Goal: Task Accomplishment & Management: Use online tool/utility

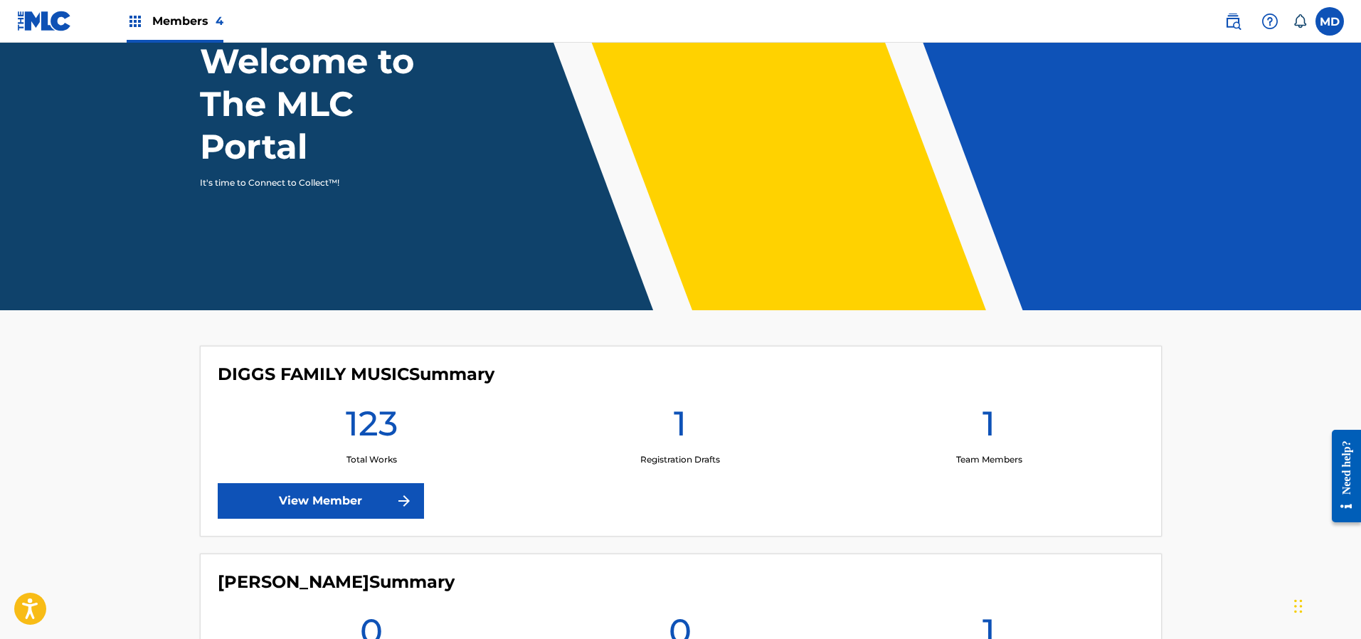
scroll to position [213, 0]
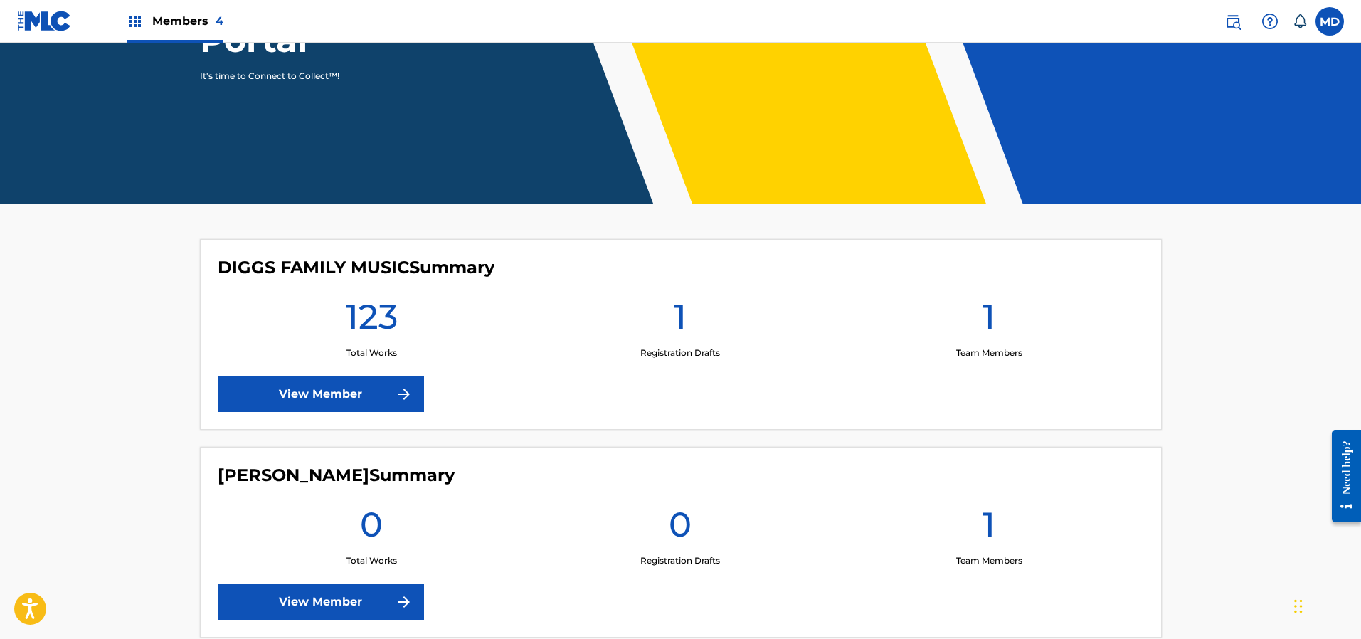
click at [287, 393] on link "View Member" at bounding box center [321, 394] width 206 height 36
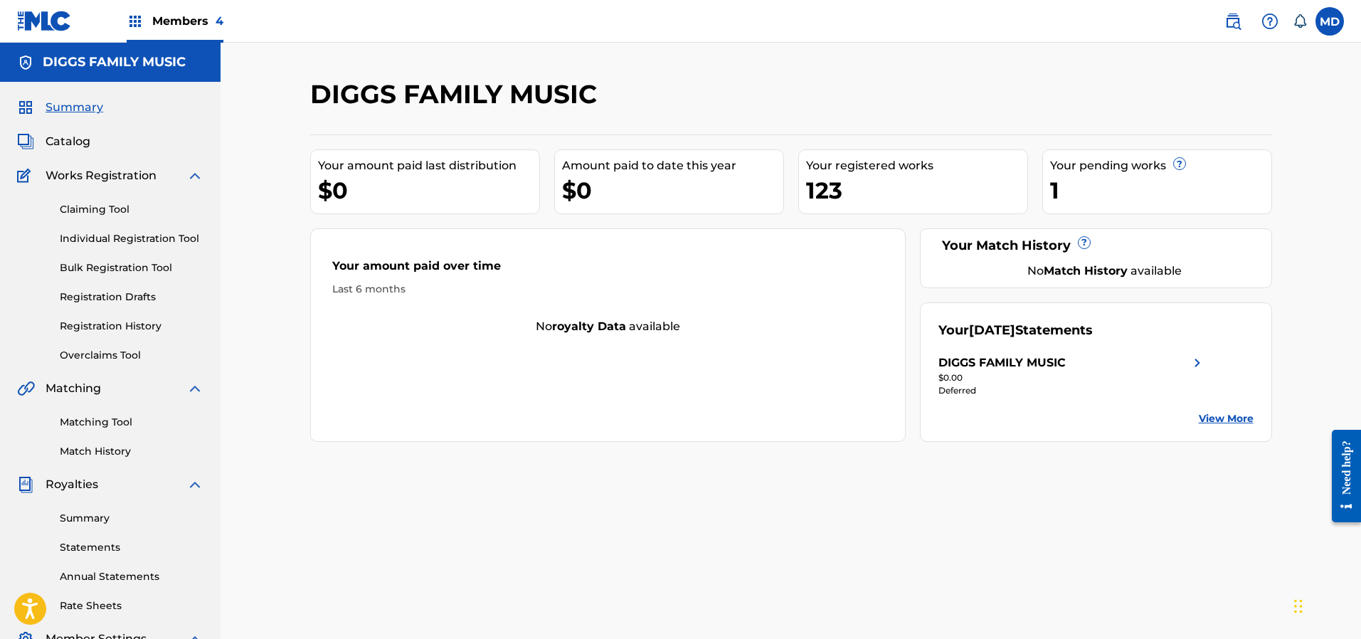
click at [97, 325] on link "Registration History" at bounding box center [132, 326] width 144 height 15
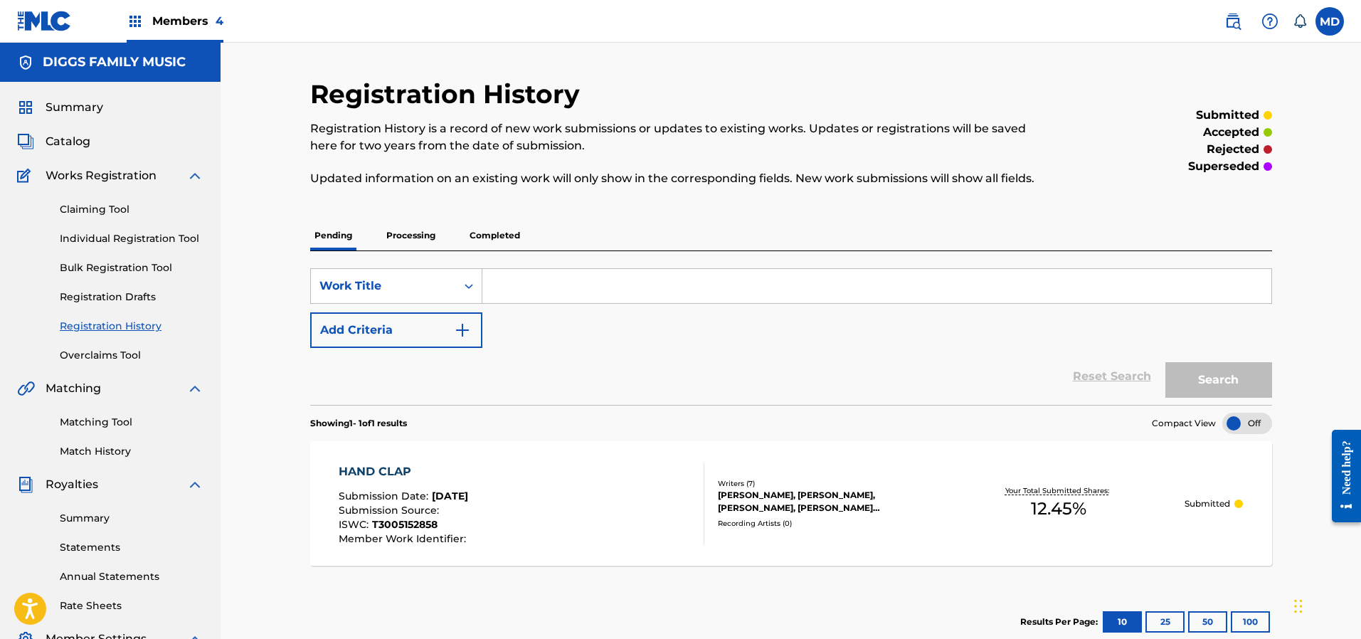
click at [408, 231] on p "Processing" at bounding box center [411, 236] width 58 height 30
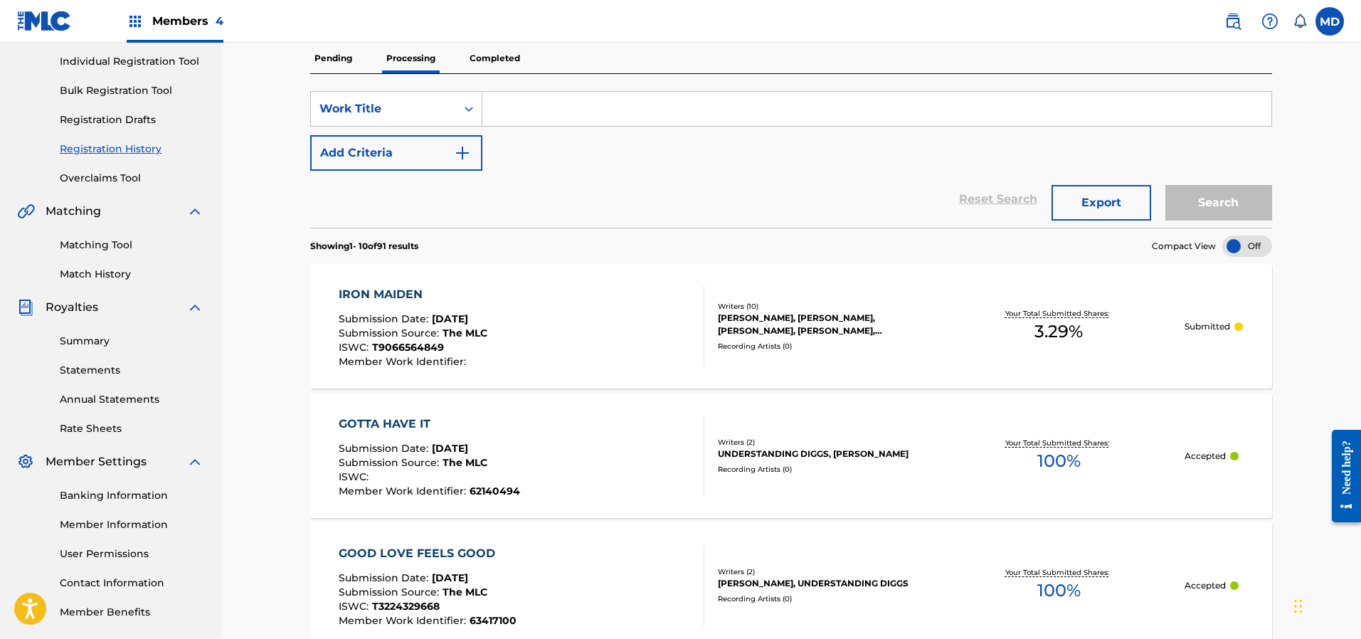
scroll to position [82, 0]
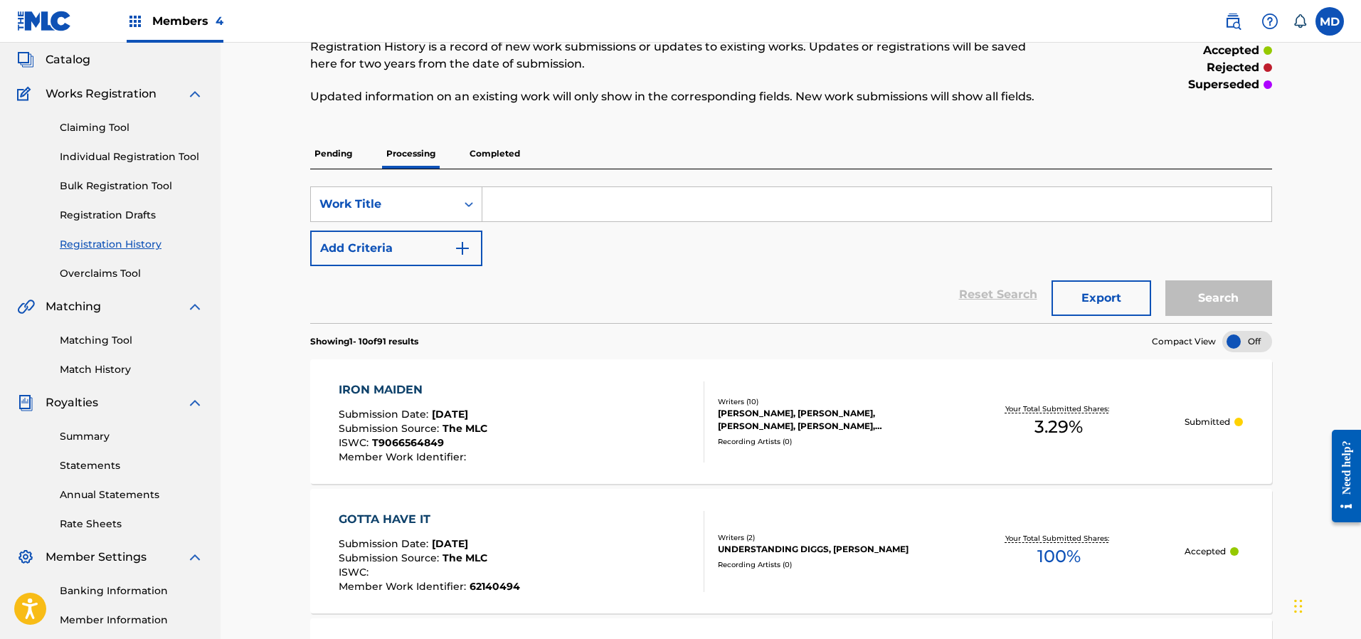
click at [484, 154] on p "Completed" at bounding box center [494, 154] width 59 height 30
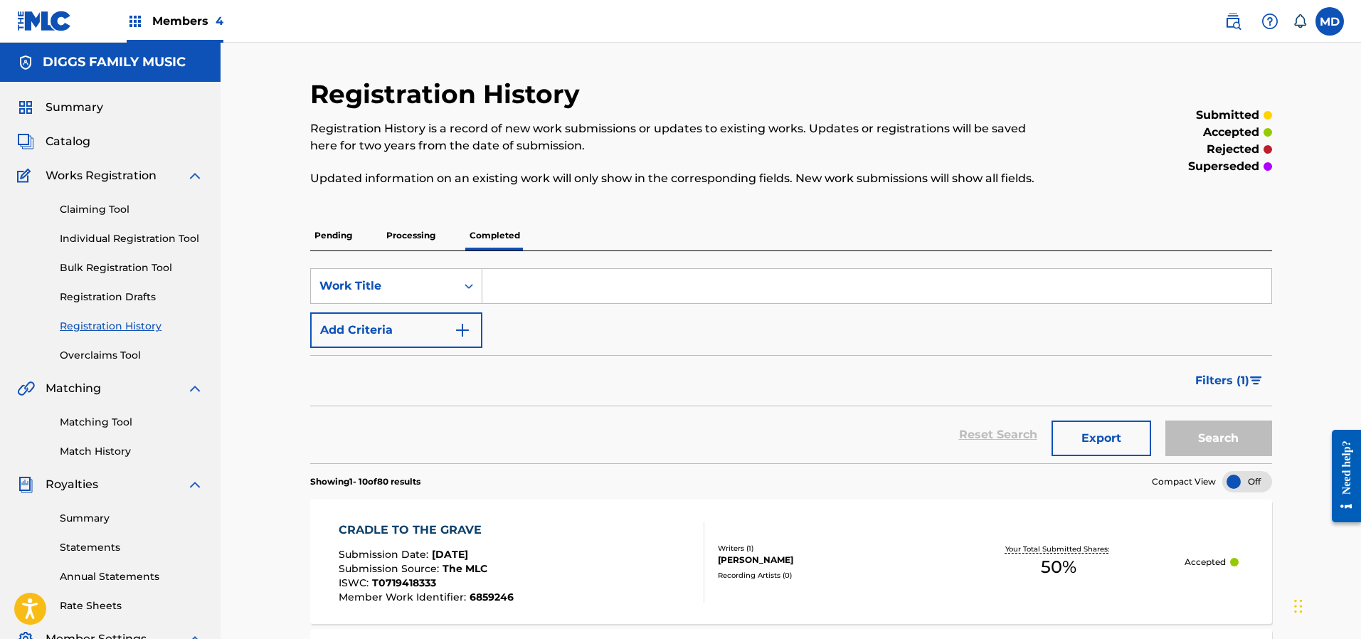
click at [328, 235] on p "Pending" at bounding box center [333, 236] width 46 height 30
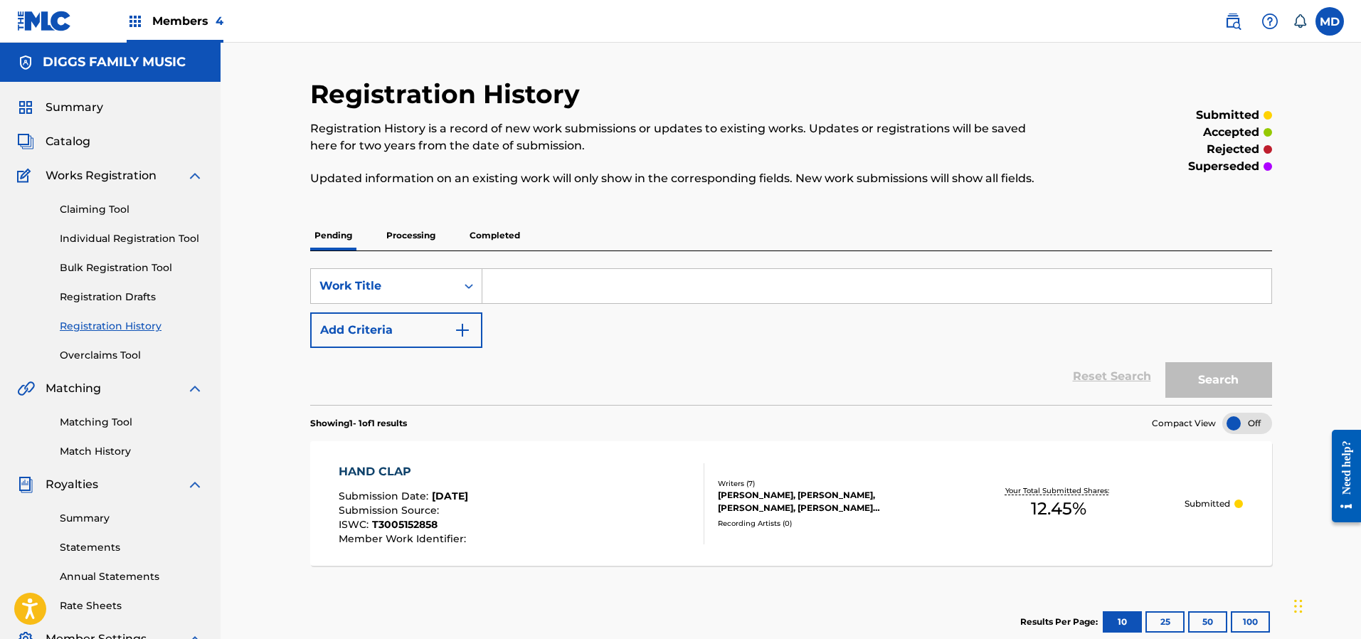
click at [81, 211] on link "Claiming Tool" at bounding box center [132, 209] width 144 height 15
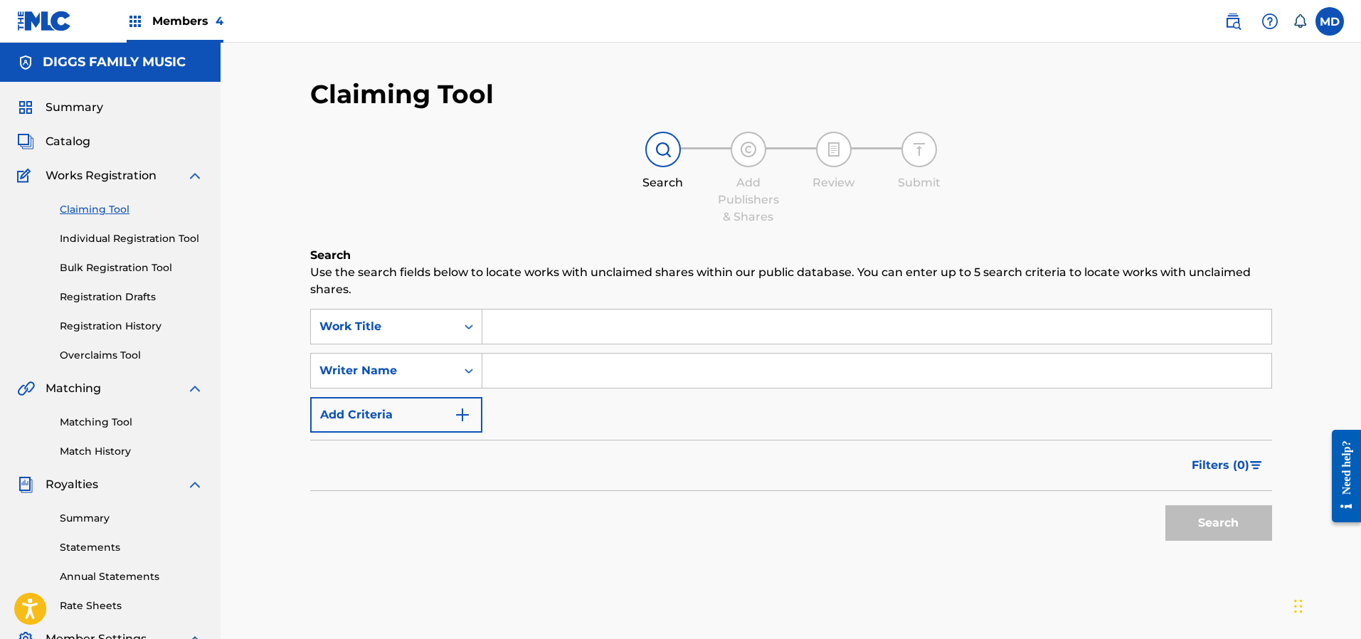
click at [532, 322] on input "Search Form" at bounding box center [876, 326] width 789 height 34
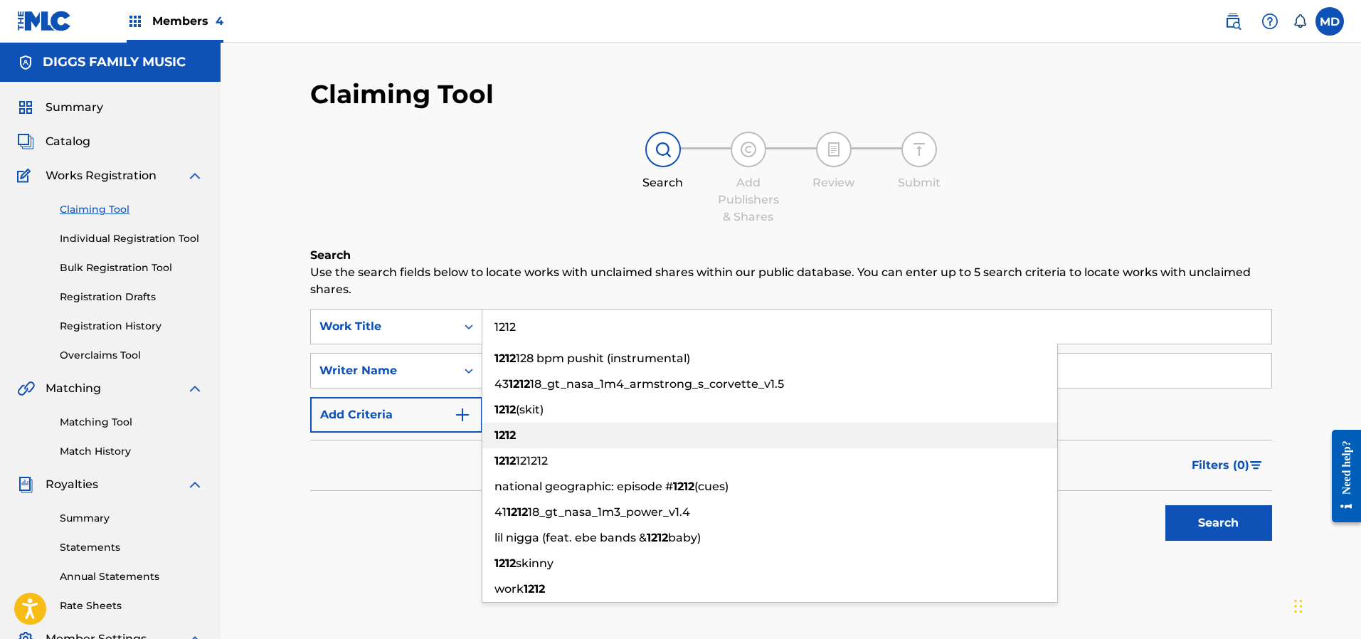
type input "1212"
click at [537, 441] on div "1212" at bounding box center [769, 436] width 575 height 26
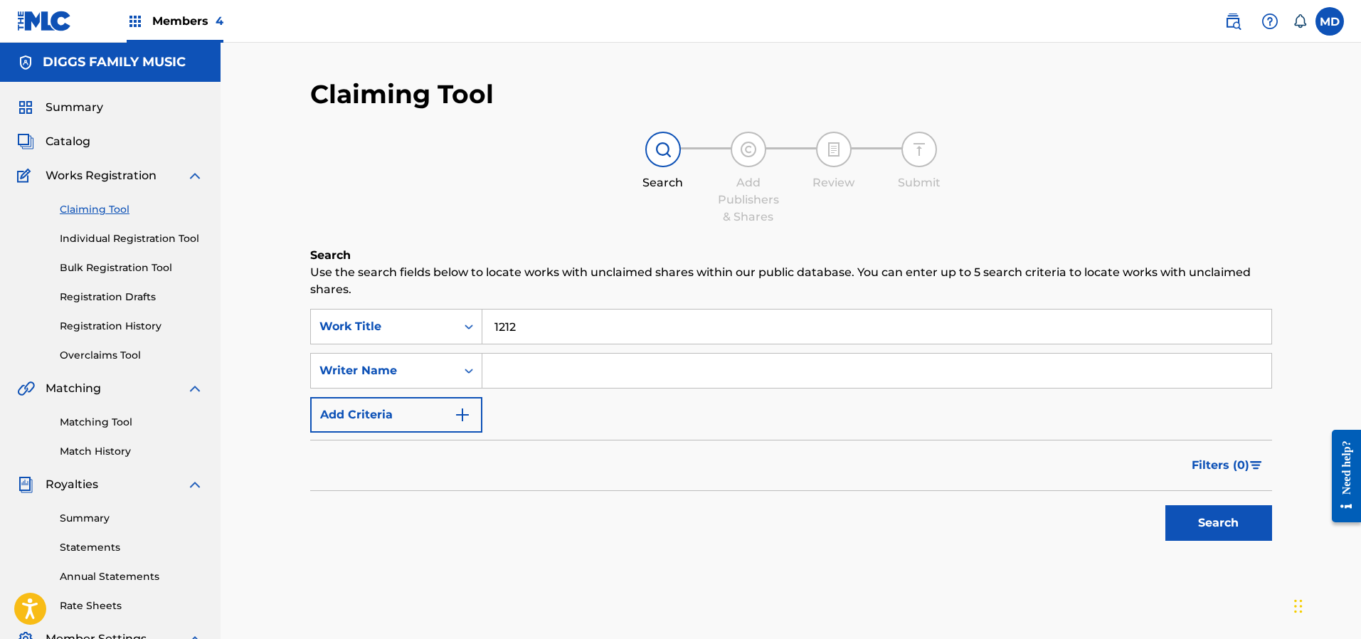
click at [535, 373] on input "Search Form" at bounding box center [876, 371] width 789 height 34
type input "[PERSON_NAME]"
click at [1204, 525] on button "Search" at bounding box center [1218, 523] width 107 height 36
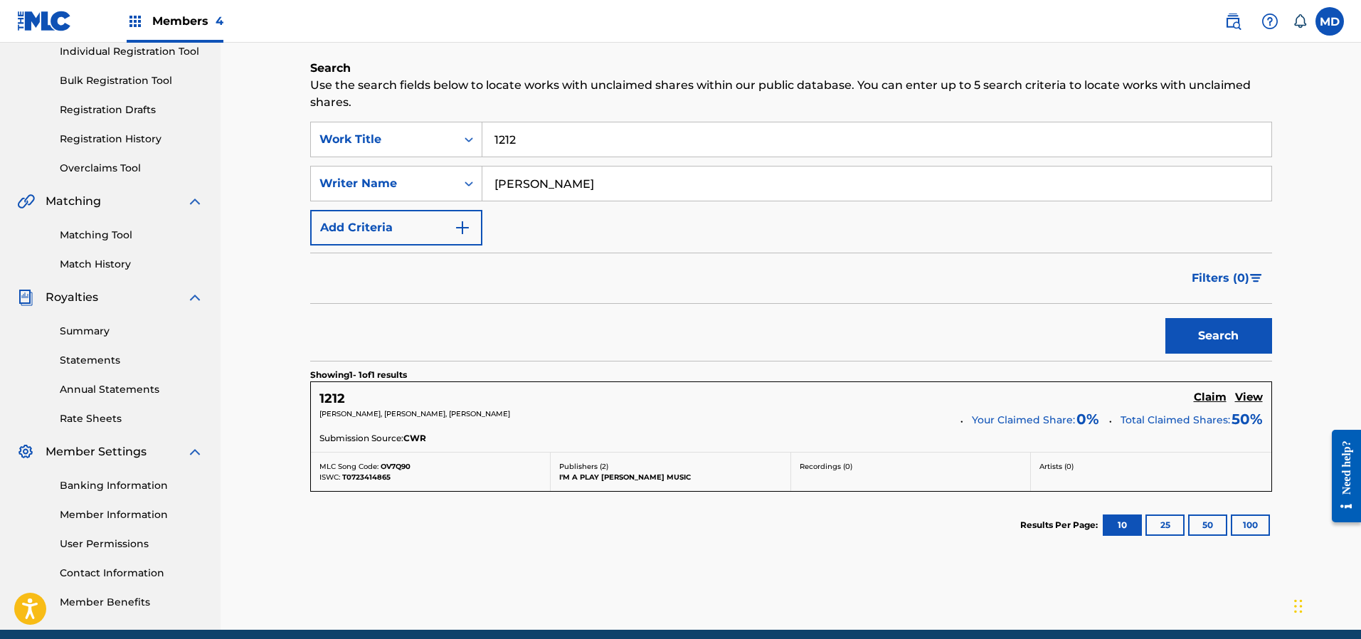
scroll to position [213, 0]
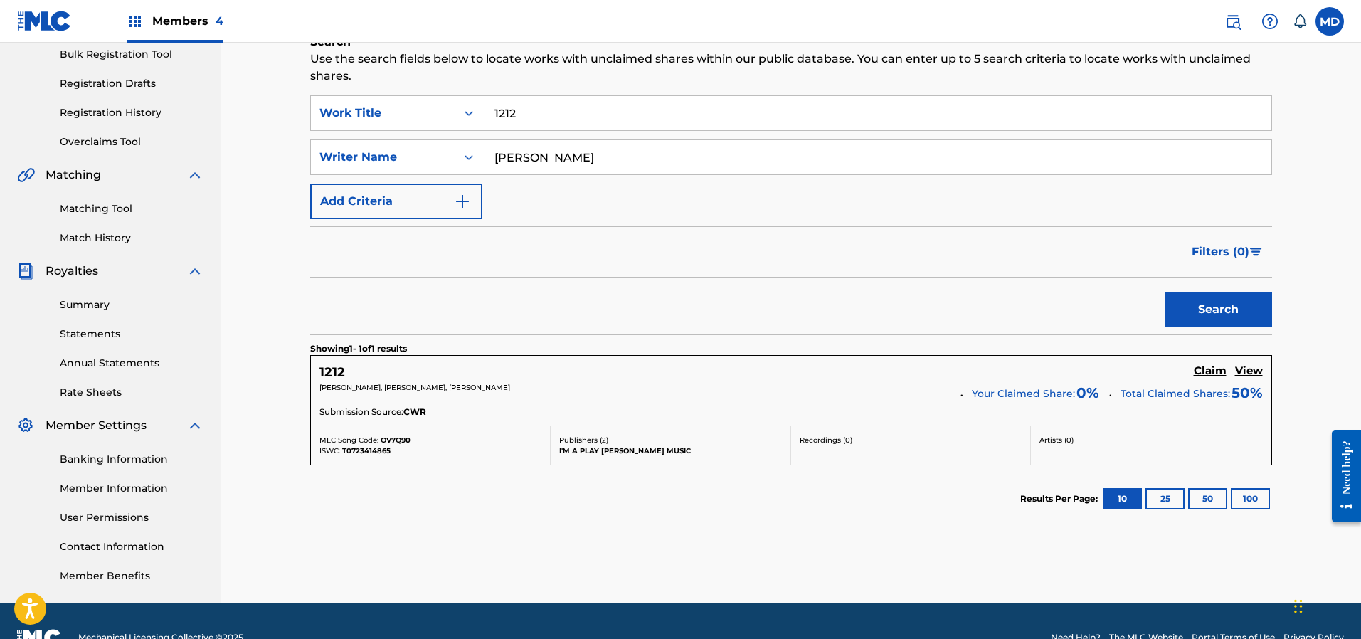
click at [1246, 373] on h5 "View" at bounding box center [1249, 371] width 28 height 14
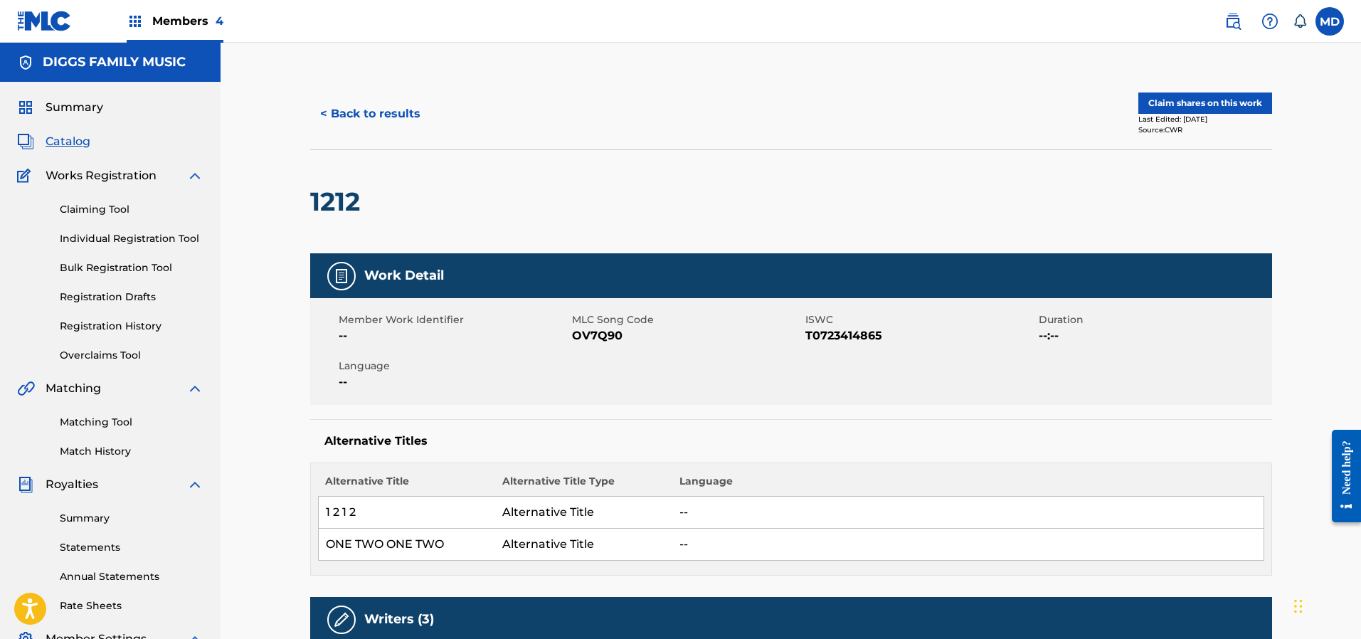
click at [186, 20] on span "Members 4" at bounding box center [187, 21] width 71 height 16
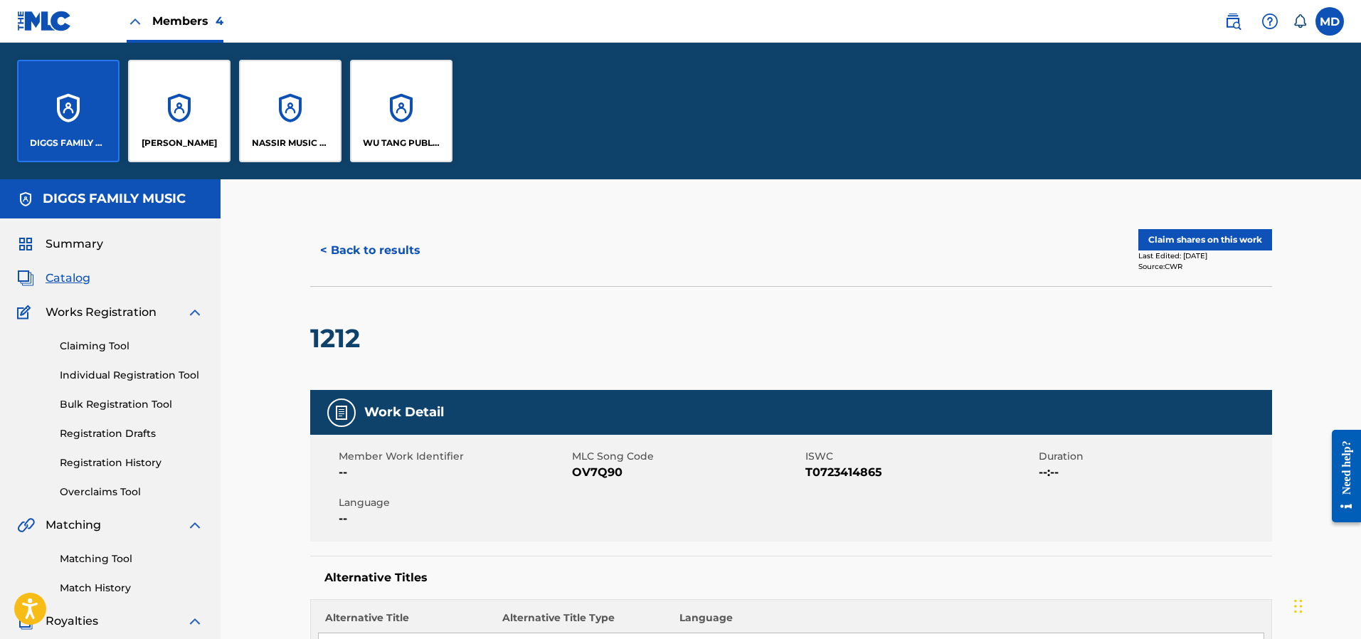
click at [419, 126] on div "WU TANG PUBLISHING INC" at bounding box center [401, 111] width 102 height 102
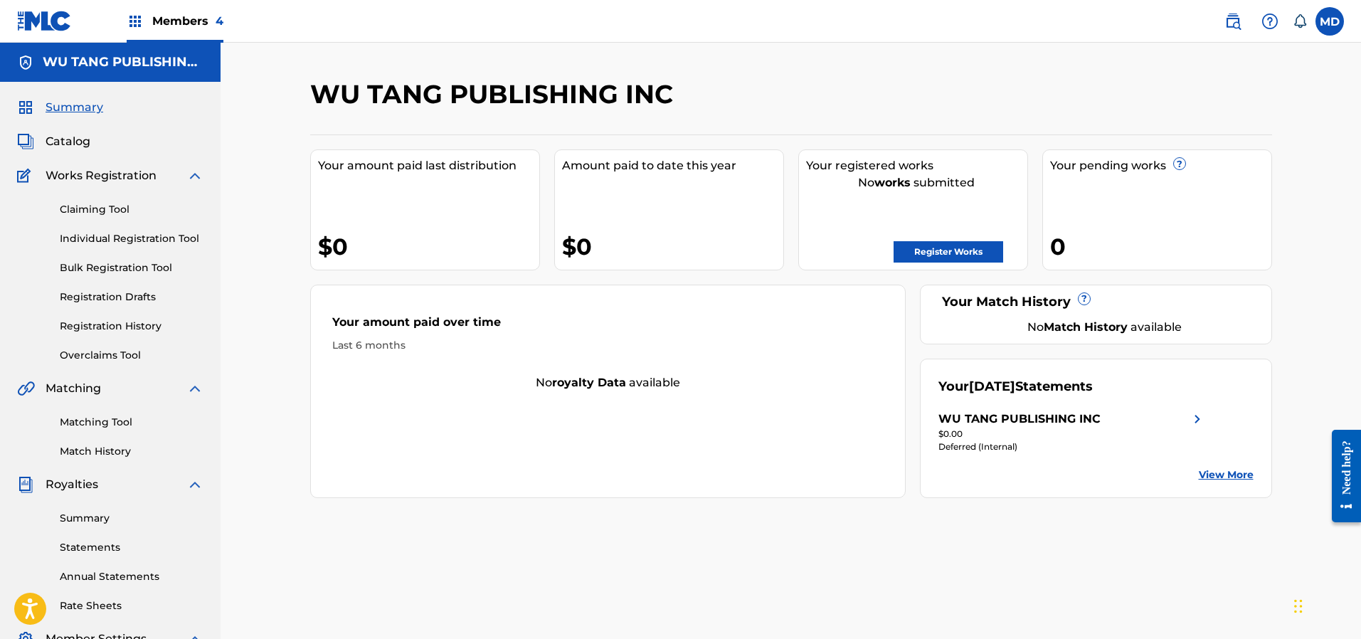
click at [112, 329] on link "Registration History" at bounding box center [132, 326] width 144 height 15
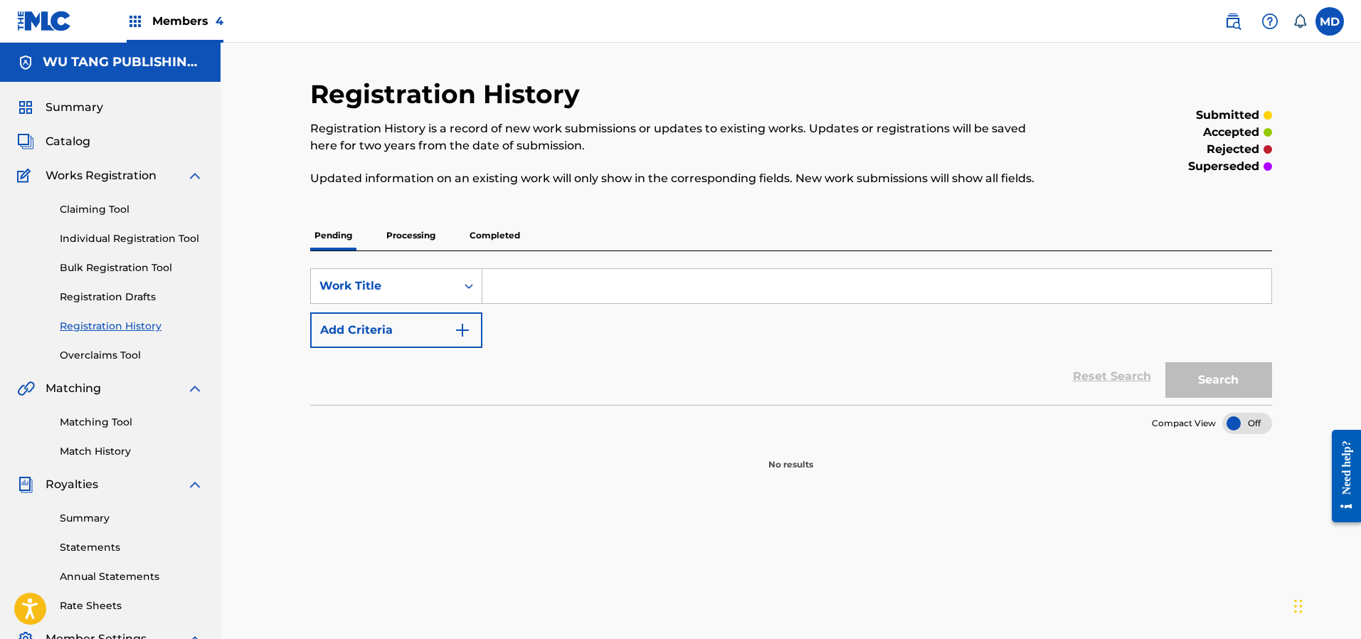
click at [406, 233] on p "Processing" at bounding box center [411, 236] width 58 height 30
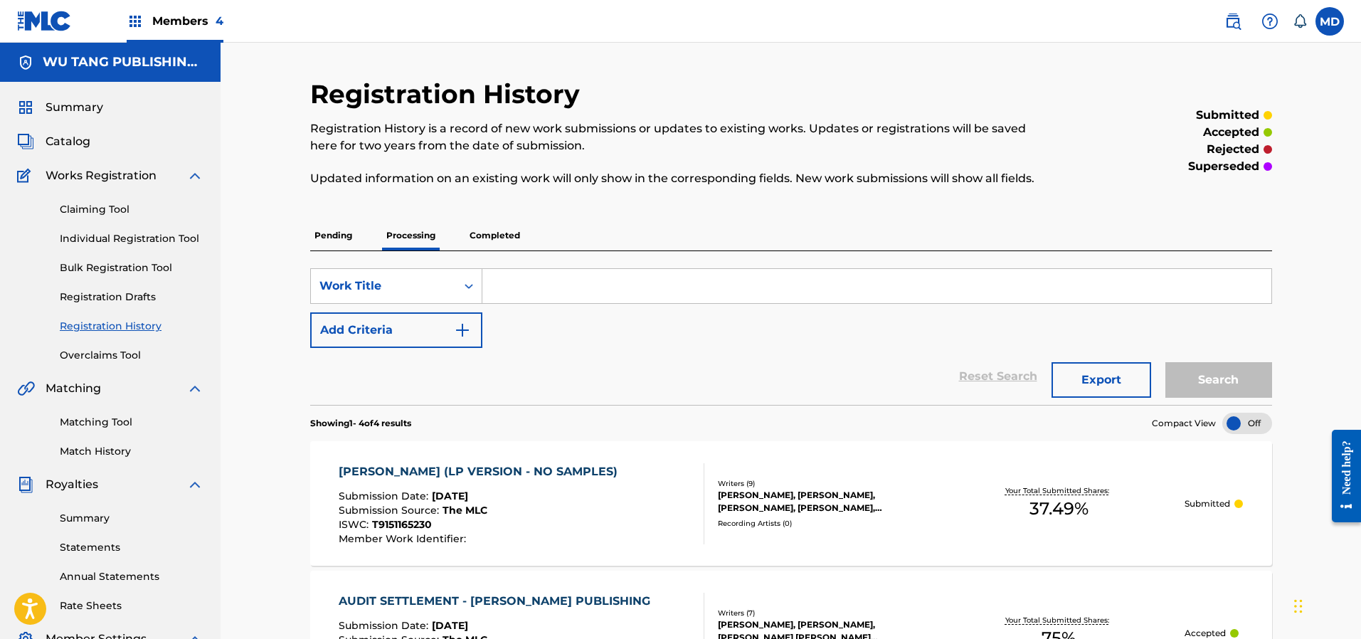
click at [502, 230] on p "Completed" at bounding box center [494, 236] width 59 height 30
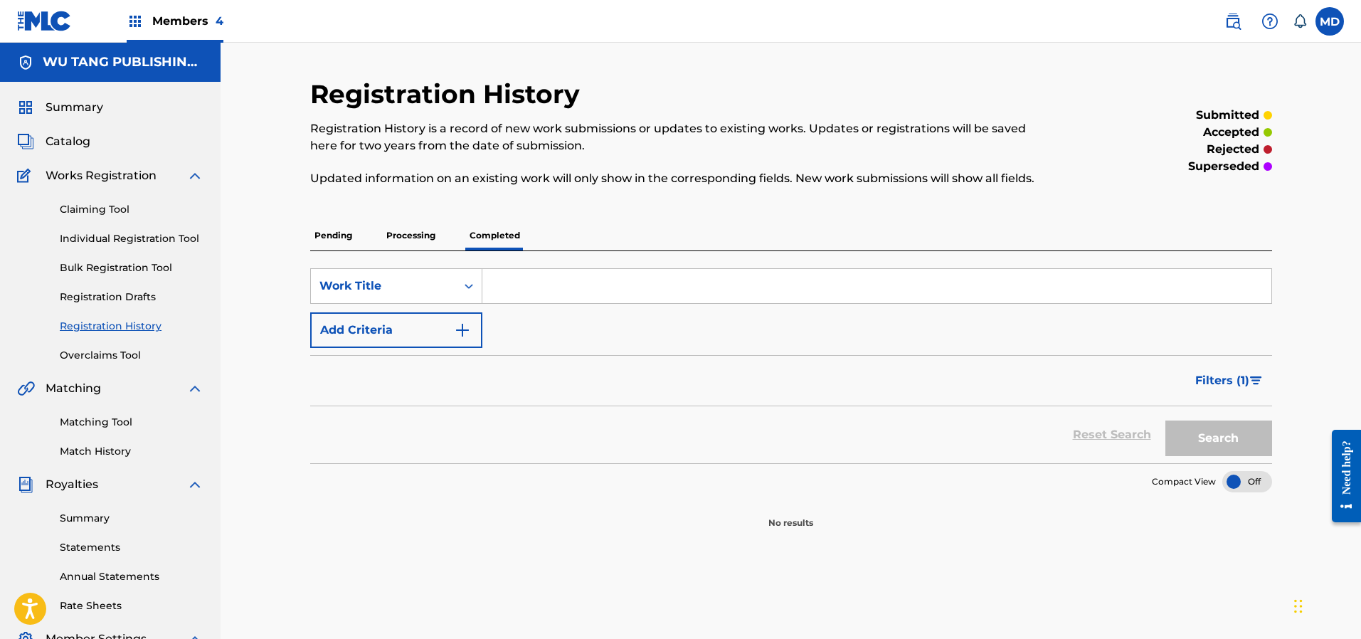
click at [68, 142] on span "Catalog" at bounding box center [68, 141] width 45 height 17
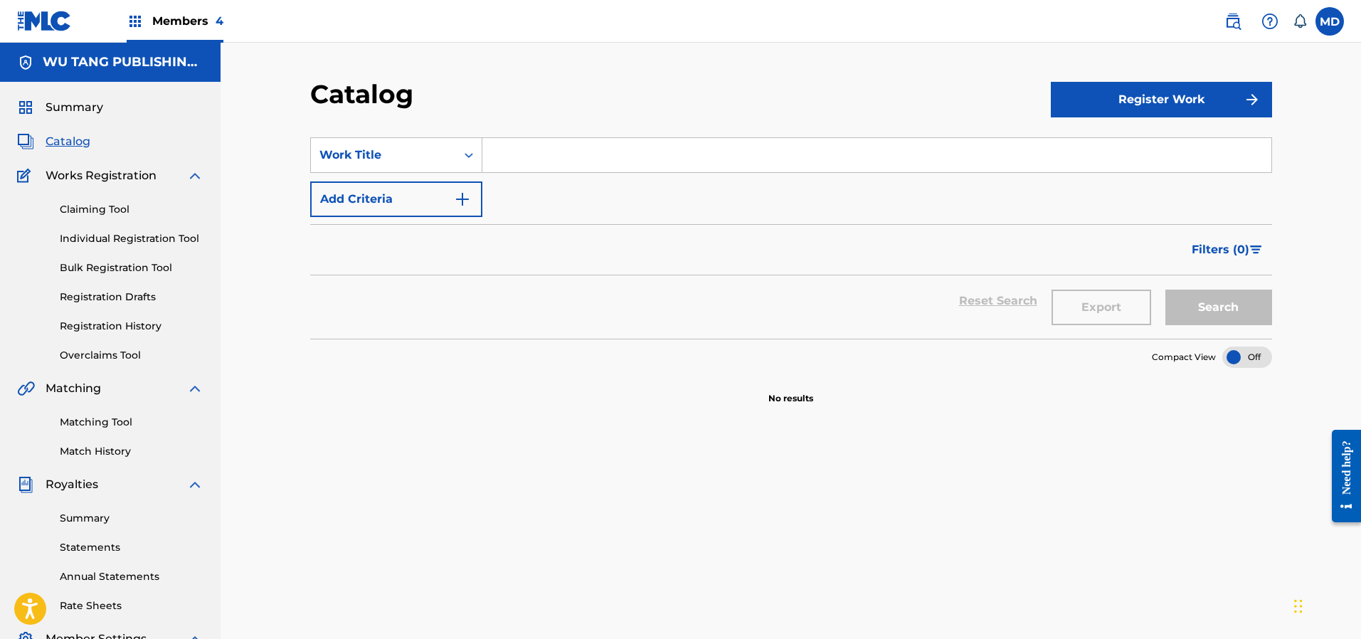
click at [77, 108] on span "Summary" at bounding box center [75, 107] width 58 height 17
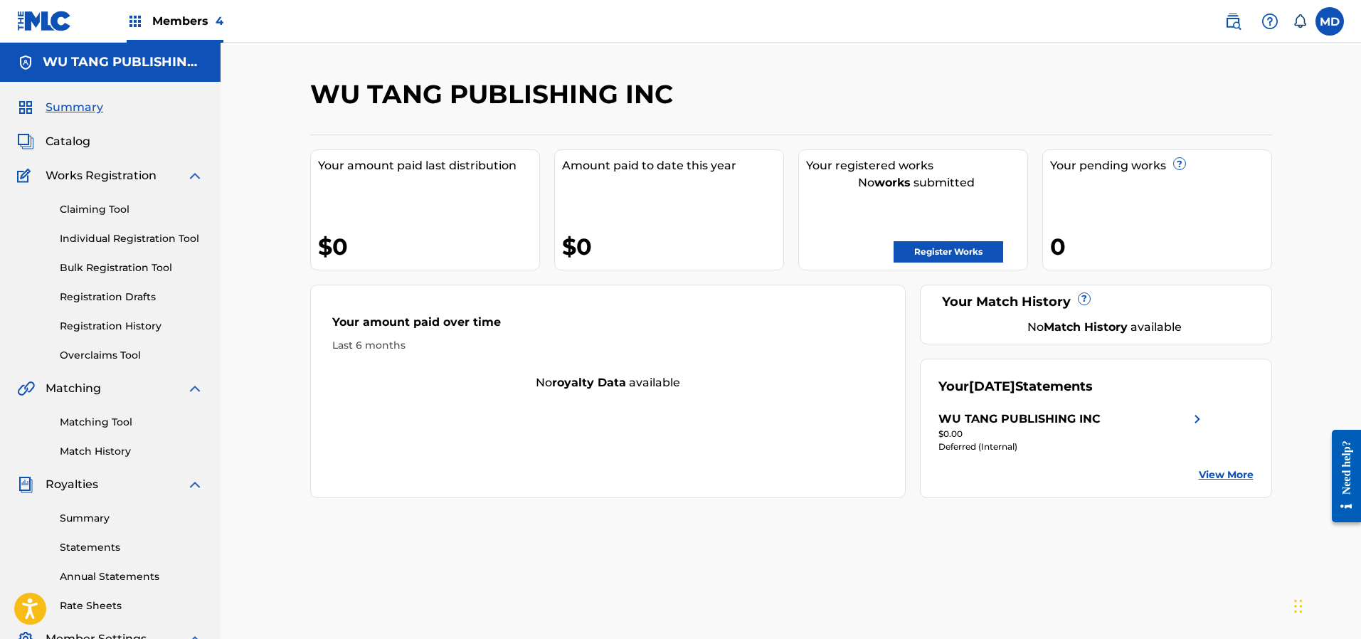
click at [94, 327] on link "Registration History" at bounding box center [132, 326] width 144 height 15
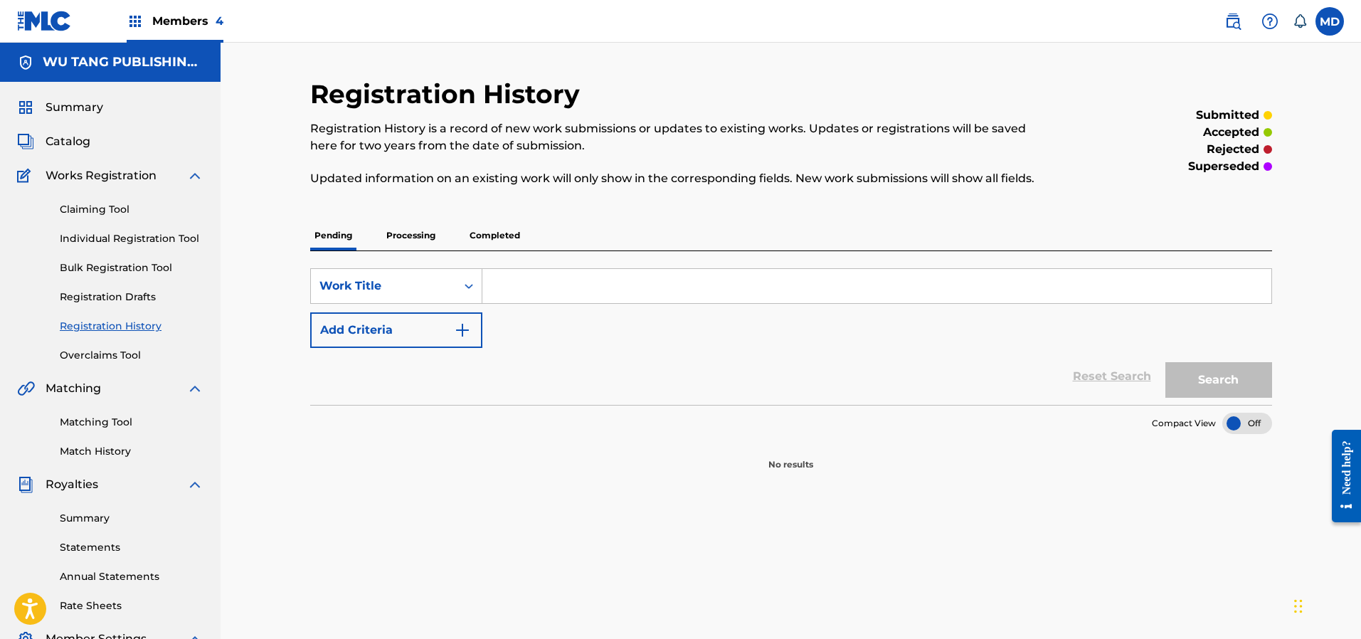
click at [94, 207] on link "Claiming Tool" at bounding box center [132, 209] width 144 height 15
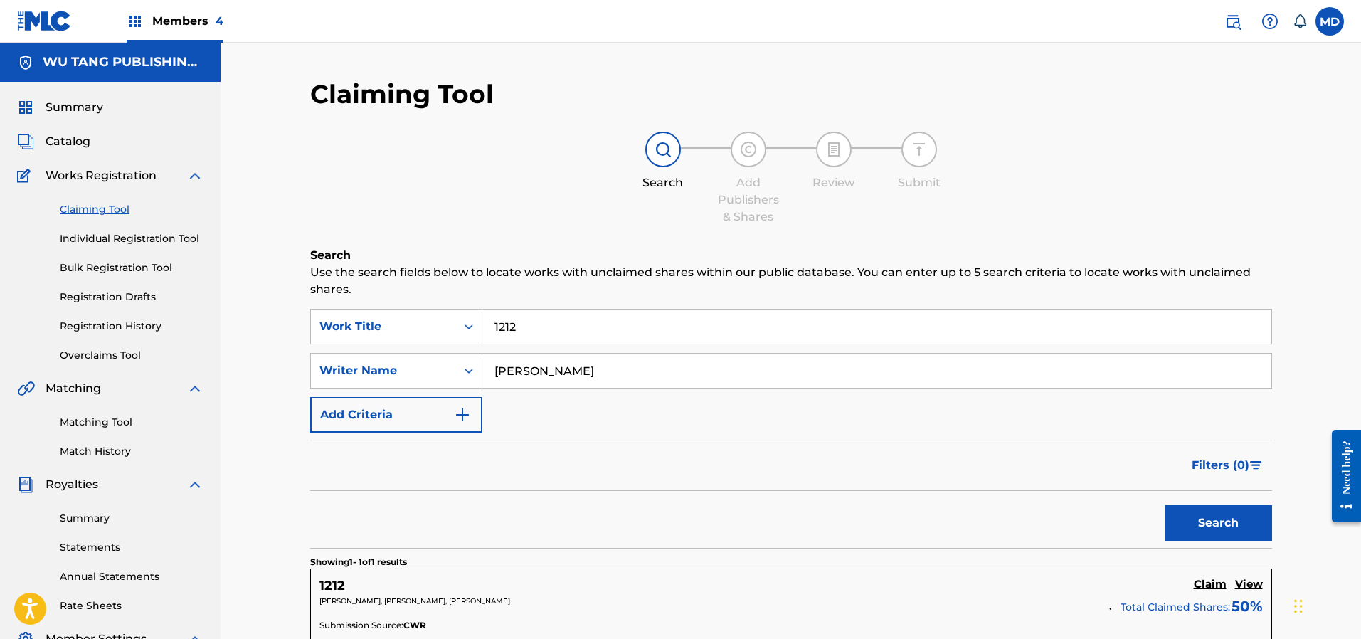
click at [1327, 14] on label at bounding box center [1329, 21] width 28 height 28
click at [1330, 21] on input "MD [PERSON_NAME] [EMAIL_ADDRESS][DOMAIN_NAME] Notification Preferences Profile …" at bounding box center [1330, 21] width 0 height 0
click at [1194, 175] on link "Profile" at bounding box center [1189, 177] width 28 height 13
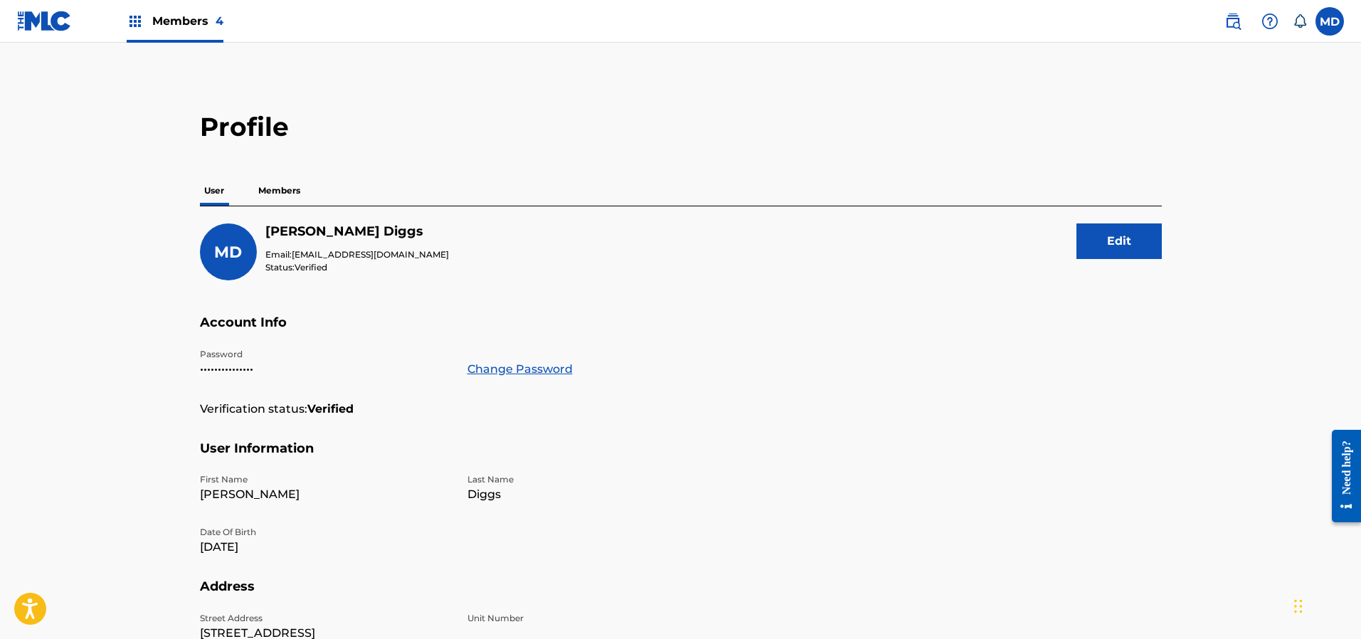
click at [278, 192] on p "Members" at bounding box center [279, 191] width 51 height 30
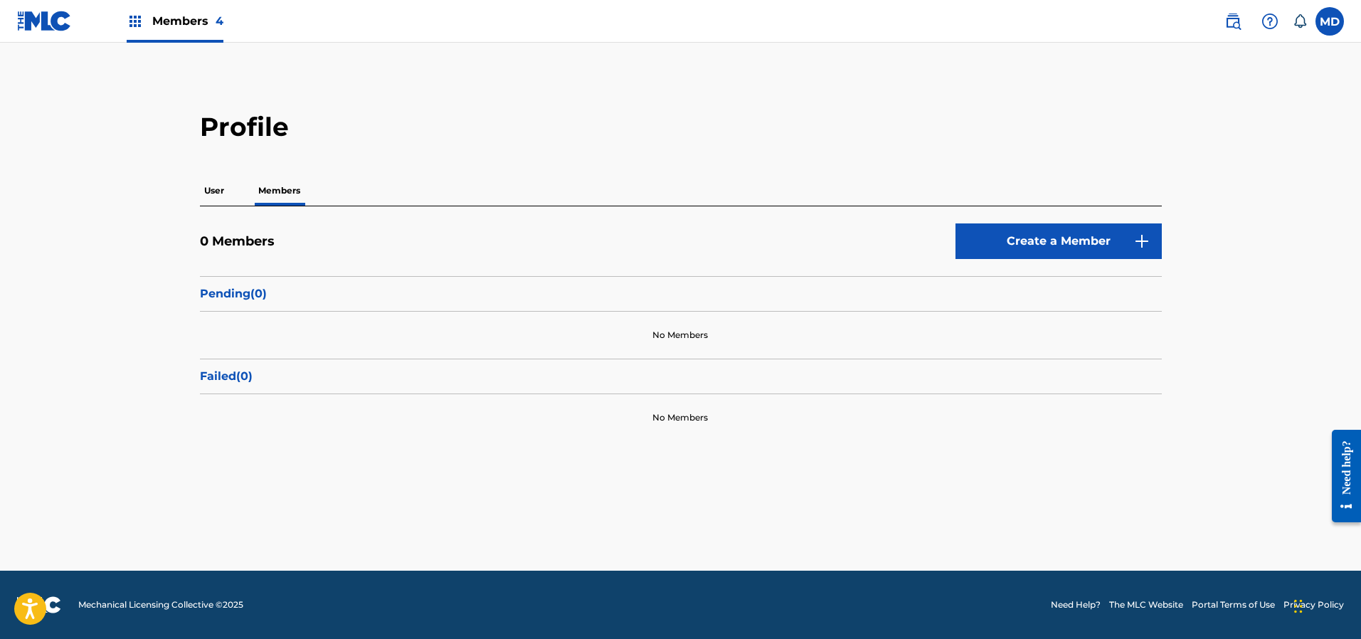
click at [183, 27] on span "Members 4" at bounding box center [187, 21] width 71 height 16
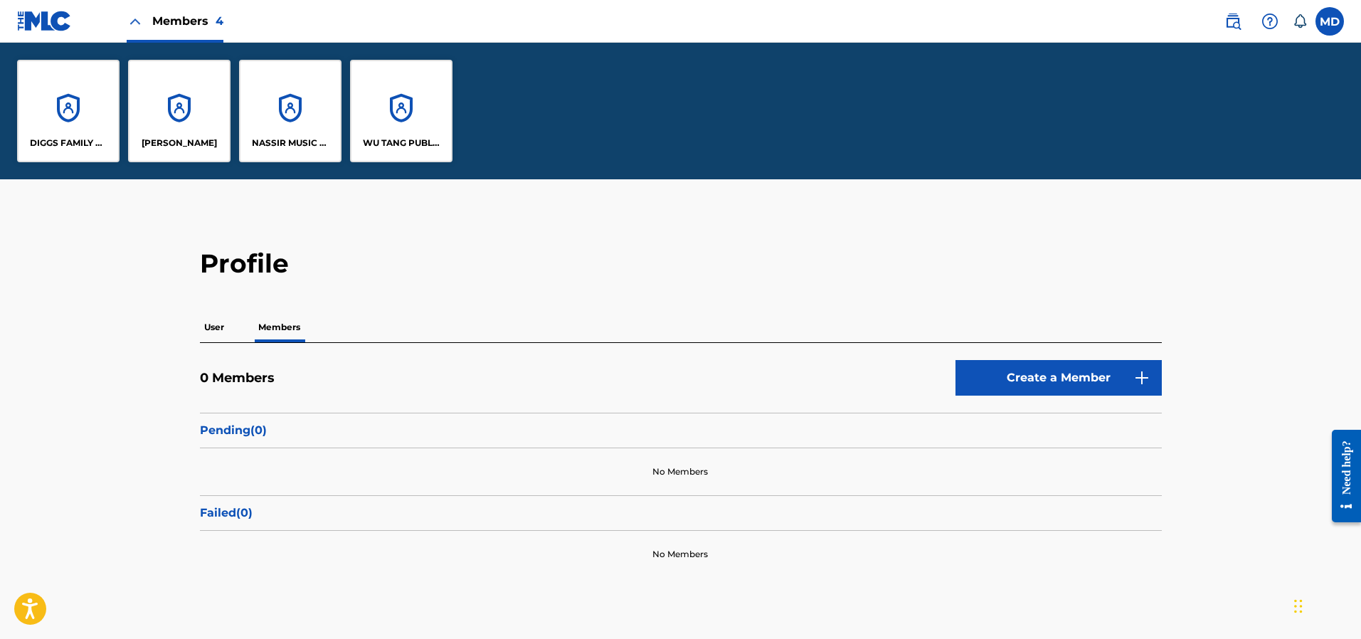
click at [71, 123] on div "DIGGS FAMILY MUSIC" at bounding box center [68, 111] width 102 height 102
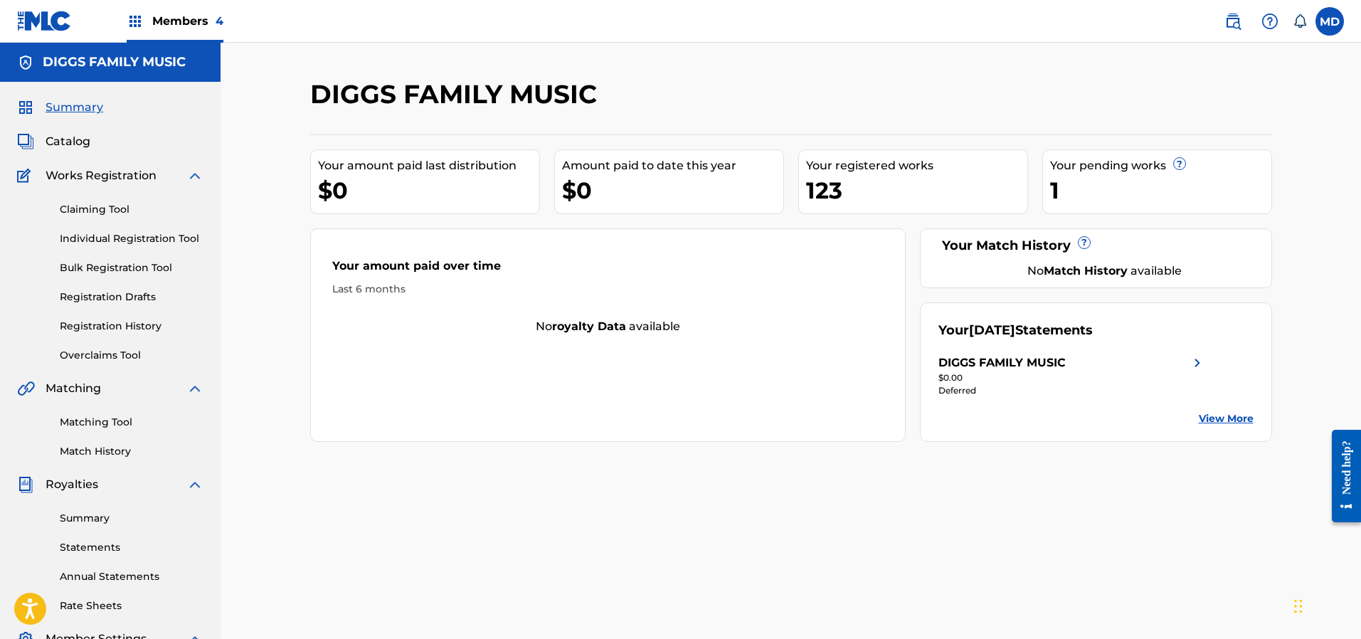
click at [80, 139] on span "Catalog" at bounding box center [68, 141] width 45 height 17
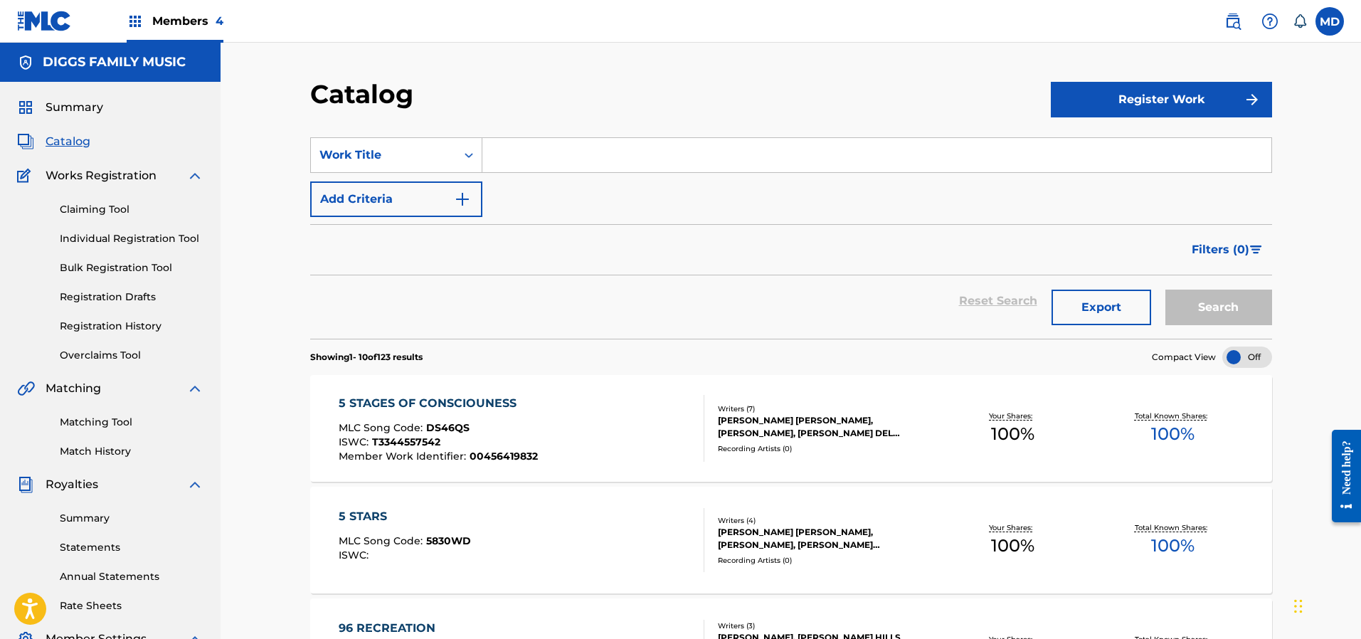
click at [558, 152] on input "Search Form" at bounding box center [876, 155] width 789 height 34
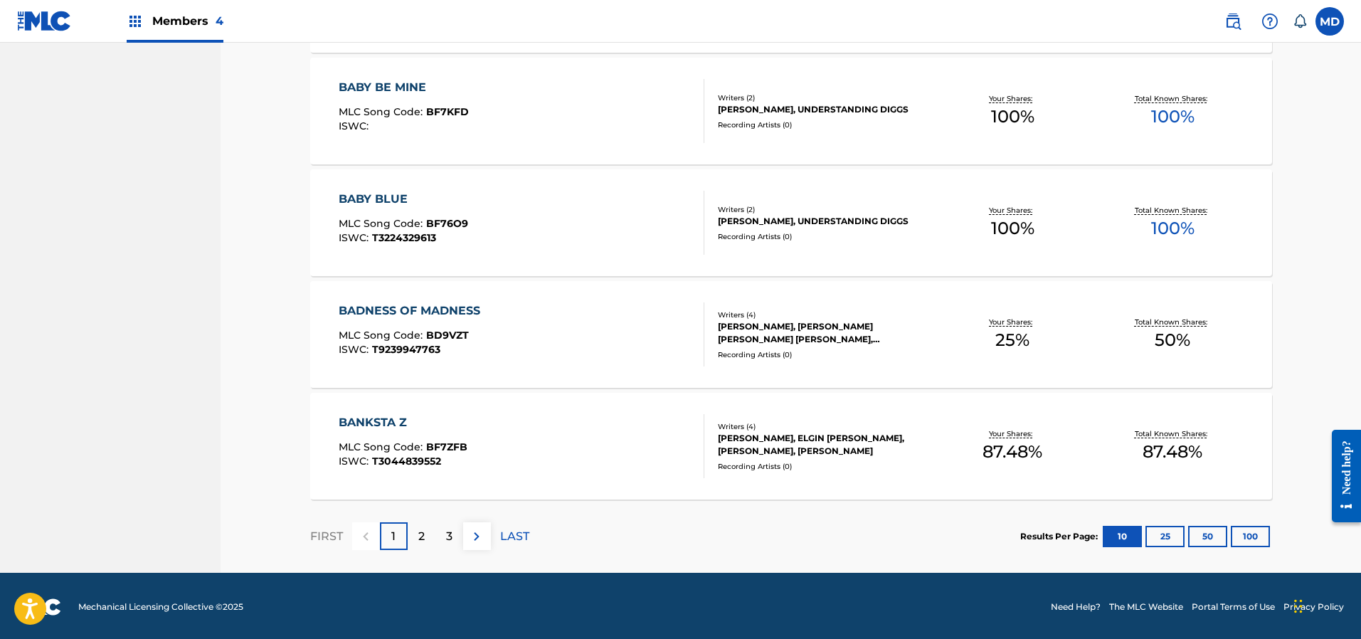
scroll to position [989, 0]
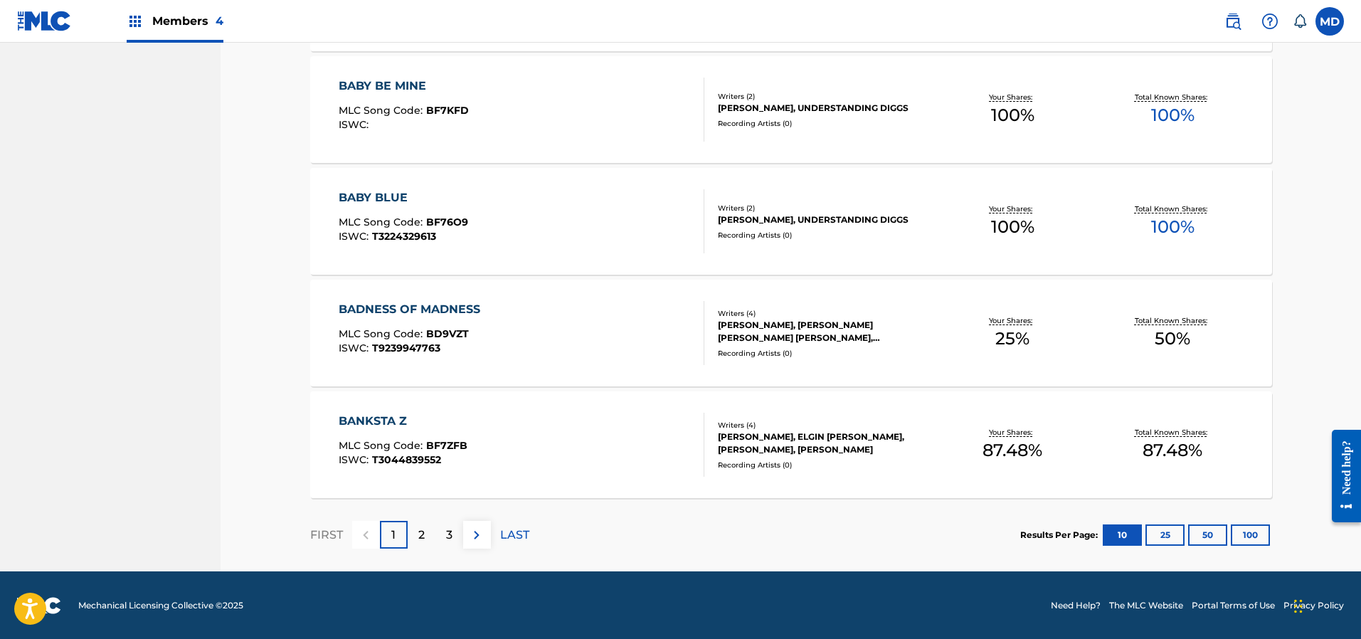
click at [420, 540] on p "2" at bounding box center [421, 534] width 6 height 17
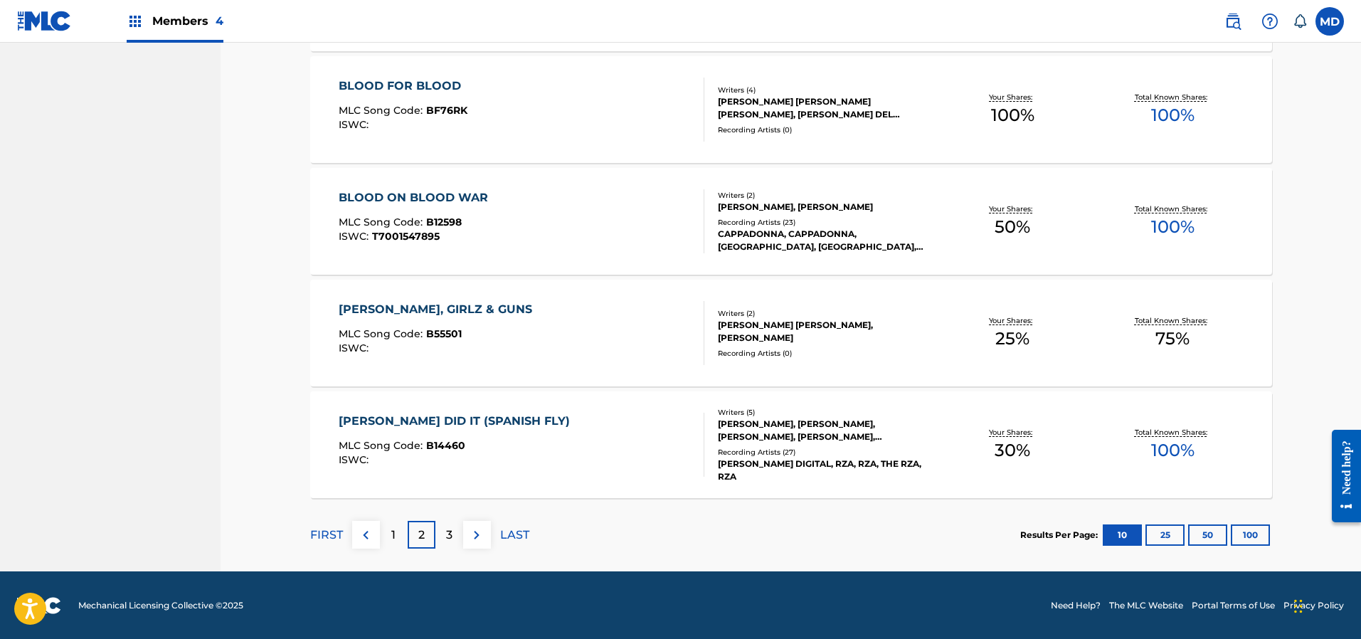
click at [1261, 534] on button "100" at bounding box center [1250, 534] width 39 height 21
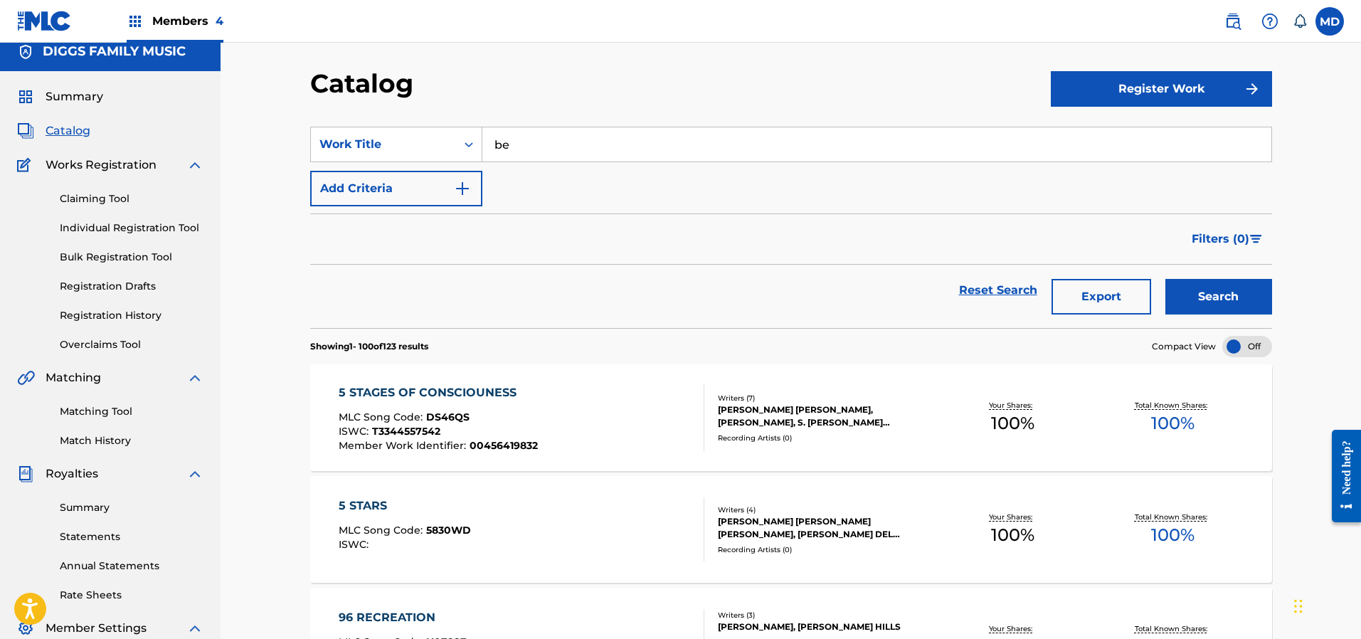
scroll to position [0, 0]
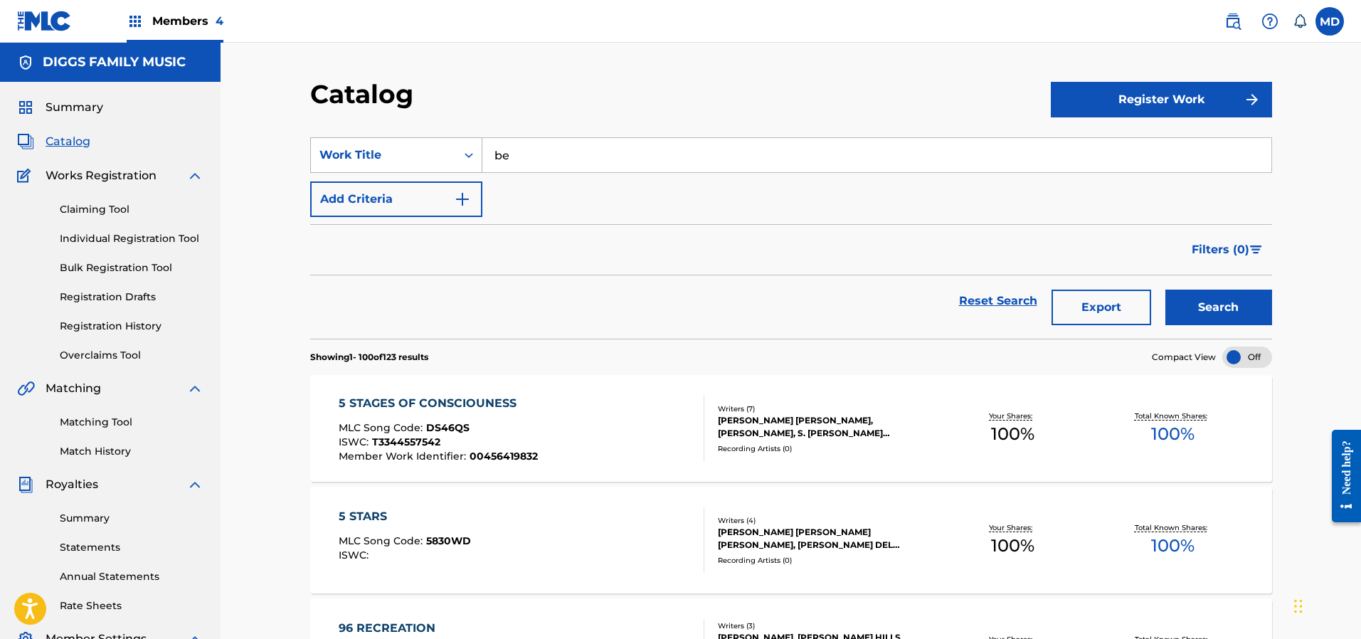
drag, startPoint x: 551, startPoint y: 149, endPoint x: 480, endPoint y: 151, distance: 70.5
click at [480, 151] on div "SearchWithCriteria7611eedd-03b6-41a2-812c-17f8abb479b1 Work Title be" at bounding box center [791, 155] width 962 height 36
paste input "BENEATH THE SURFACE"
type input "BENEATH THE SURFACE"
click at [1209, 301] on button "Search" at bounding box center [1218, 308] width 107 height 36
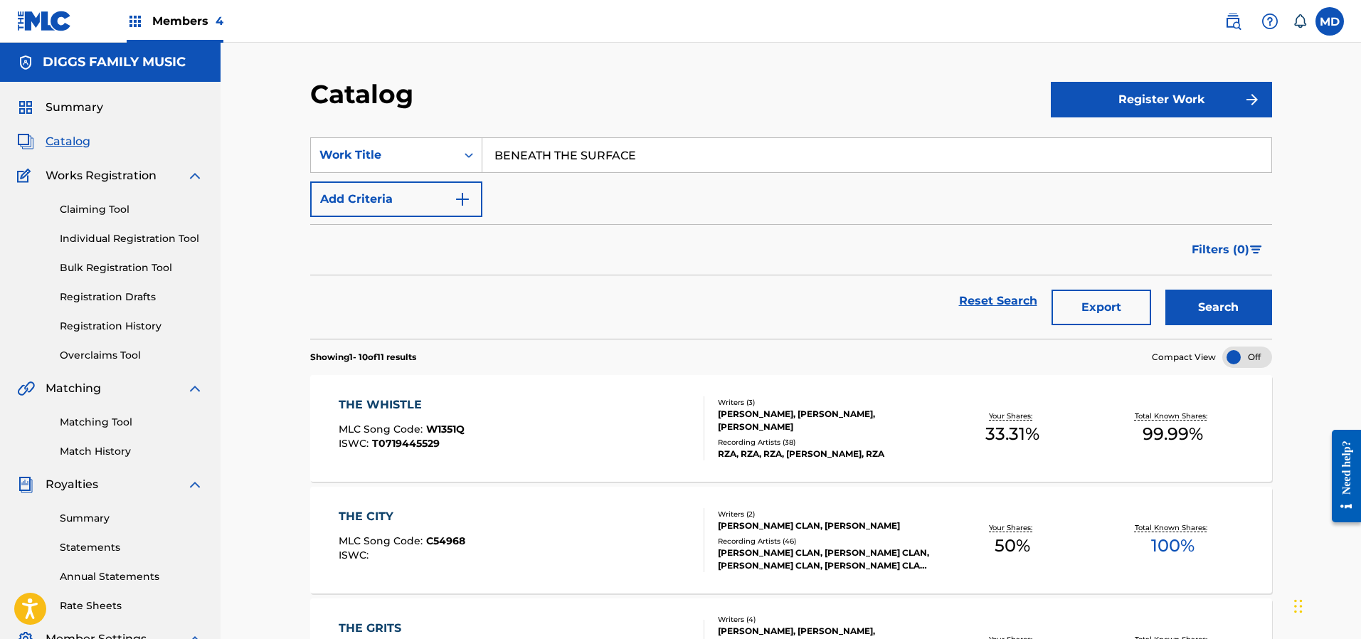
click at [87, 325] on link "Registration History" at bounding box center [132, 326] width 144 height 15
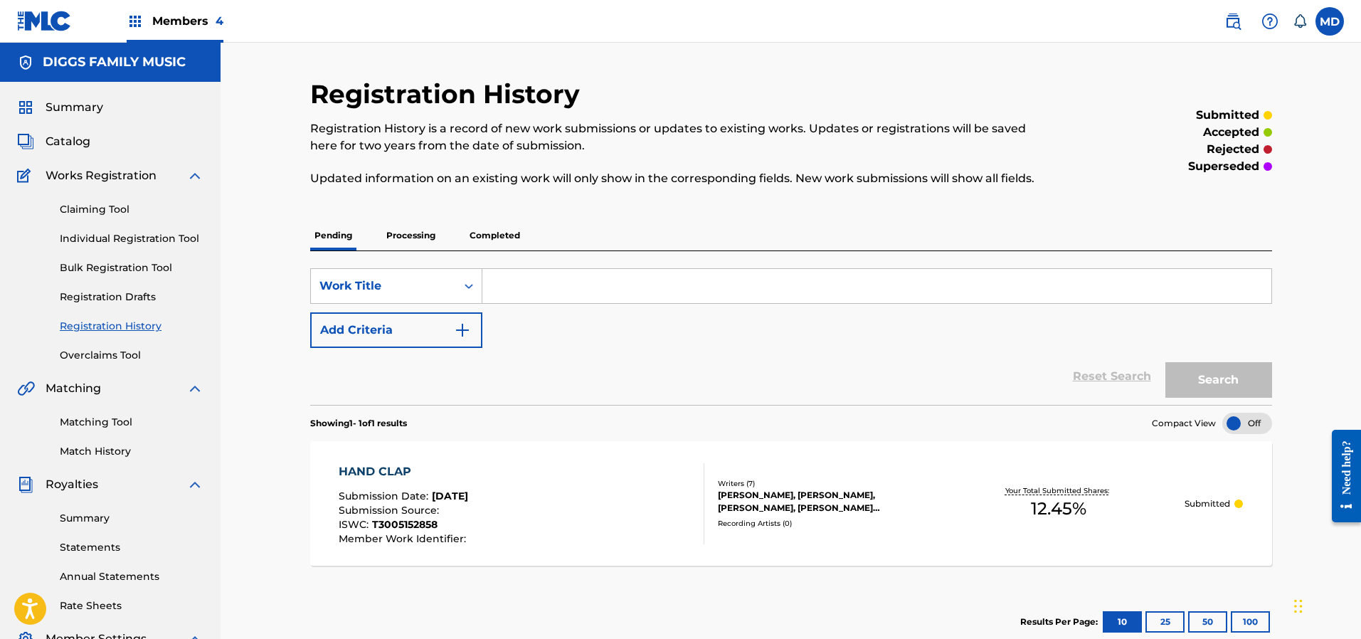
click at [551, 280] on input "Search Form" at bounding box center [876, 286] width 789 height 34
paste input "BENEATH THE SURFACE"
type input "BENEATH THE SURFACE"
click at [1214, 376] on button "Search" at bounding box center [1218, 380] width 107 height 36
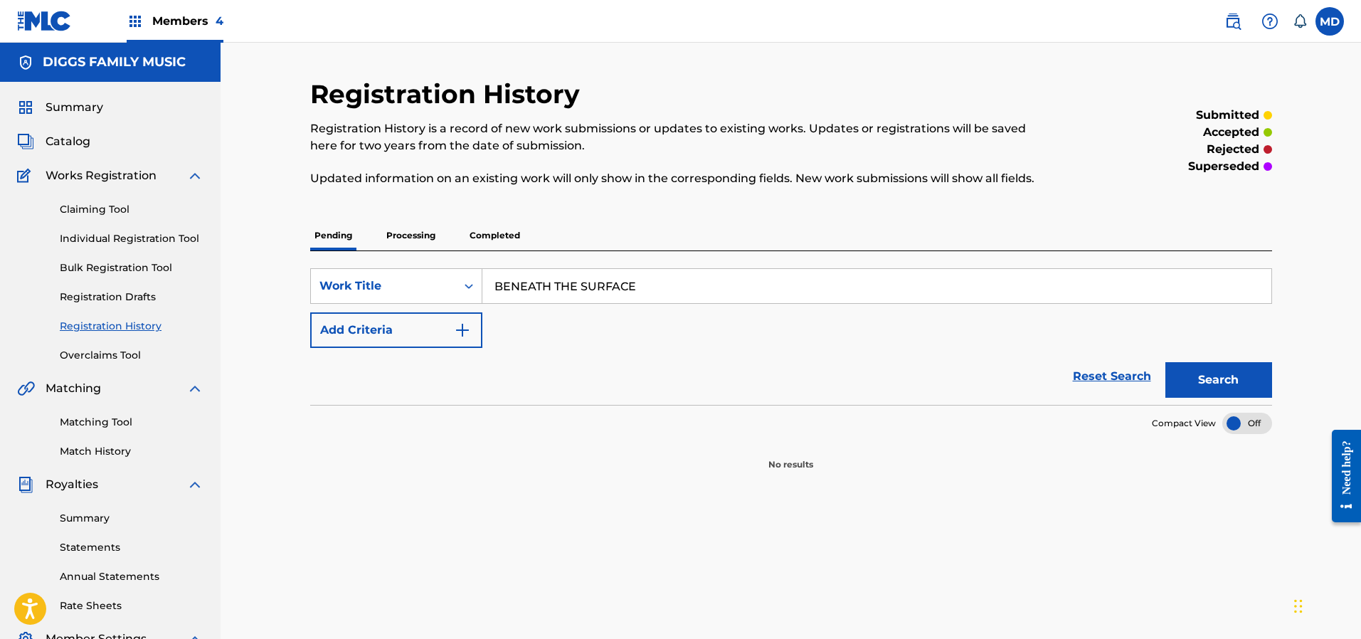
click at [420, 232] on p "Processing" at bounding box center [411, 236] width 58 height 30
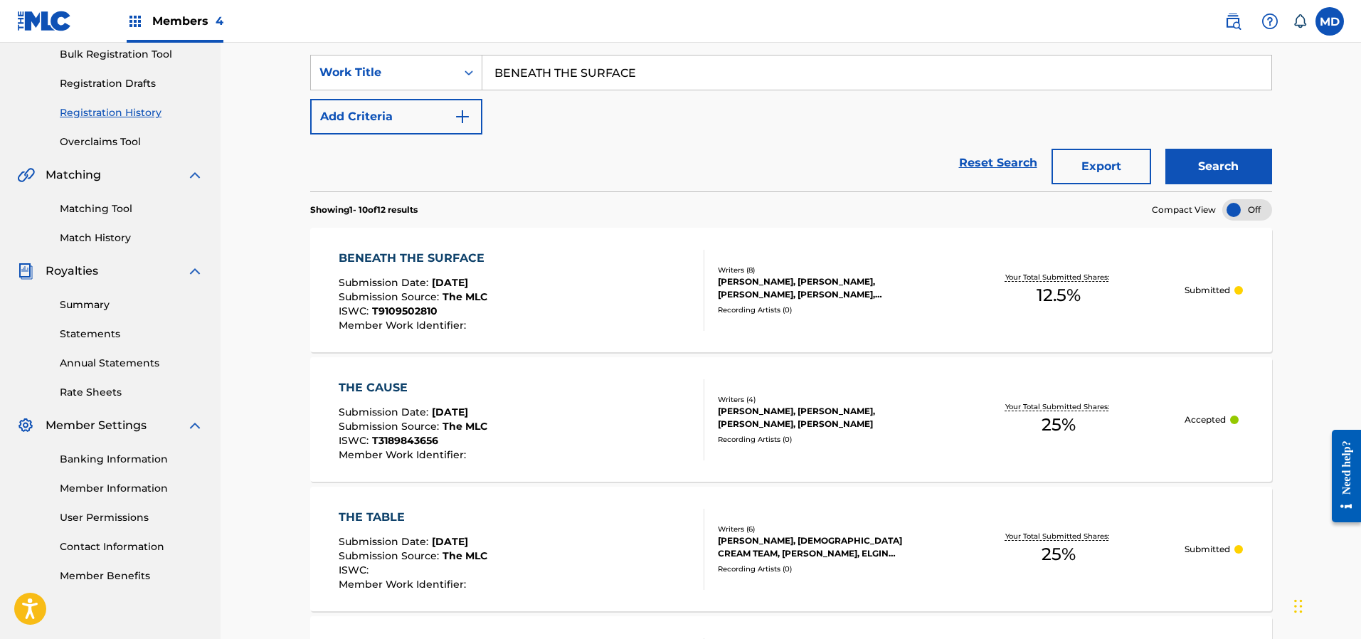
scroll to position [107, 0]
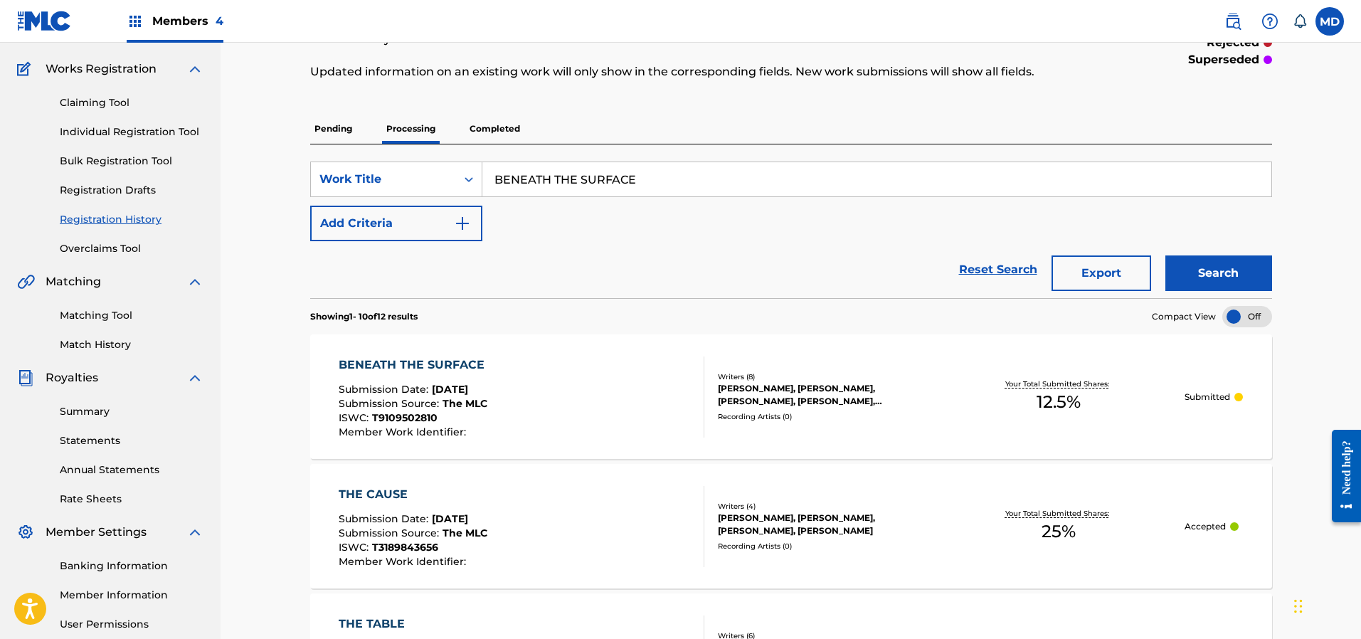
drag, startPoint x: 664, startPoint y: 181, endPoint x: 487, endPoint y: 185, distance: 177.2
click at [488, 186] on input "BENEATH THE SURFACE" at bounding box center [876, 179] width 789 height 34
paste input "OTTLE NOT PROMISED [DATE]"
type input "BOTTLE NOT PROMISED [DATE]"
click at [1194, 267] on button "Search" at bounding box center [1218, 273] width 107 height 36
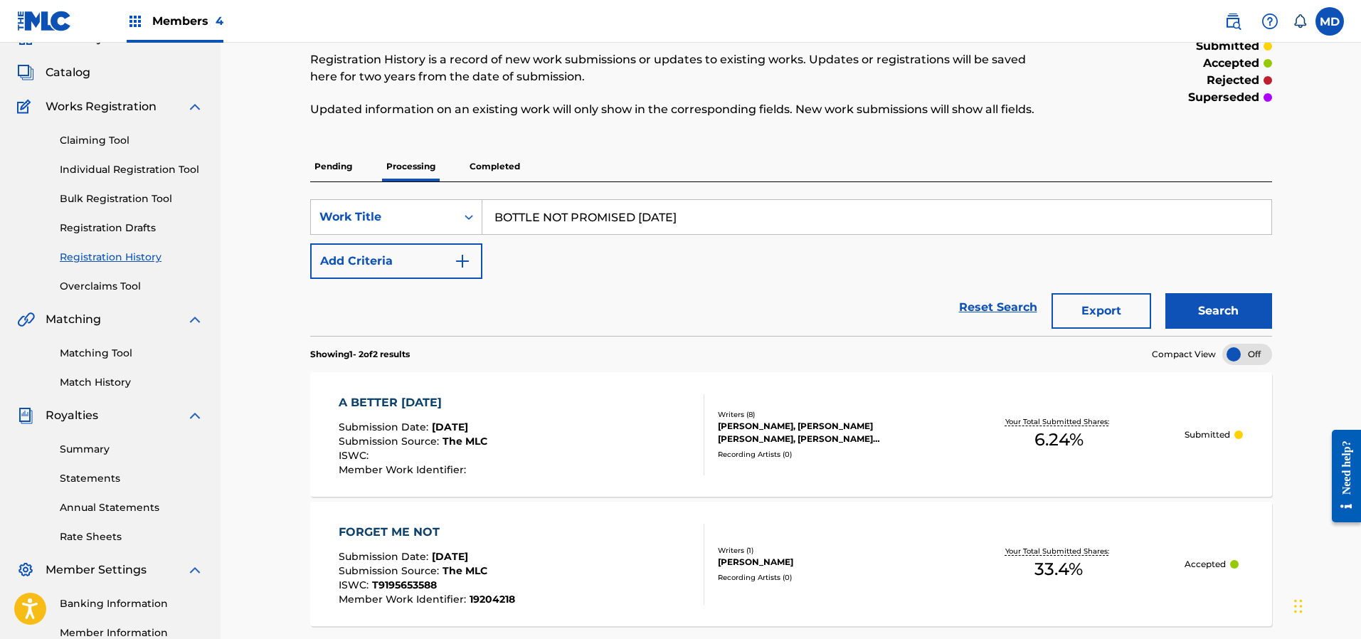
scroll to position [29, 0]
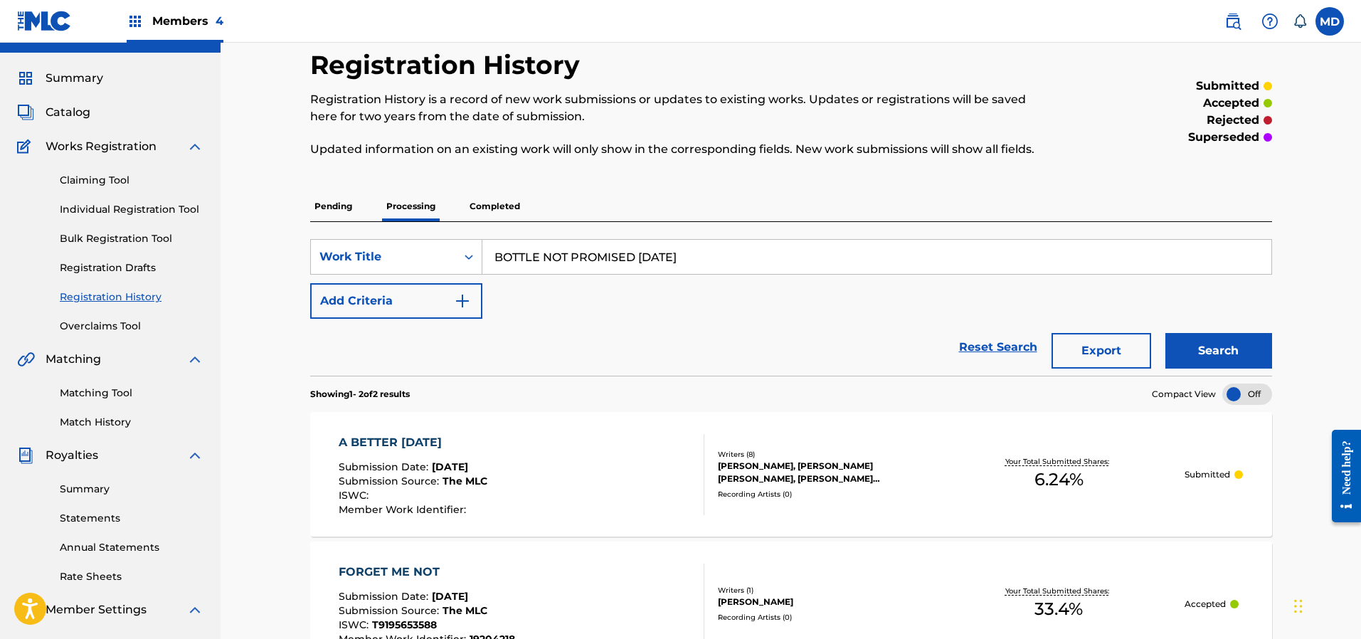
click at [499, 201] on p "Completed" at bounding box center [494, 206] width 59 height 30
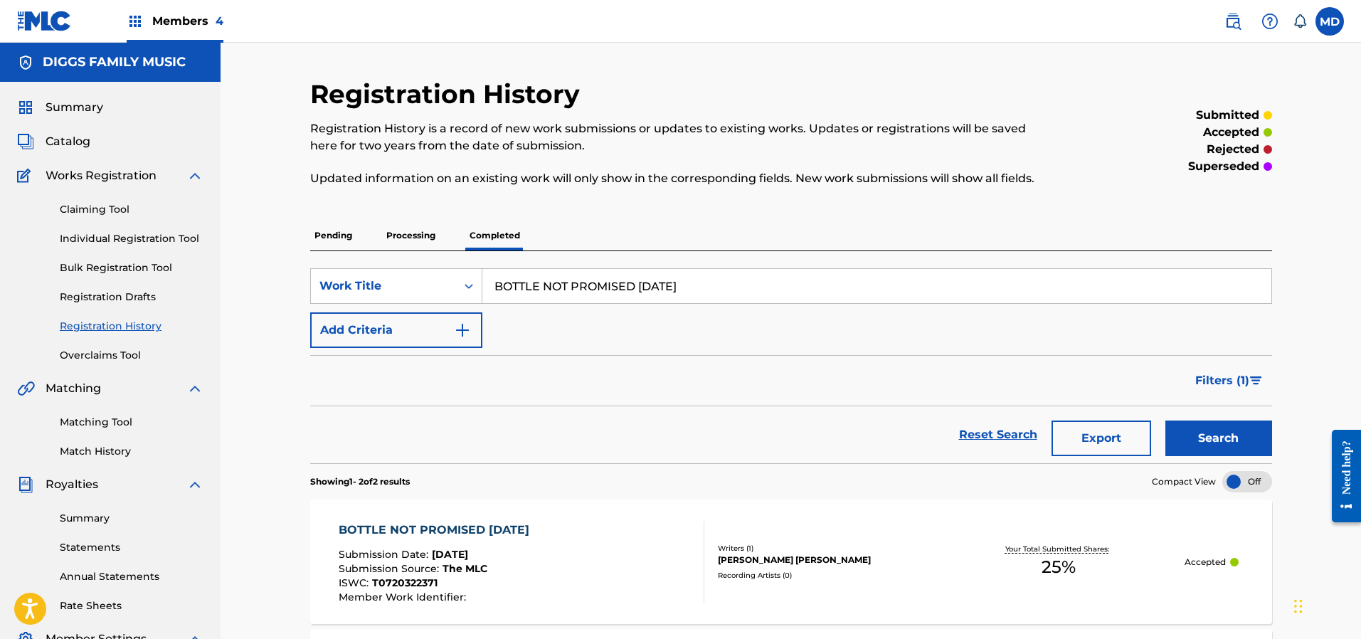
scroll to position [107, 0]
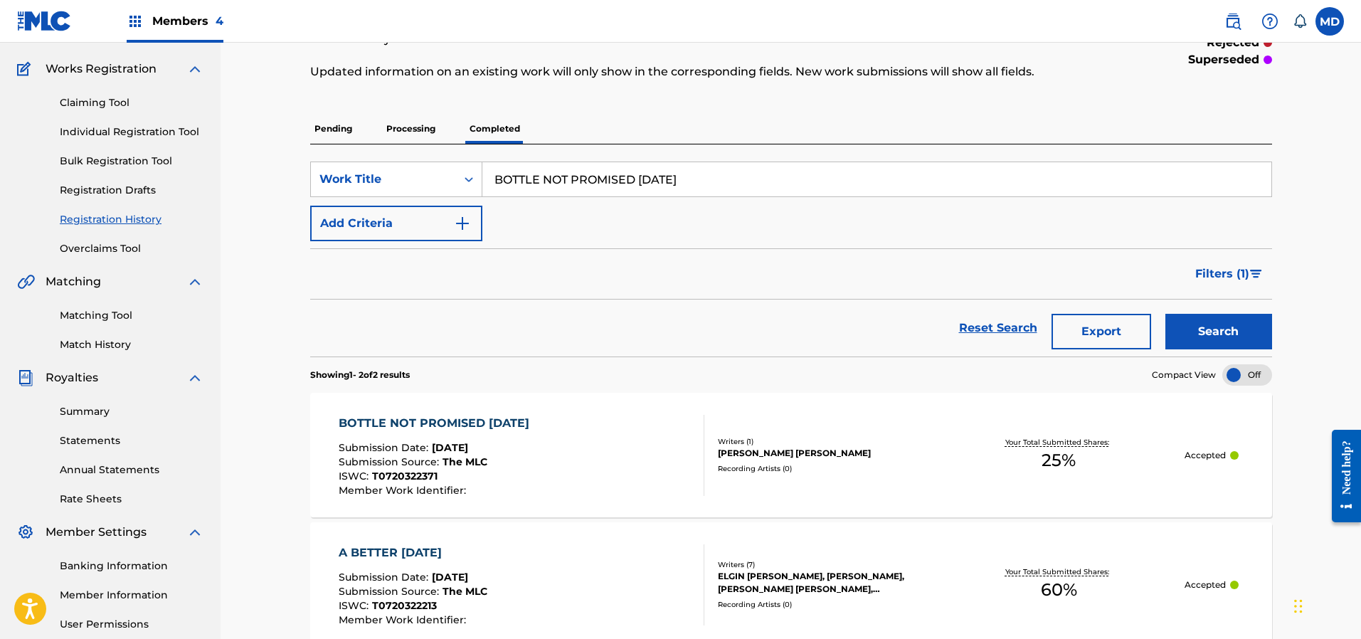
click at [499, 434] on div "BOTTLE NOT PROMISED [DATE] Submission Date : [DATE] Submission Source : The MLC…" at bounding box center [438, 455] width 198 height 81
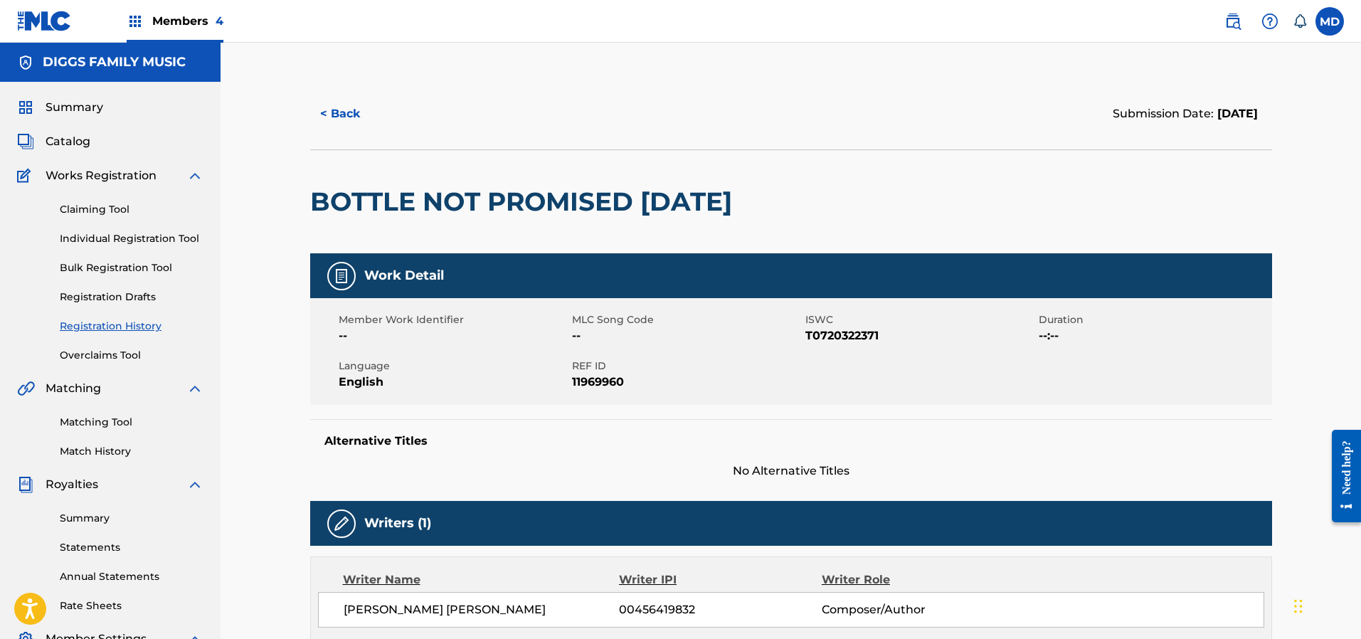
click at [338, 114] on button "< Back" at bounding box center [352, 114] width 85 height 36
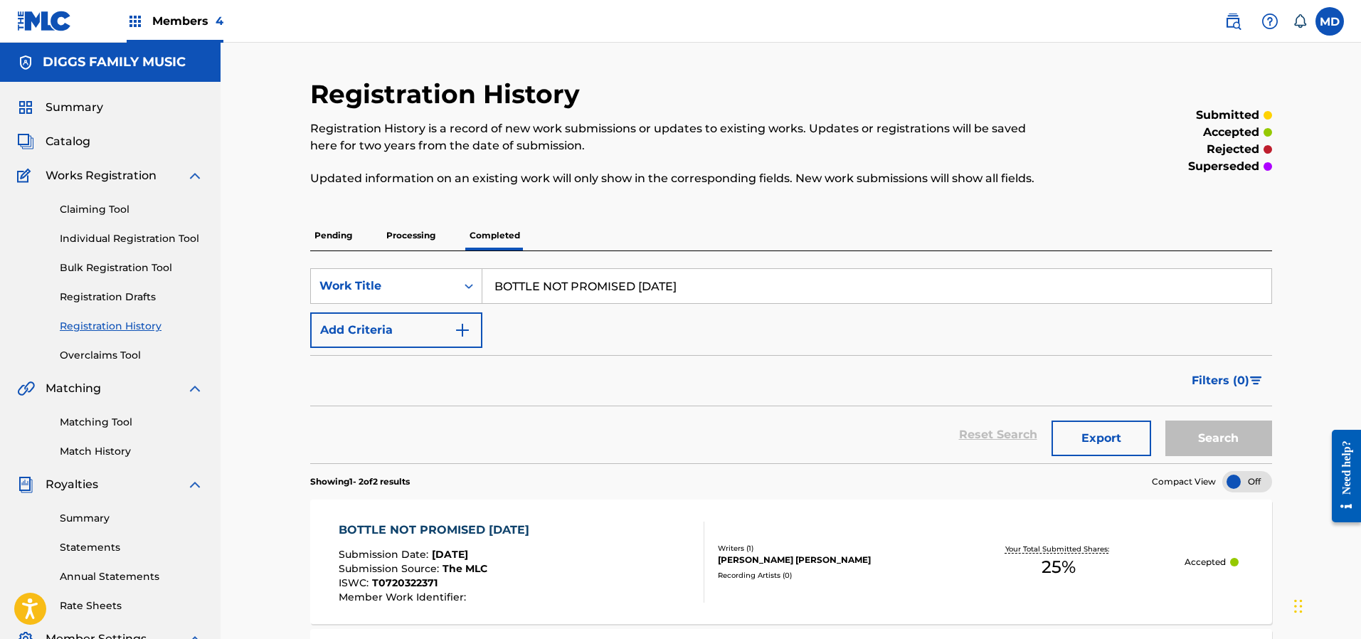
scroll to position [107, 0]
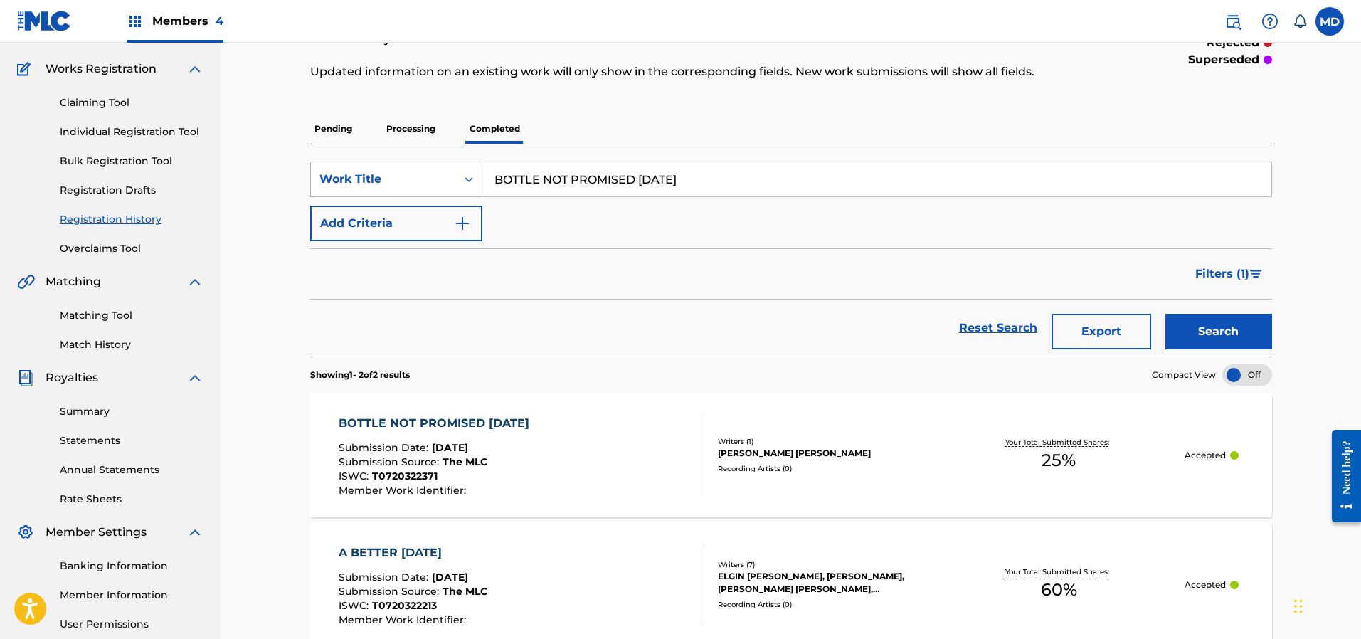
drag, startPoint x: 737, startPoint y: 176, endPoint x: 475, endPoint y: 191, distance: 262.9
click at [475, 191] on div "SearchWithCriteria2d7c398a-3122-4927-b1e7-e2faf46a65c3 Work Title BOTTLE NOT PR…" at bounding box center [791, 179] width 962 height 36
paste input "READ OF LIFE"
click at [1191, 332] on button "Search" at bounding box center [1218, 332] width 107 height 36
drag, startPoint x: 602, startPoint y: 176, endPoint x: 482, endPoint y: 191, distance: 120.4
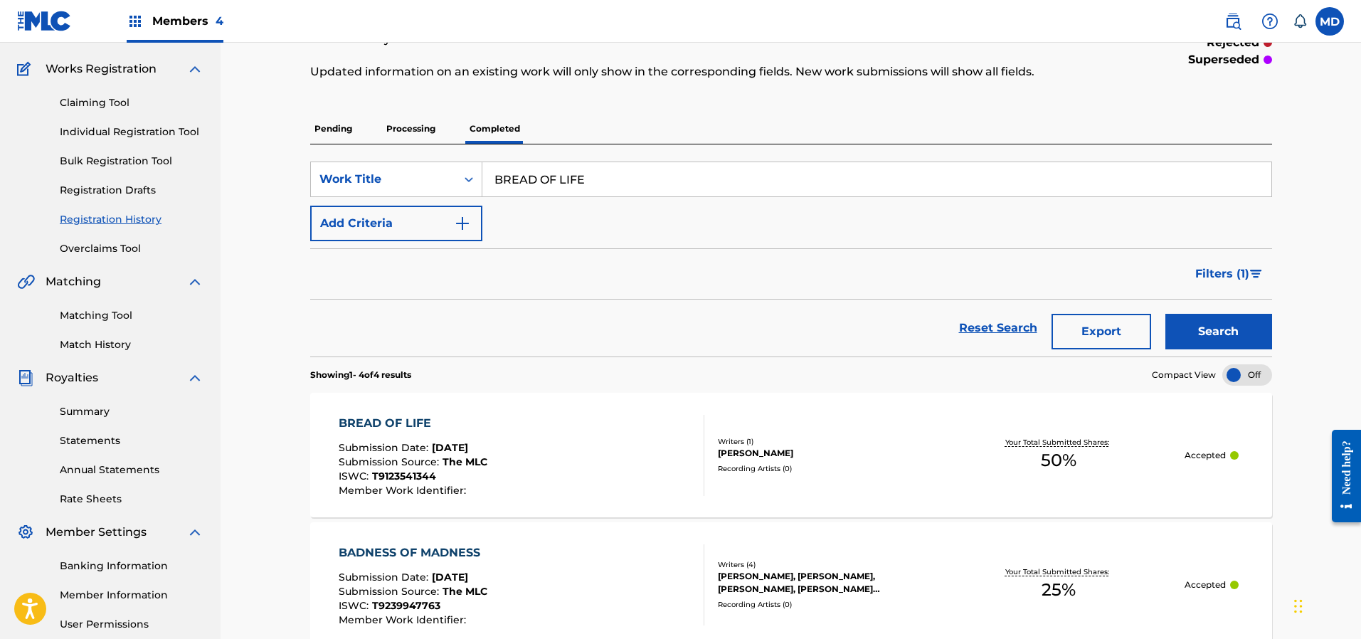
click at [482, 191] on input "BREAD OF LIFE" at bounding box center [876, 179] width 789 height 34
type input "buck 50"
click at [1219, 323] on button "Search" at bounding box center [1218, 332] width 107 height 36
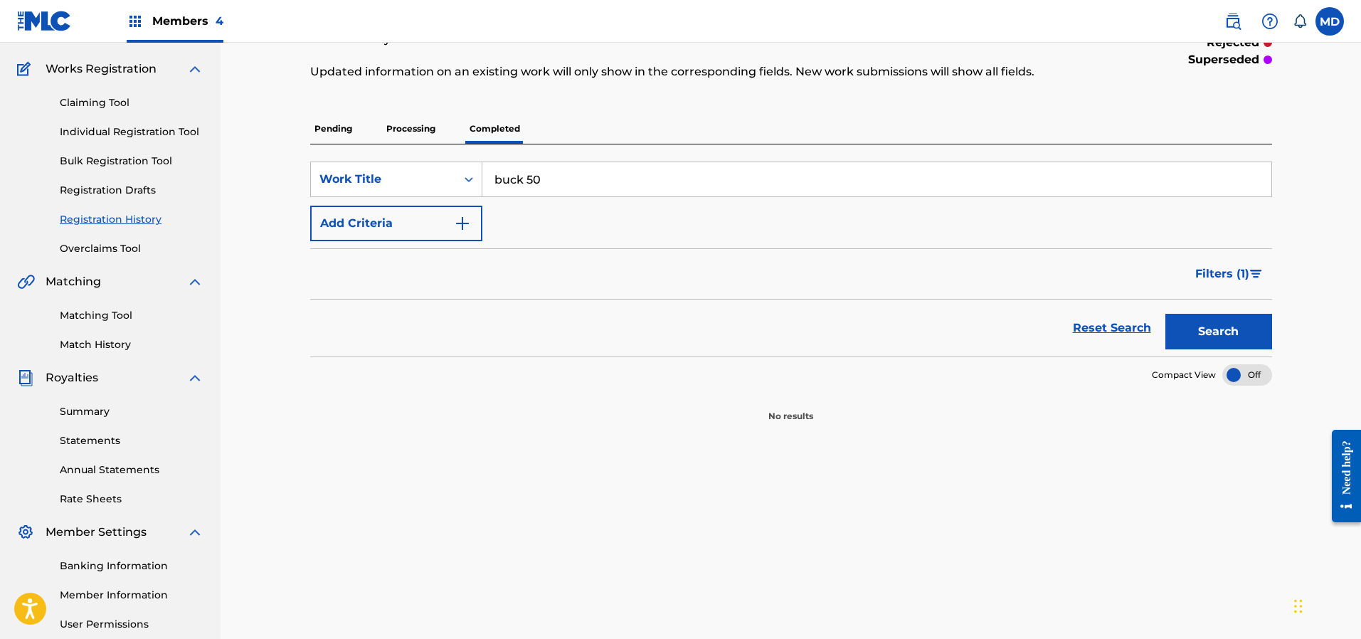
click at [418, 130] on p "Processing" at bounding box center [411, 129] width 58 height 30
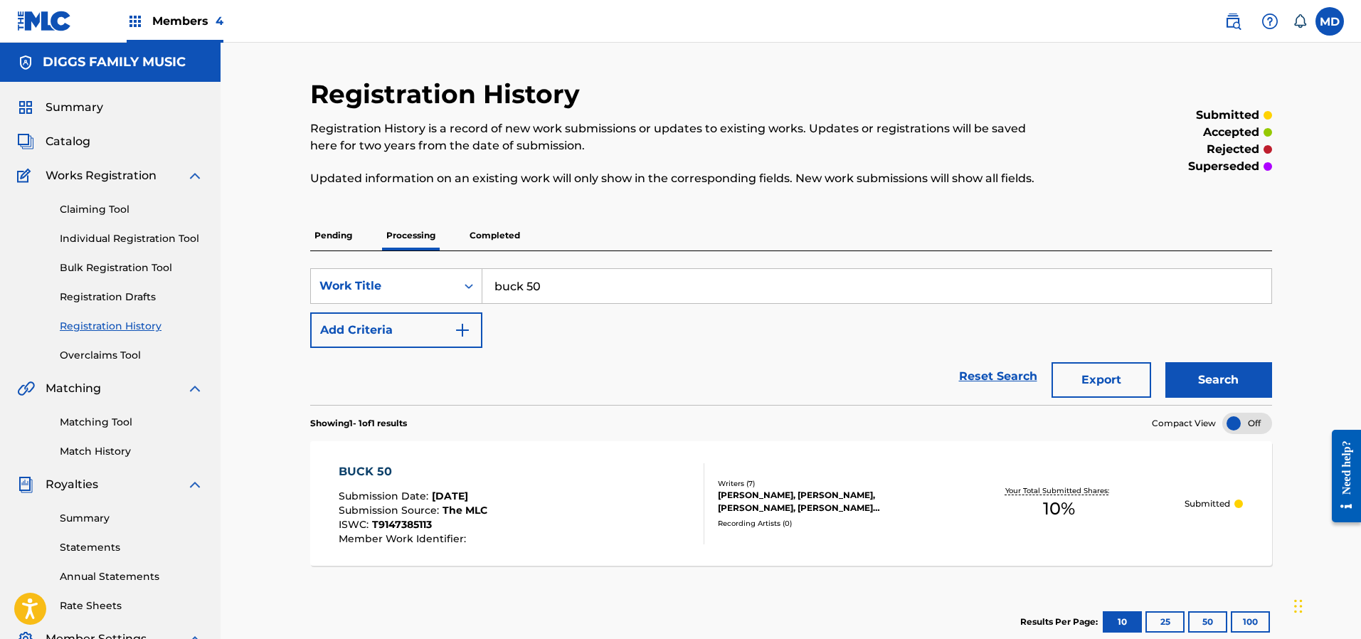
click at [426, 490] on span "Submission Date :" at bounding box center [385, 495] width 93 height 13
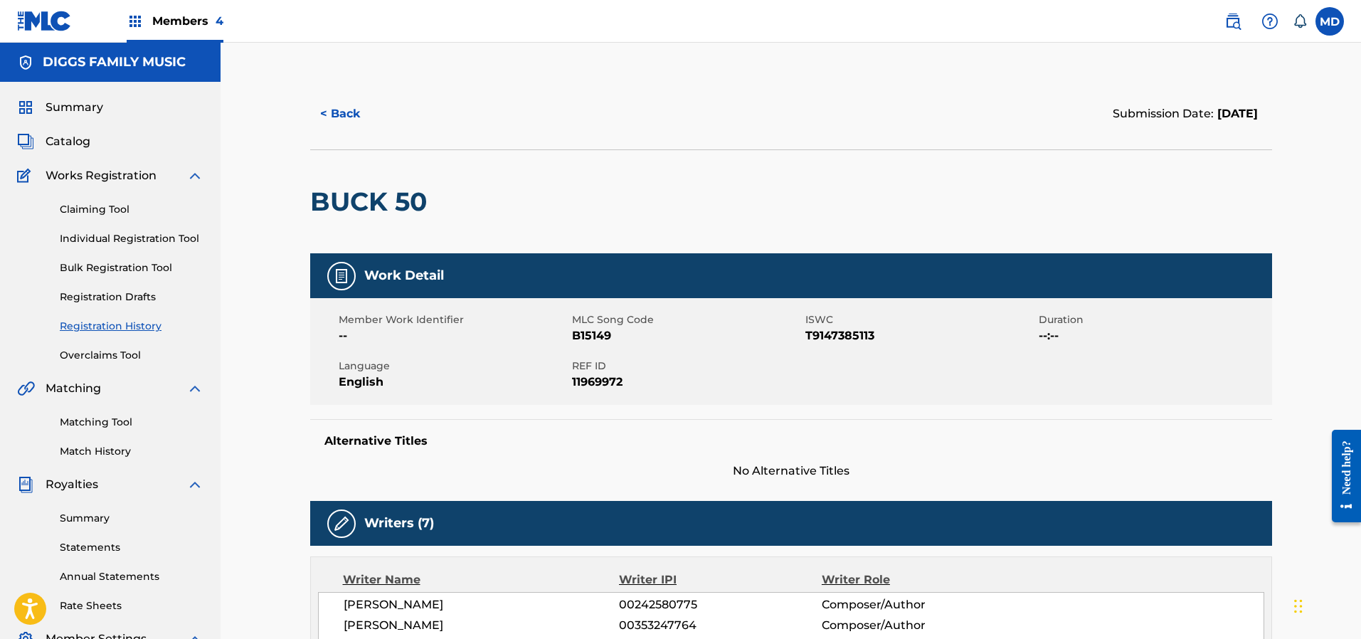
click at [359, 117] on button "< Back" at bounding box center [352, 114] width 85 height 36
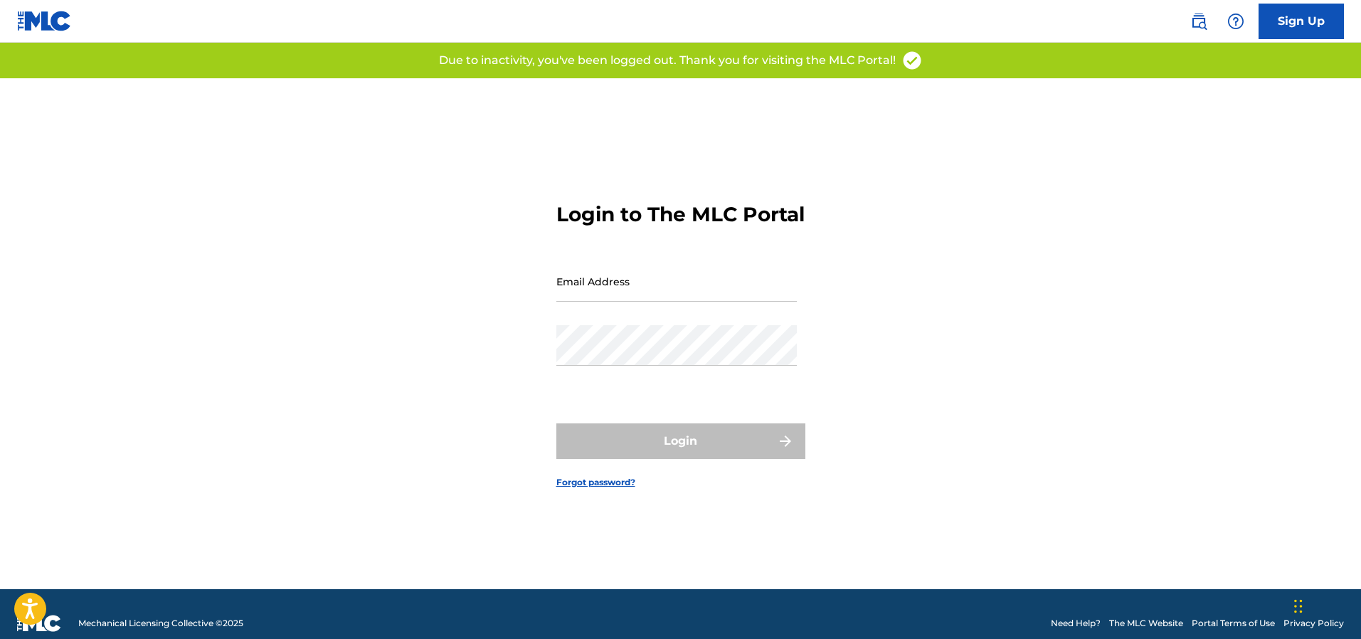
type input "[EMAIL_ADDRESS][DOMAIN_NAME]"
click at [461, 413] on div "Login to The MLC Portal Email Address divine@wumusicgroup.com Password Login Fo…" at bounding box center [681, 333] width 996 height 511
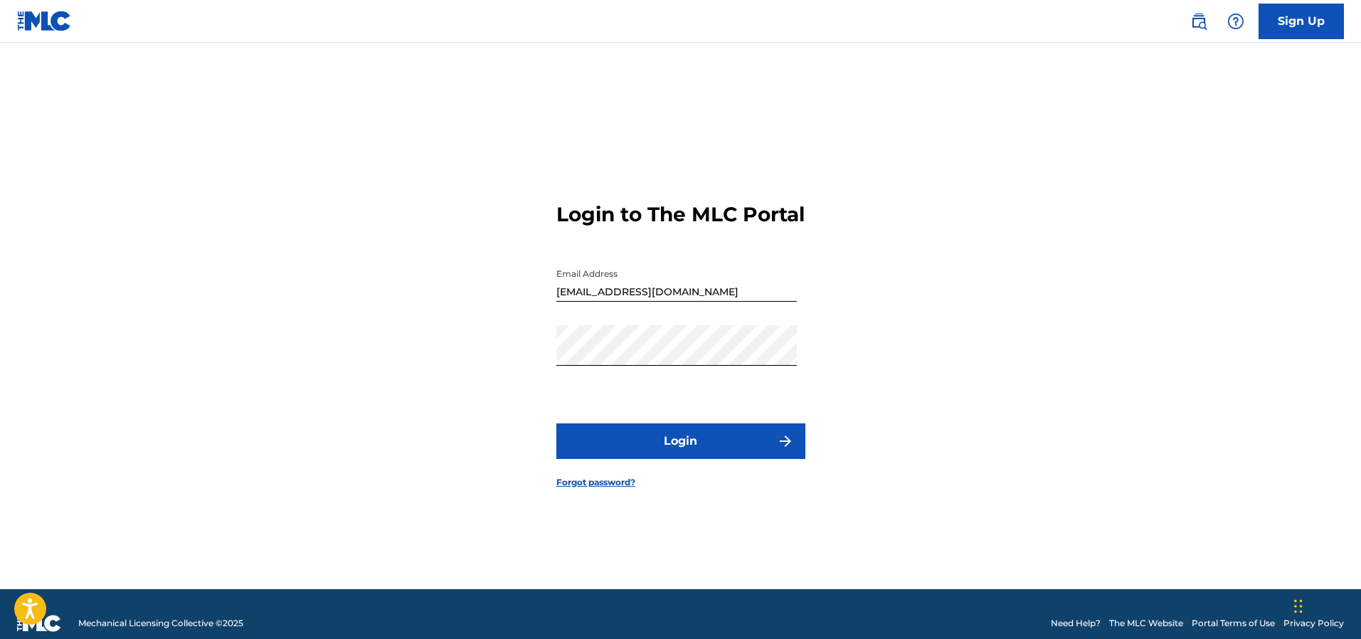
click at [475, 452] on div "Login to The MLC Portal Email Address divine@wumusicgroup.com Password Login Fo…" at bounding box center [681, 333] width 996 height 511
click at [626, 459] on button "Login" at bounding box center [680, 441] width 249 height 36
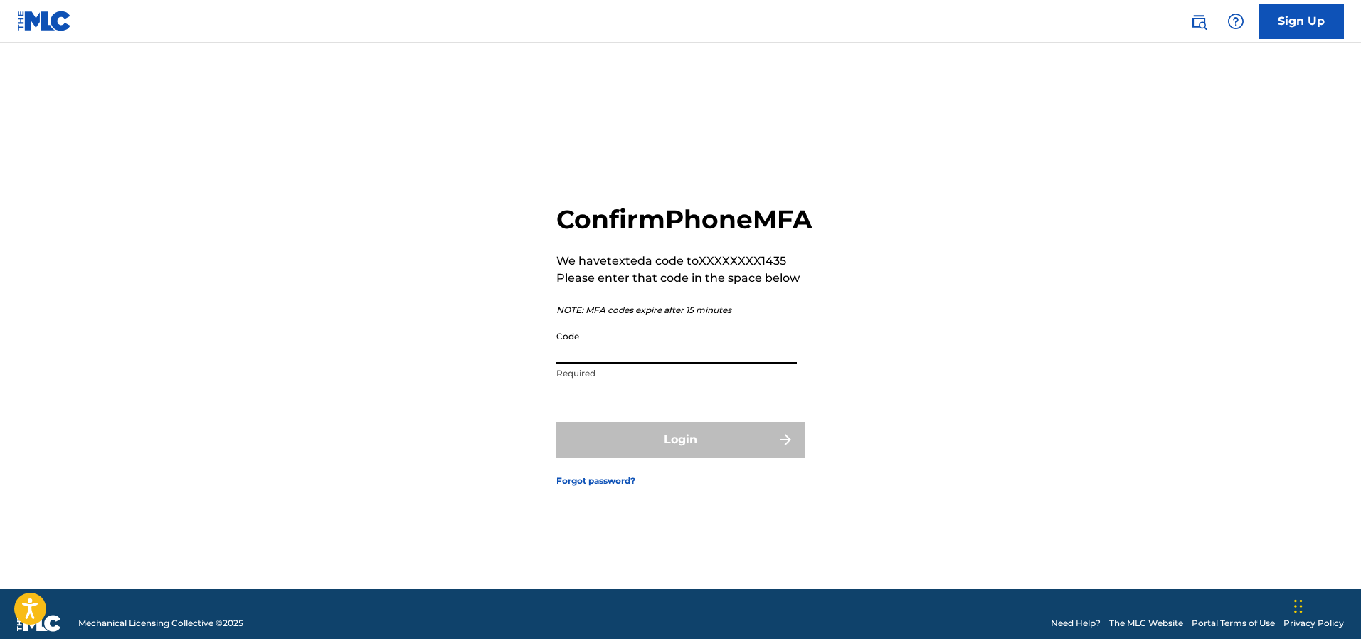
click at [640, 356] on input "Code" at bounding box center [676, 344] width 240 height 41
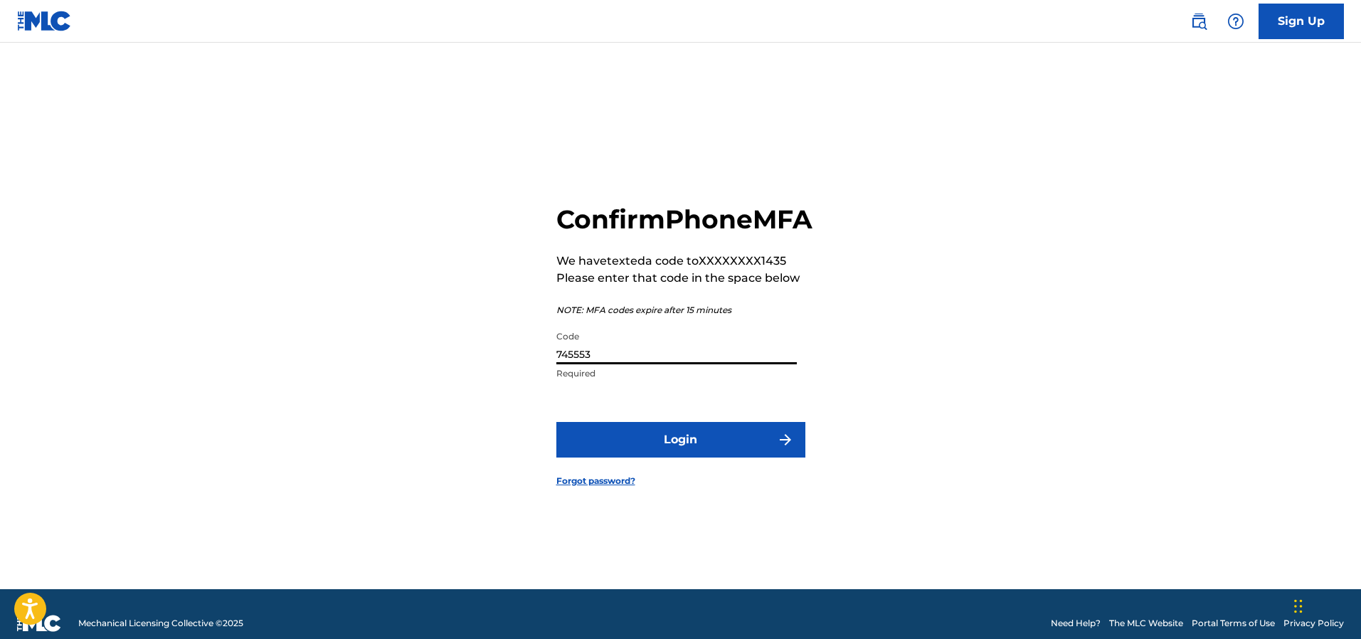
type input "745553"
click at [667, 457] on button "Login" at bounding box center [680, 440] width 249 height 36
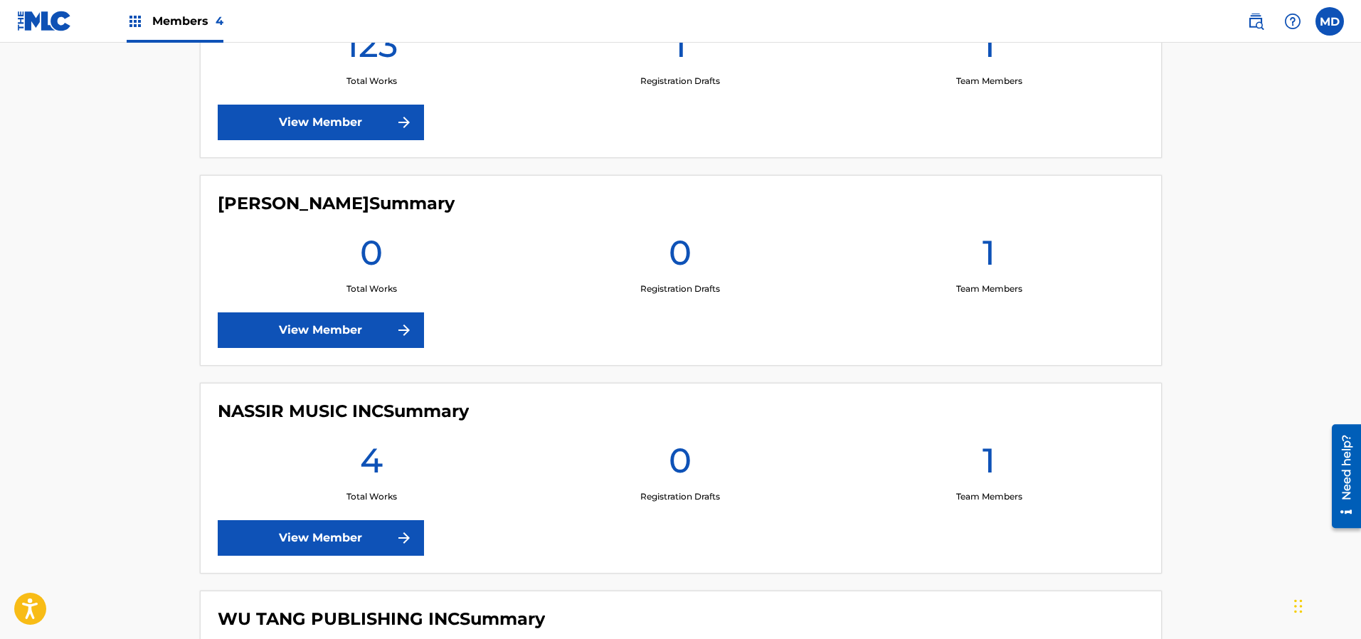
scroll to position [499, 0]
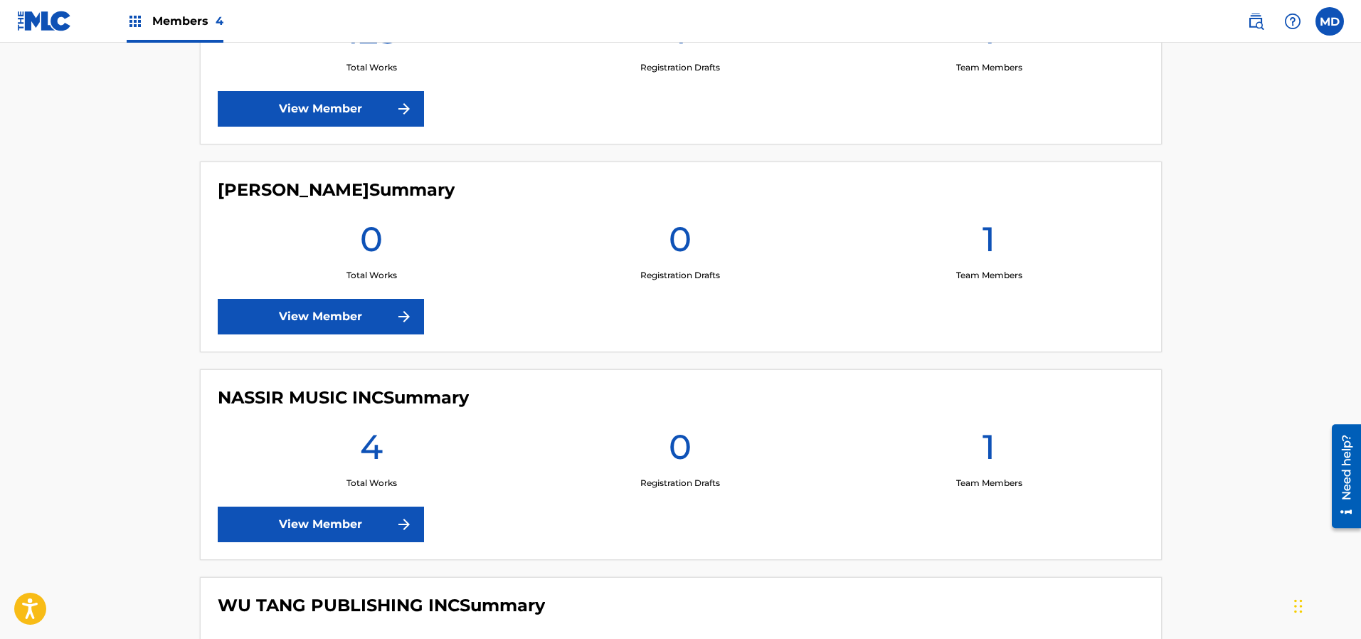
click at [307, 525] on link "View Member" at bounding box center [321, 525] width 206 height 36
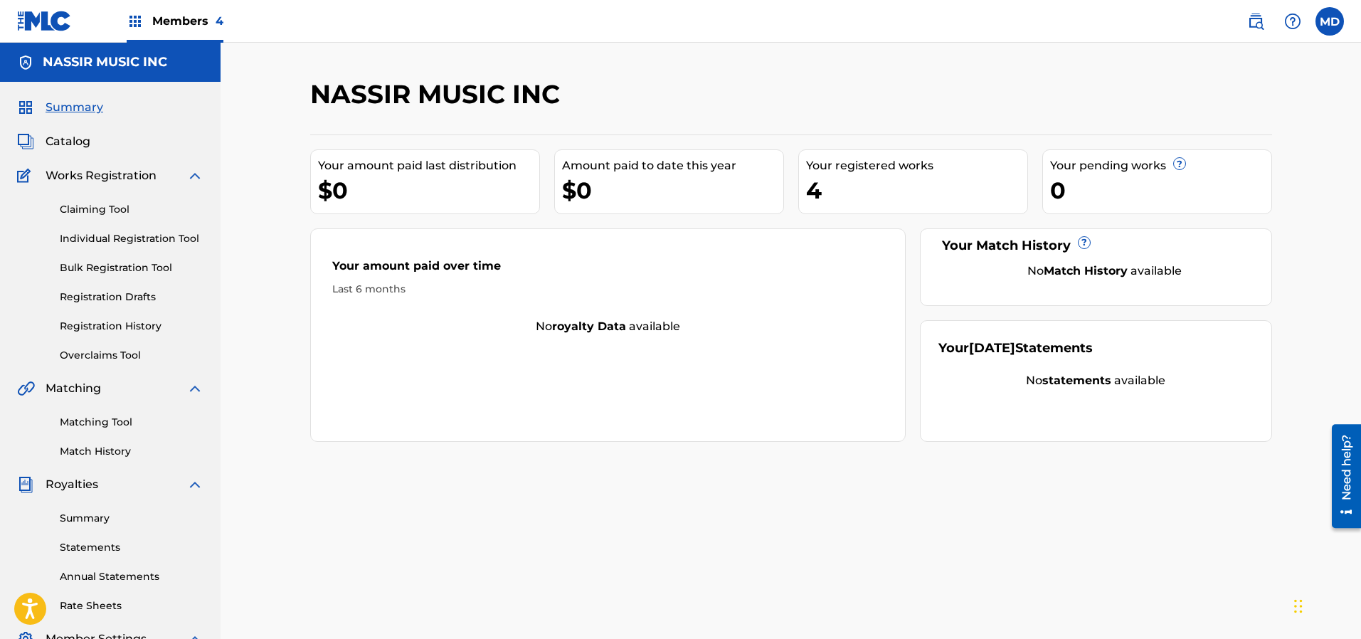
click at [68, 138] on span "Catalog" at bounding box center [68, 141] width 45 height 17
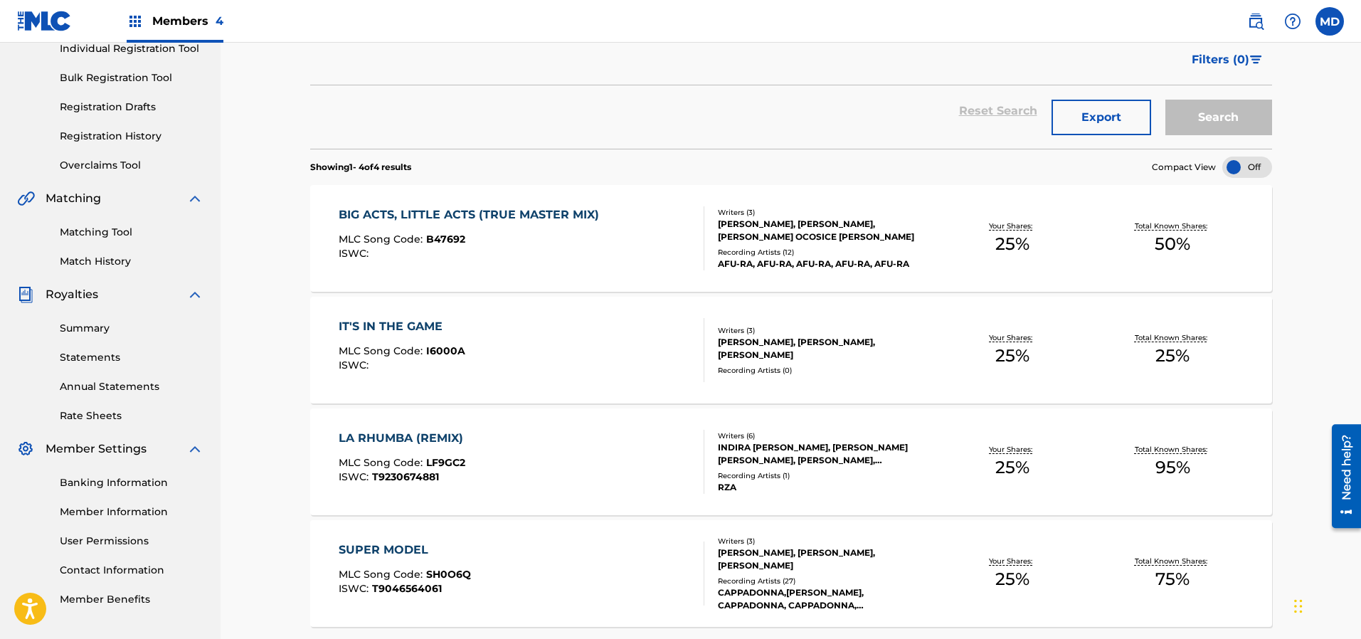
scroll to position [99, 0]
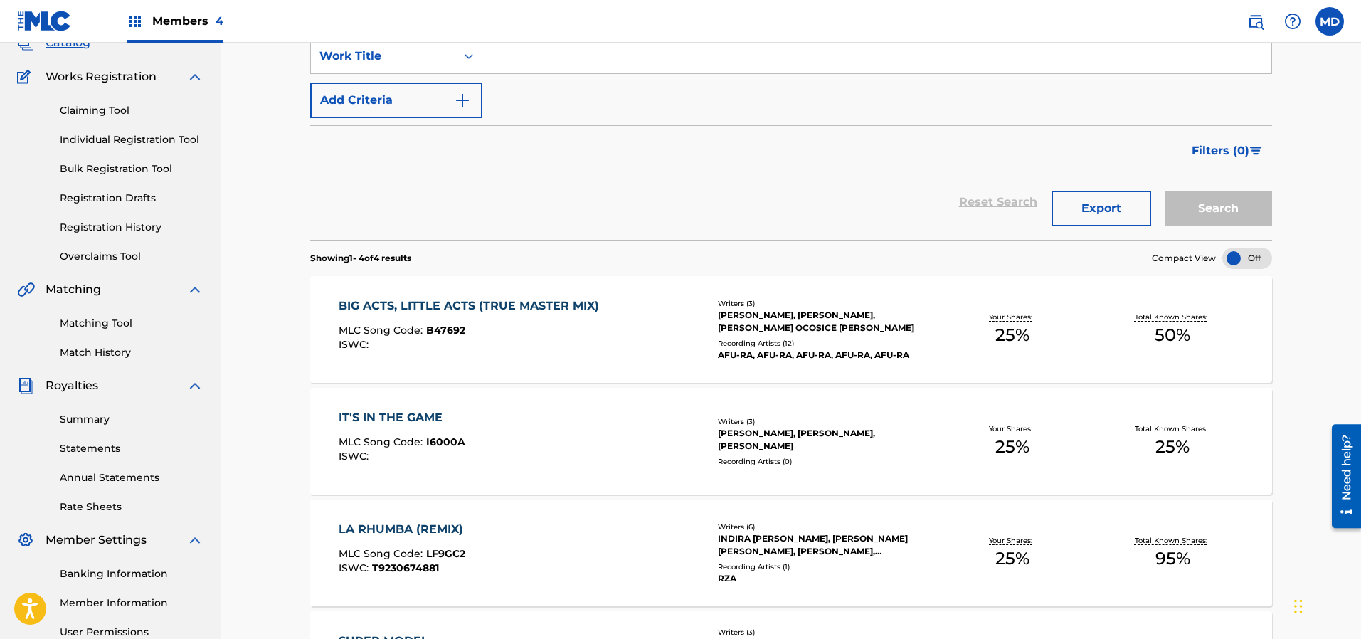
click at [98, 227] on link "Registration History" at bounding box center [132, 227] width 144 height 15
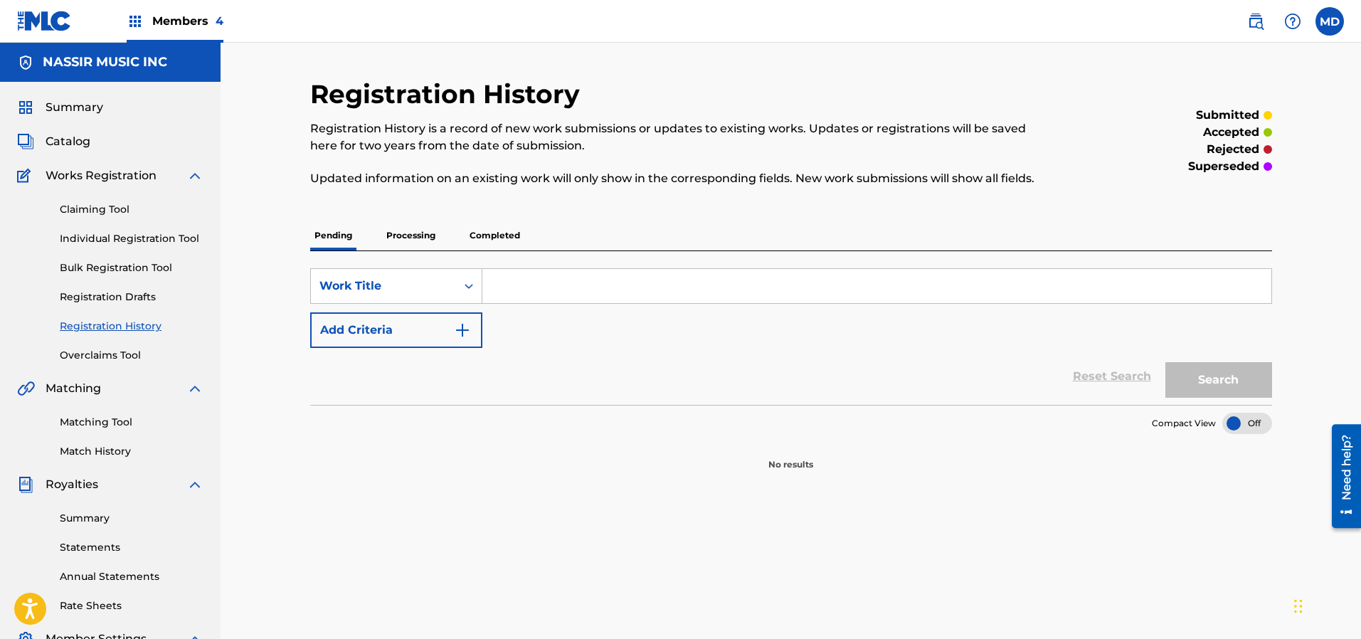
click at [423, 233] on p "Processing" at bounding box center [411, 236] width 58 height 30
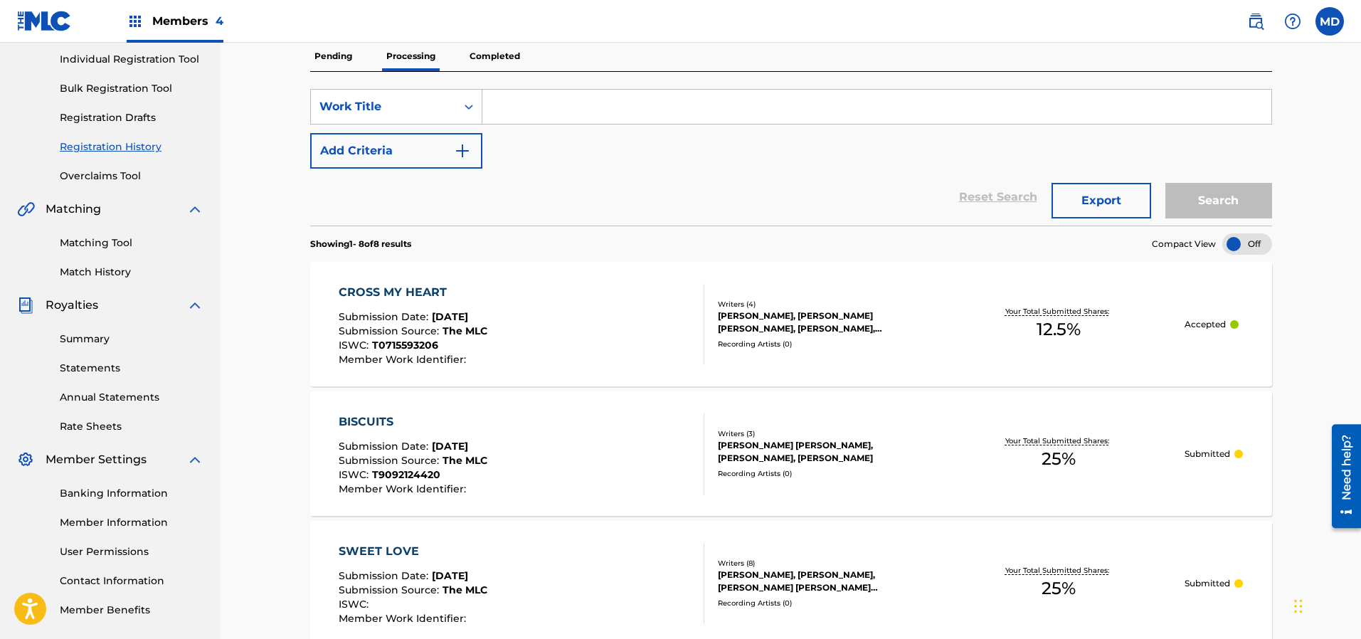
scroll to position [107, 0]
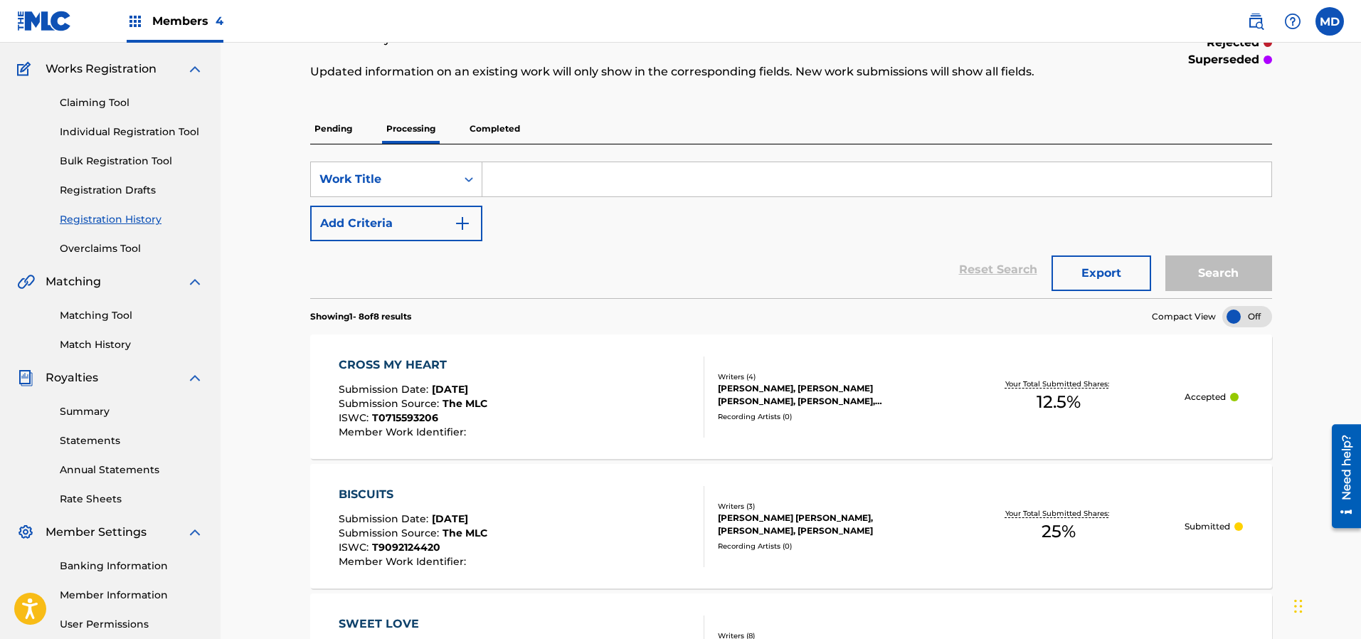
click at [492, 127] on p "Completed" at bounding box center [494, 129] width 59 height 30
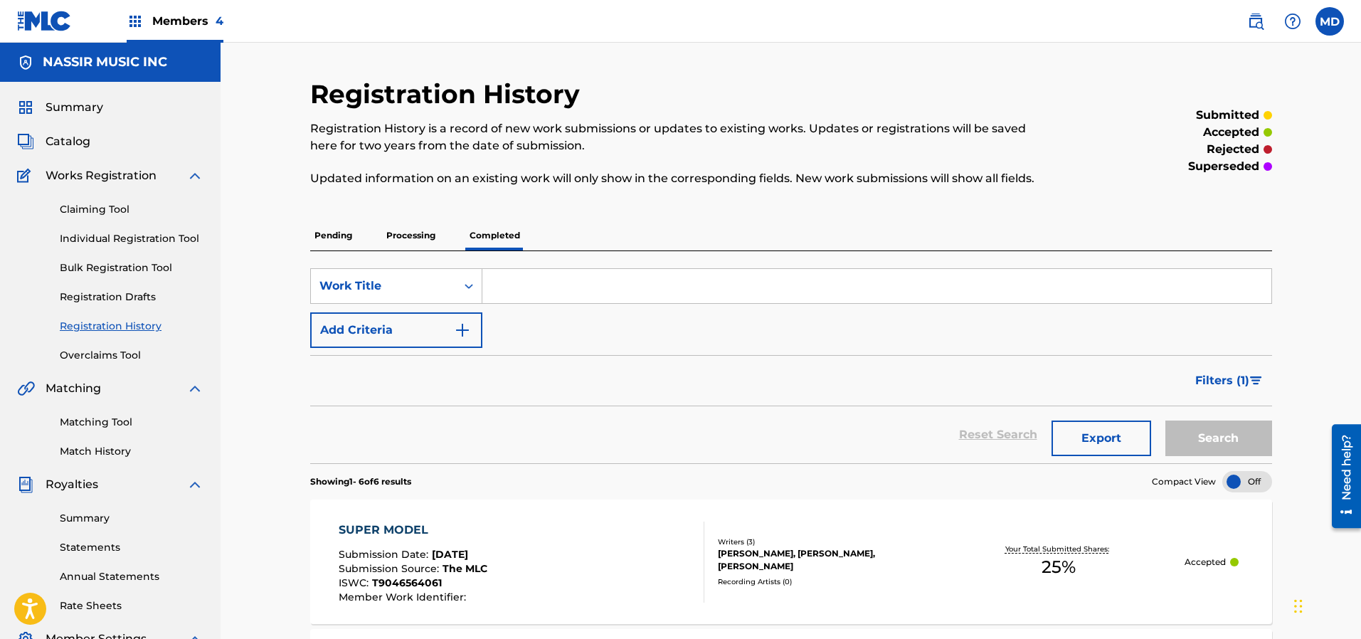
click at [406, 237] on p "Processing" at bounding box center [411, 236] width 58 height 30
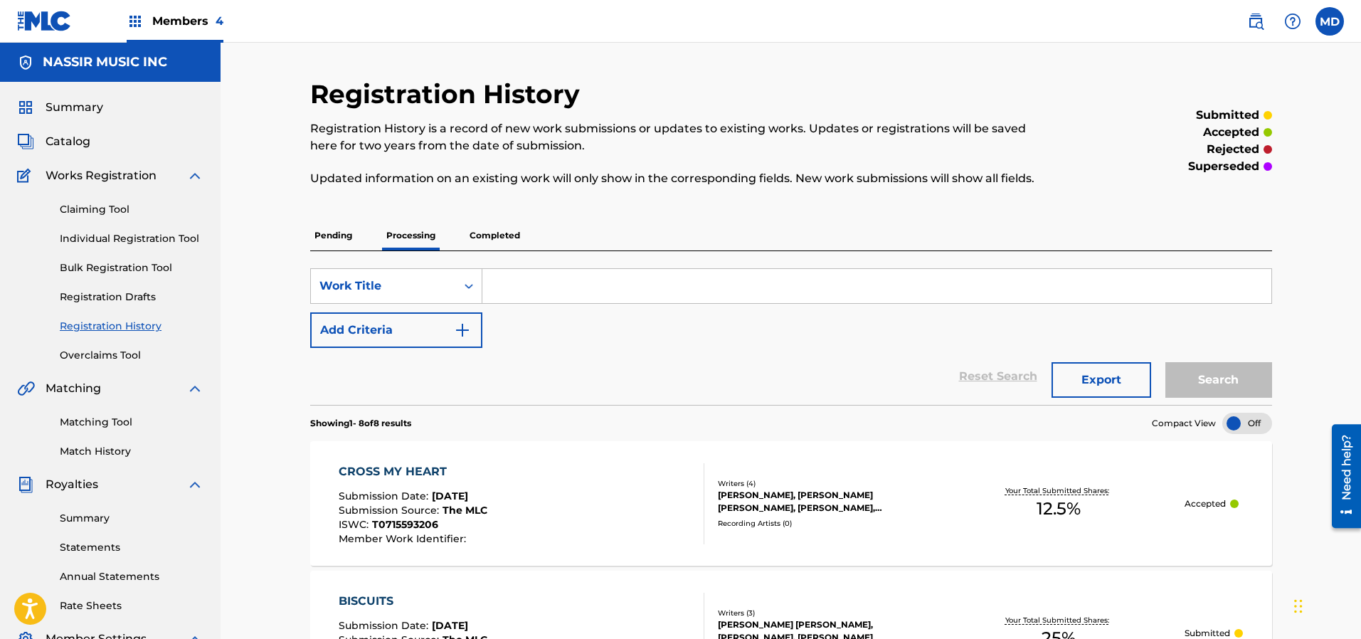
click at [78, 107] on span "Summary" at bounding box center [75, 107] width 58 height 17
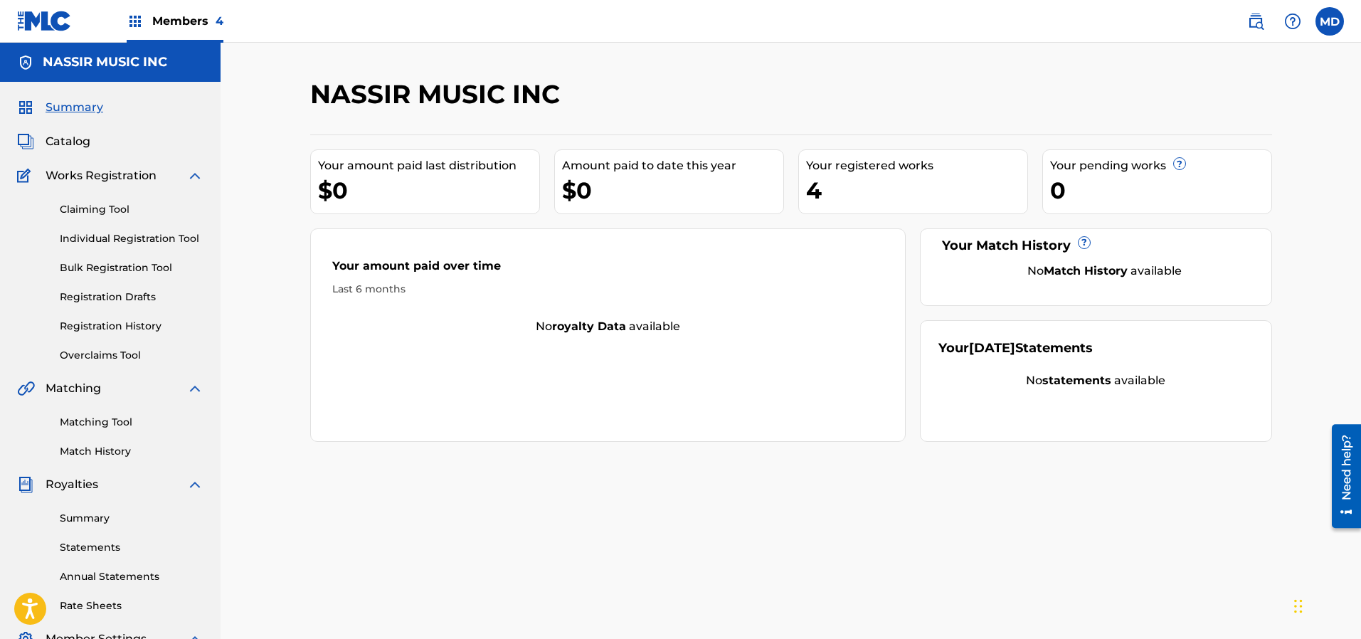
click at [71, 141] on span "Catalog" at bounding box center [68, 141] width 45 height 17
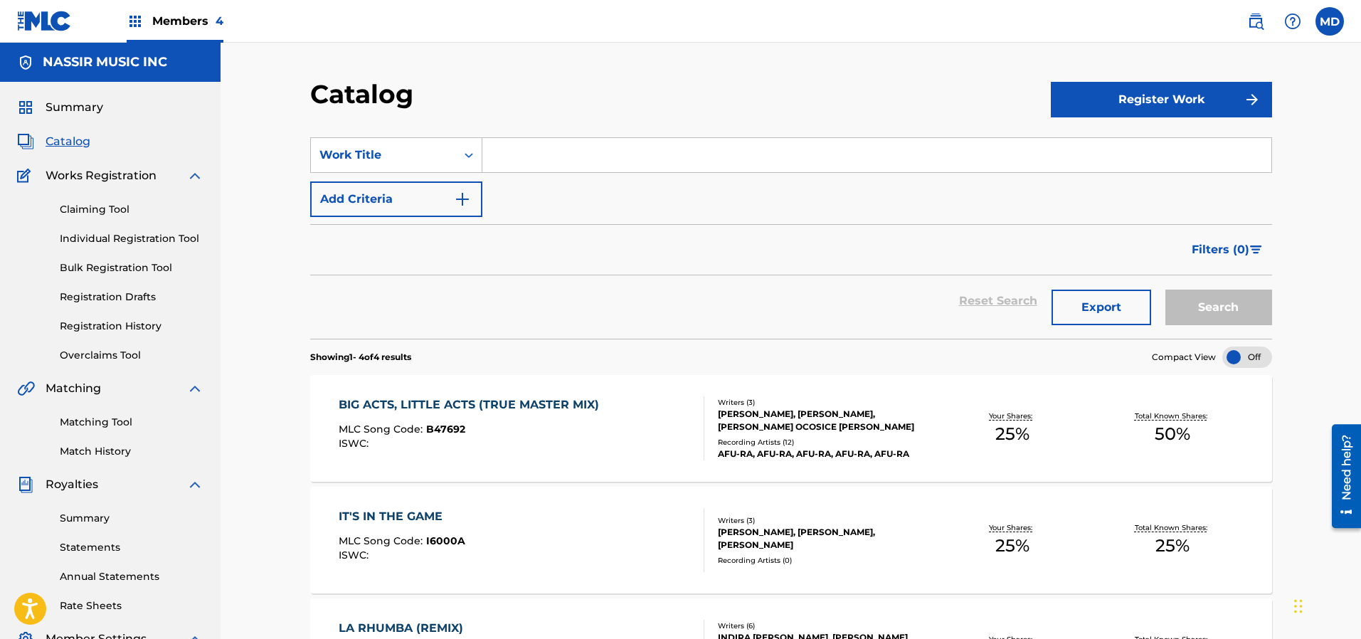
click at [83, 327] on link "Registration History" at bounding box center [132, 326] width 144 height 15
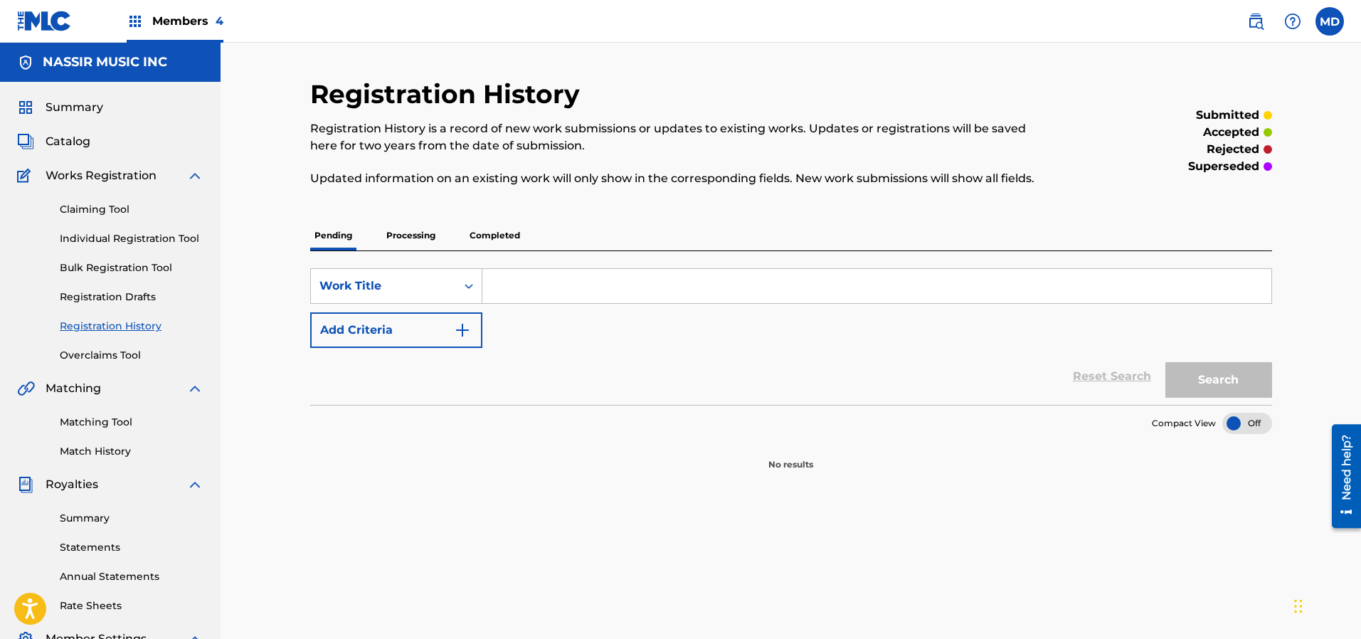
click at [409, 233] on p "Processing" at bounding box center [411, 236] width 58 height 30
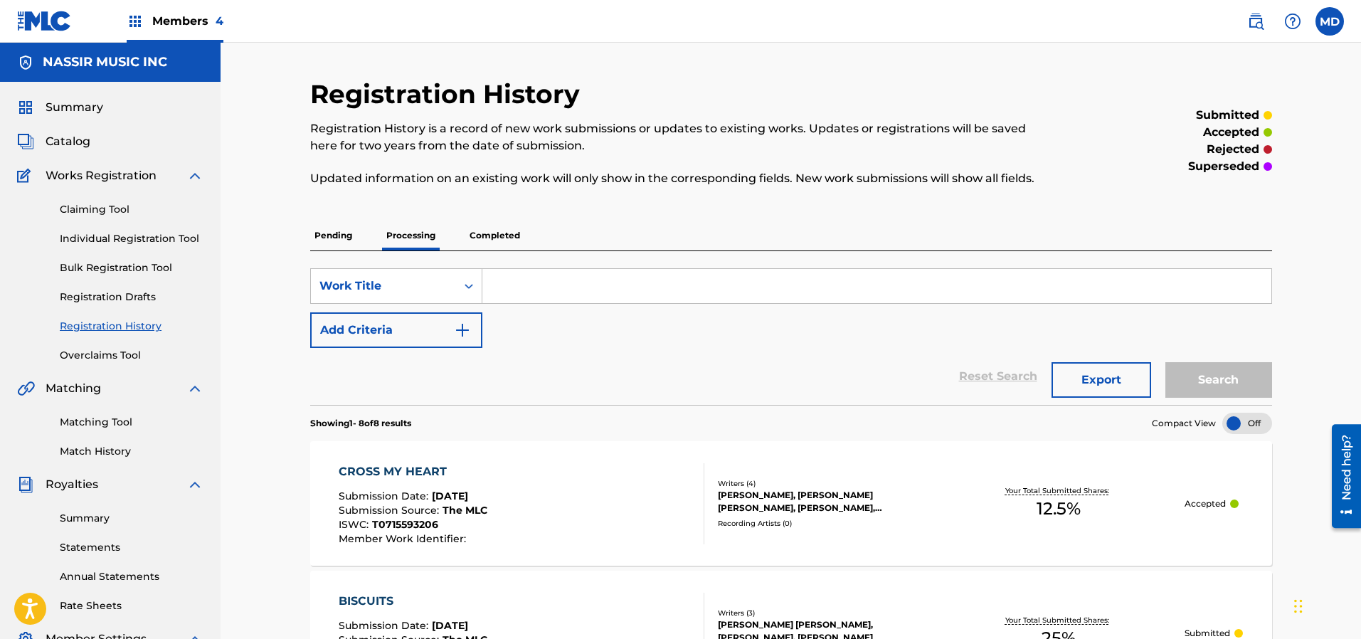
click at [489, 235] on p "Completed" at bounding box center [494, 236] width 59 height 30
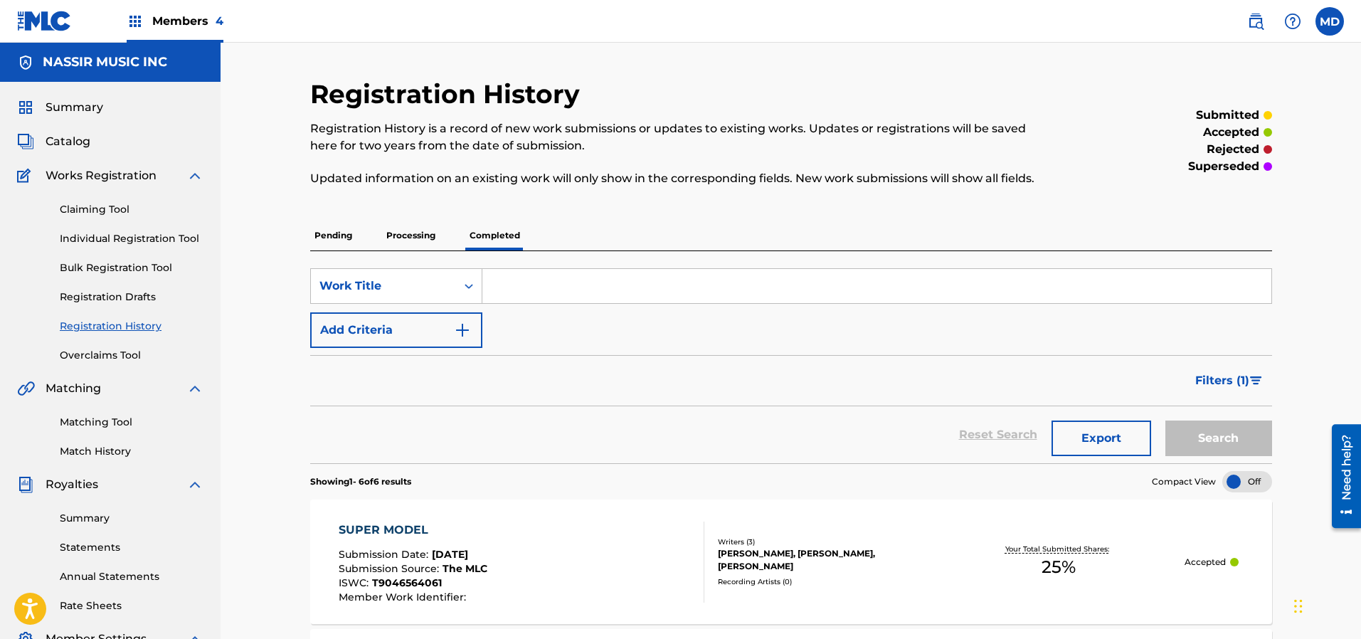
click at [421, 235] on p "Processing" at bounding box center [411, 236] width 58 height 30
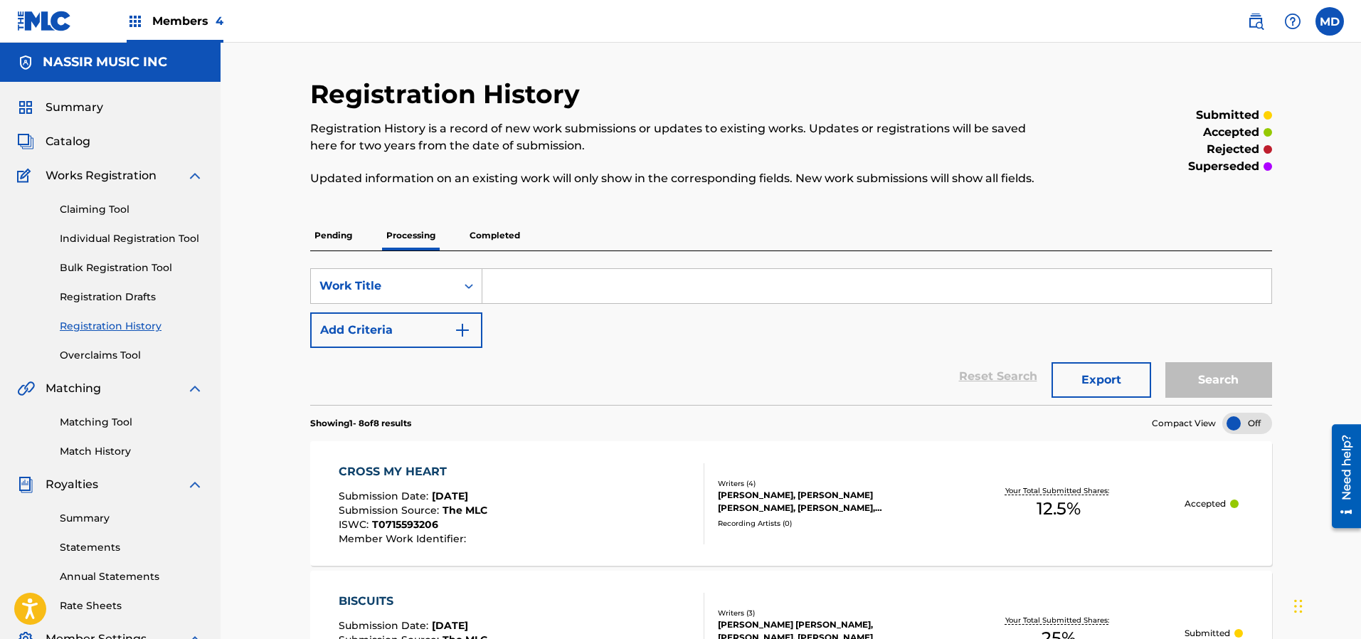
click at [86, 206] on link "Claiming Tool" at bounding box center [132, 209] width 144 height 15
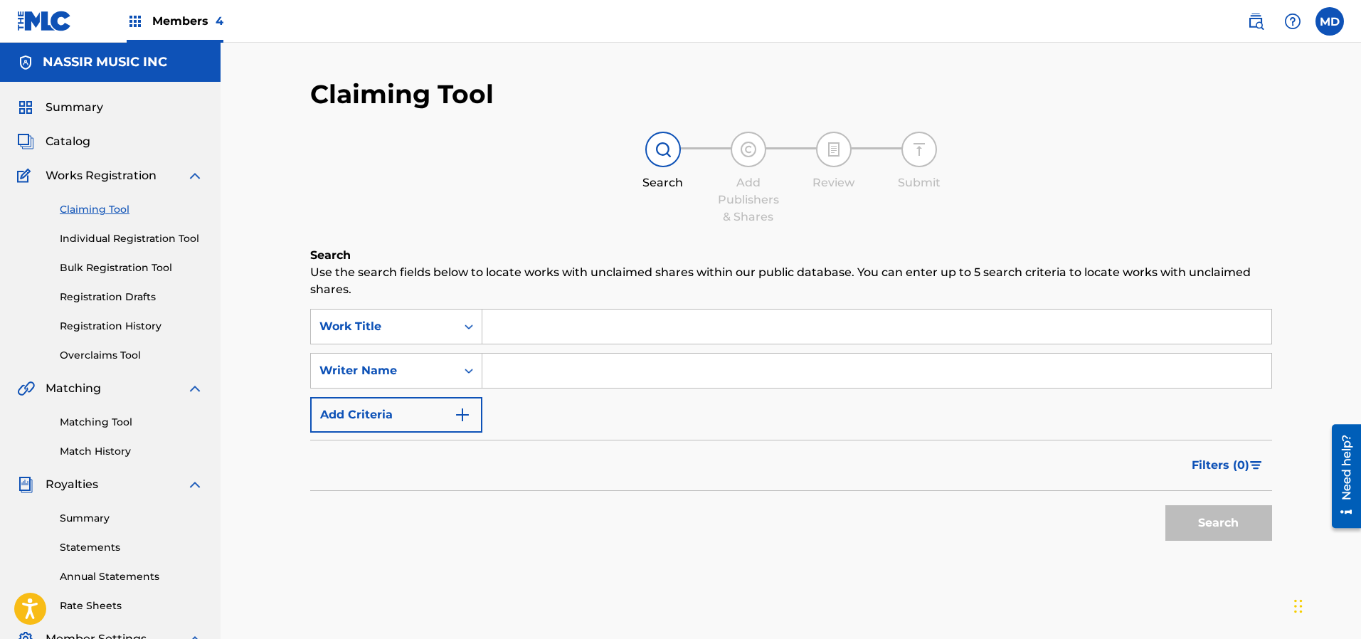
click at [524, 334] on input "Search Form" at bounding box center [876, 326] width 789 height 34
paste input "ASIATIC NOBLES"
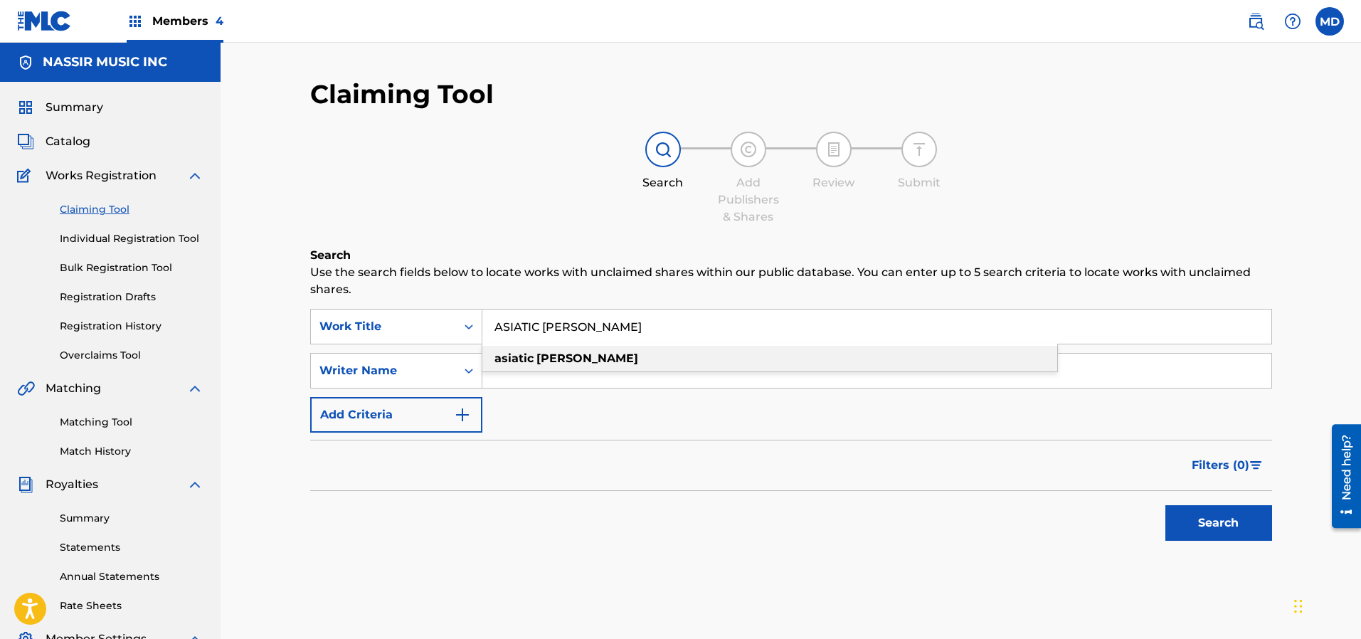
click at [544, 359] on strong "nobles" at bounding box center [587, 358] width 102 height 14
type input "asiatic nobles"
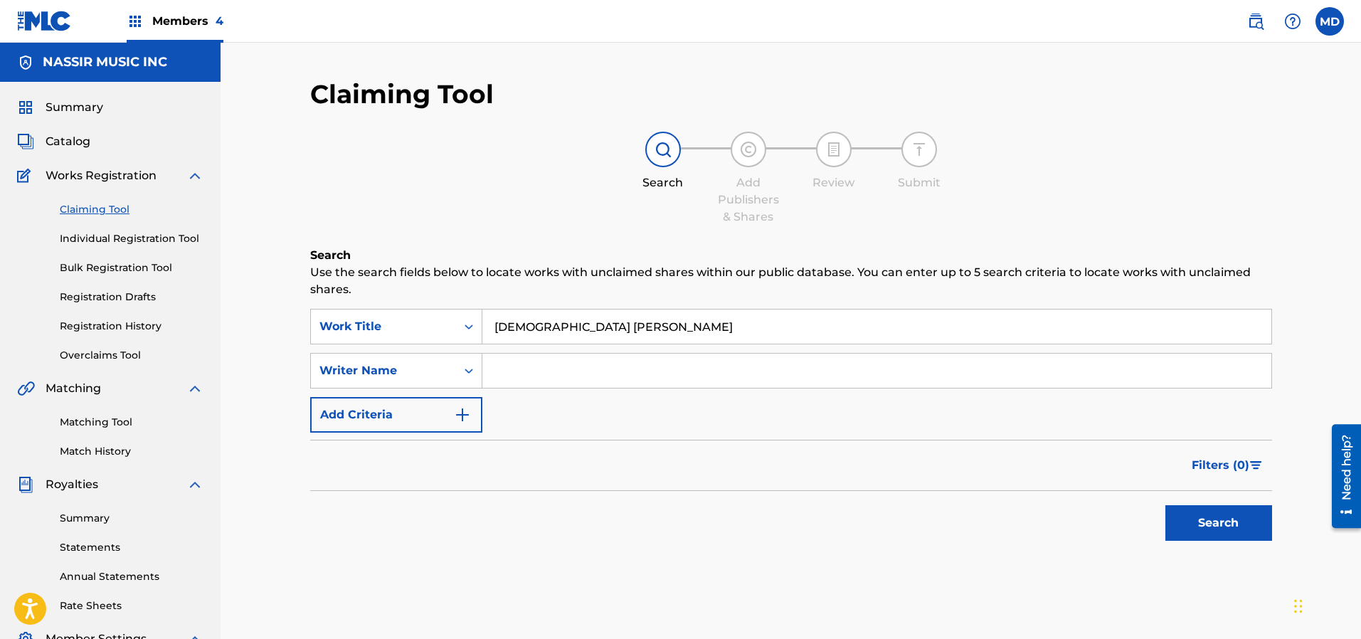
click at [544, 373] on input "Search Form" at bounding box center [876, 371] width 789 height 34
paste input "REED WALTER"
type input "REED WALTER"
drag, startPoint x: 1203, startPoint y: 519, endPoint x: 1194, endPoint y: 516, distance: 9.0
click at [1200, 519] on button "Search" at bounding box center [1218, 523] width 107 height 36
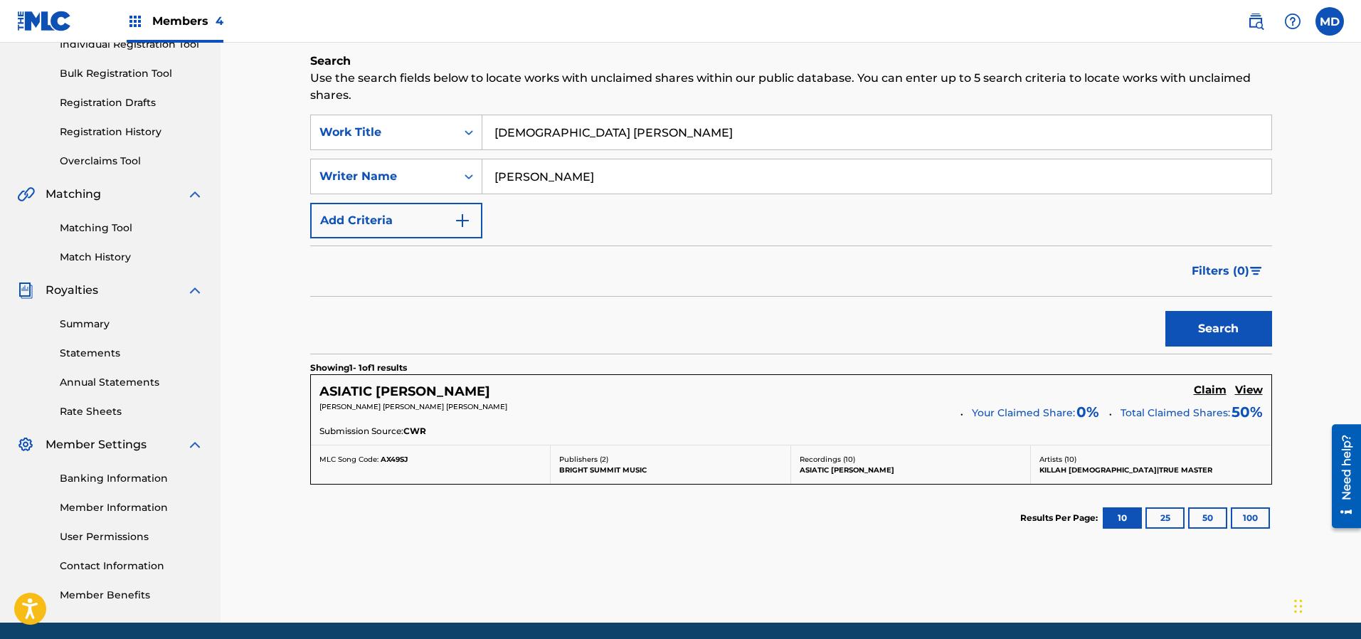
scroll to position [213, 0]
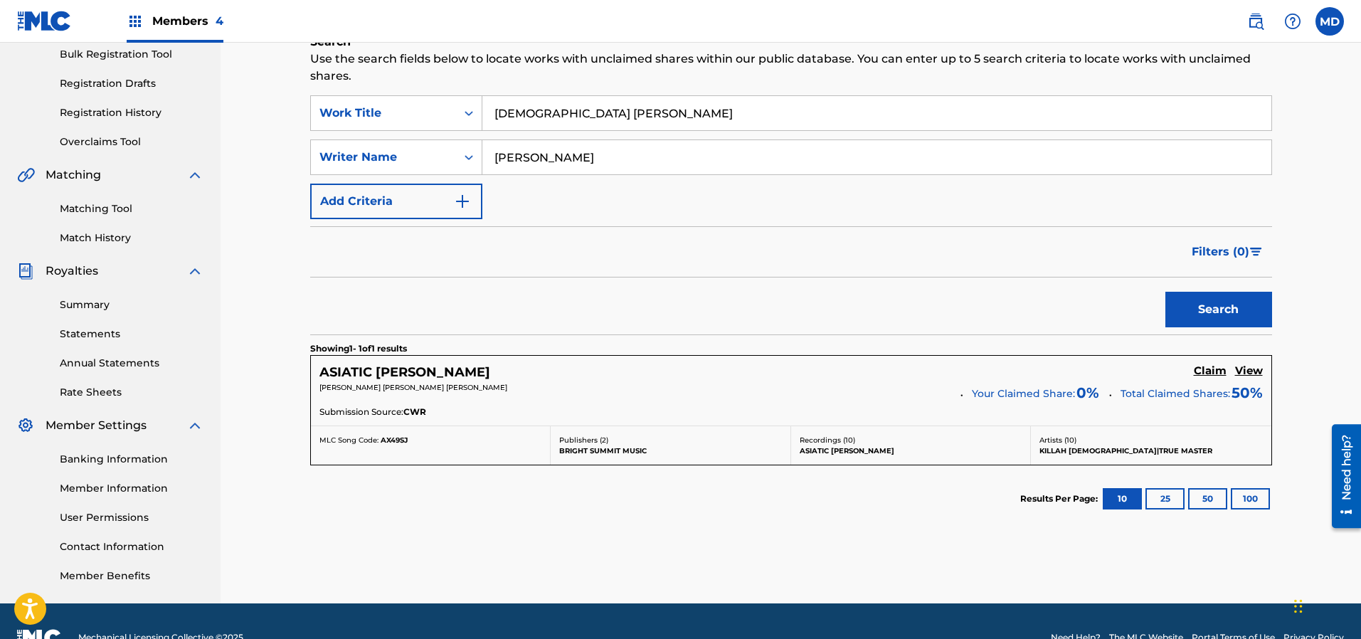
click at [1251, 373] on h5 "View" at bounding box center [1249, 371] width 28 height 14
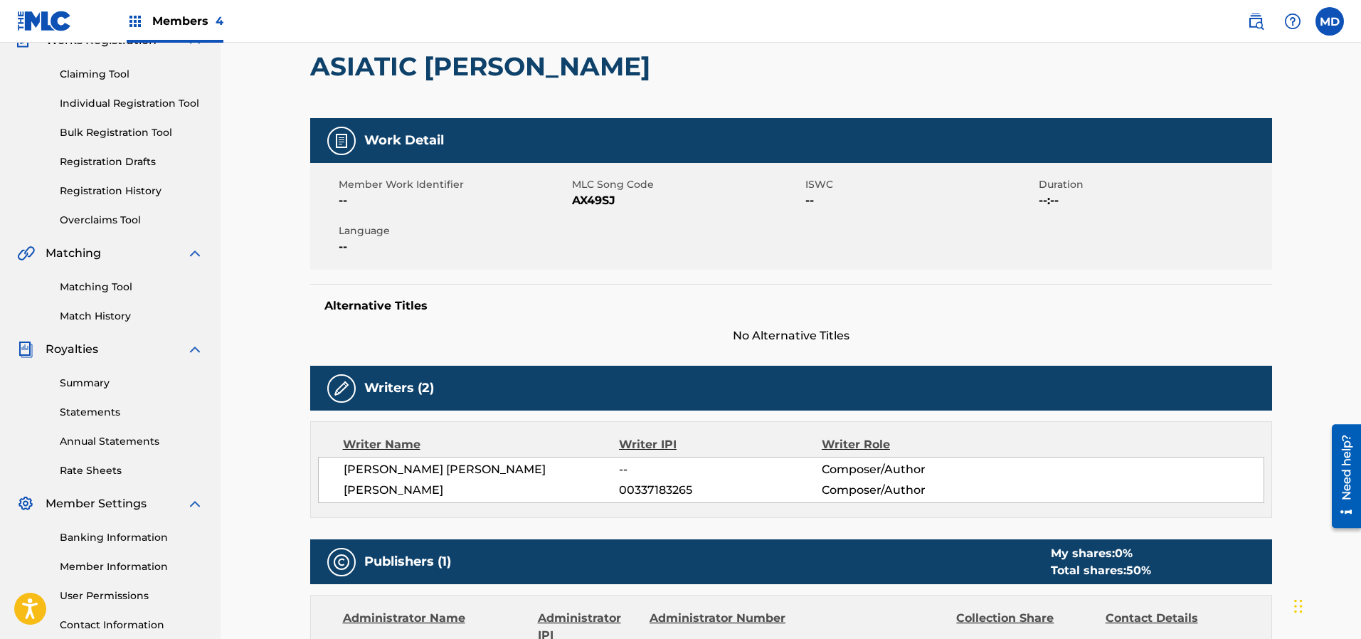
scroll to position [107, 0]
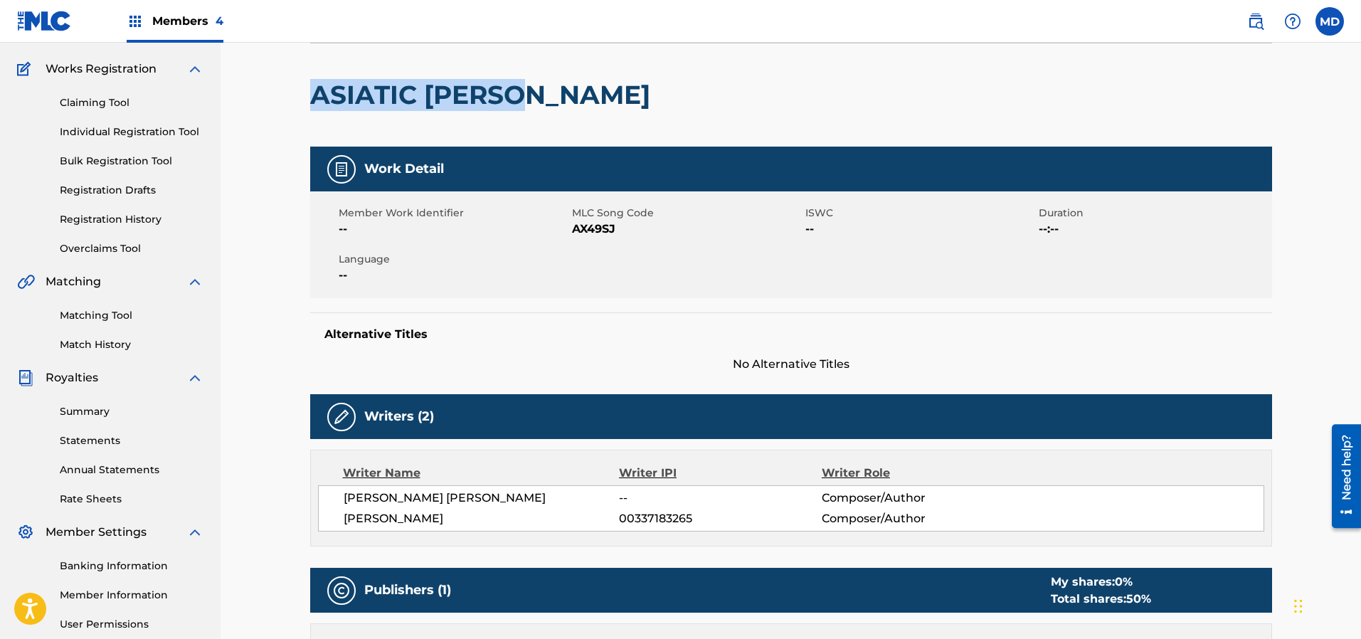
drag, startPoint x: 530, startPoint y: 96, endPoint x: 312, endPoint y: 92, distance: 217.7
click at [312, 92] on h2 "ASIATIC NOBLES" at bounding box center [483, 95] width 347 height 32
copy h2 "ASIATIC NOBLES"
drag, startPoint x: 433, startPoint y: 499, endPoint x: 340, endPoint y: 499, distance: 93.2
click at [340, 499] on div "WALTER REED -- Composer/Author DERRICK R L HARRIS 00337183265 Composer/Author" at bounding box center [791, 508] width 946 height 46
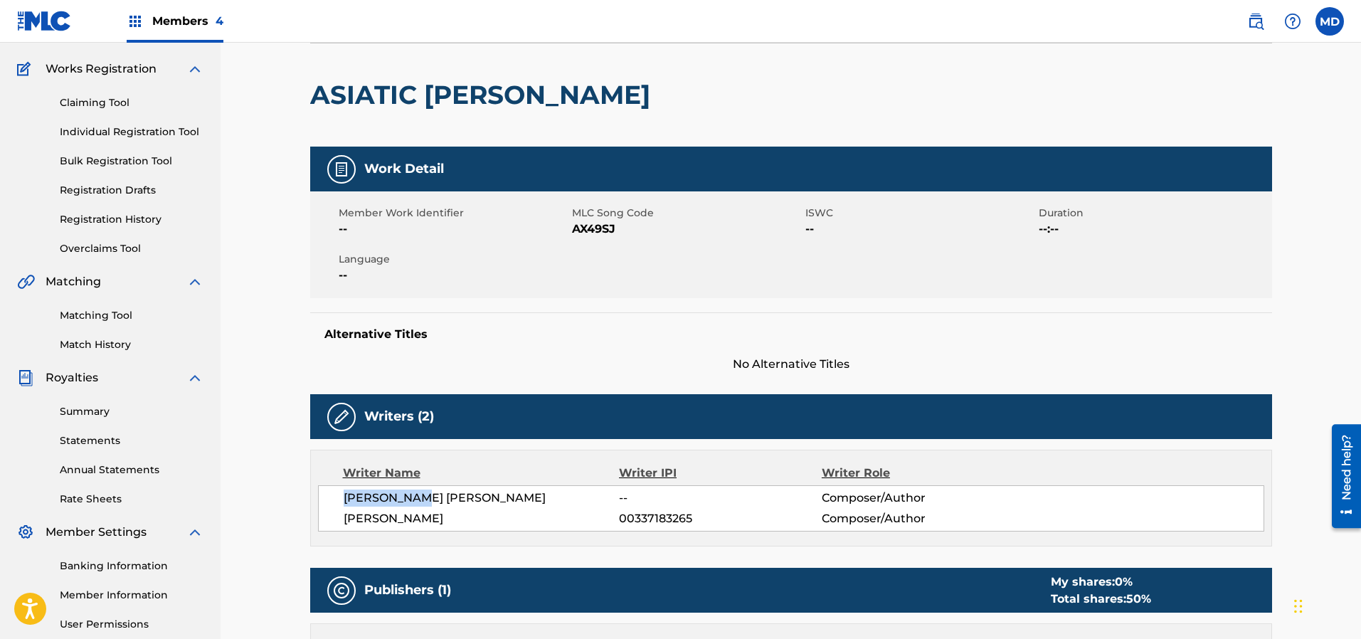
copy span "WALTER REED"
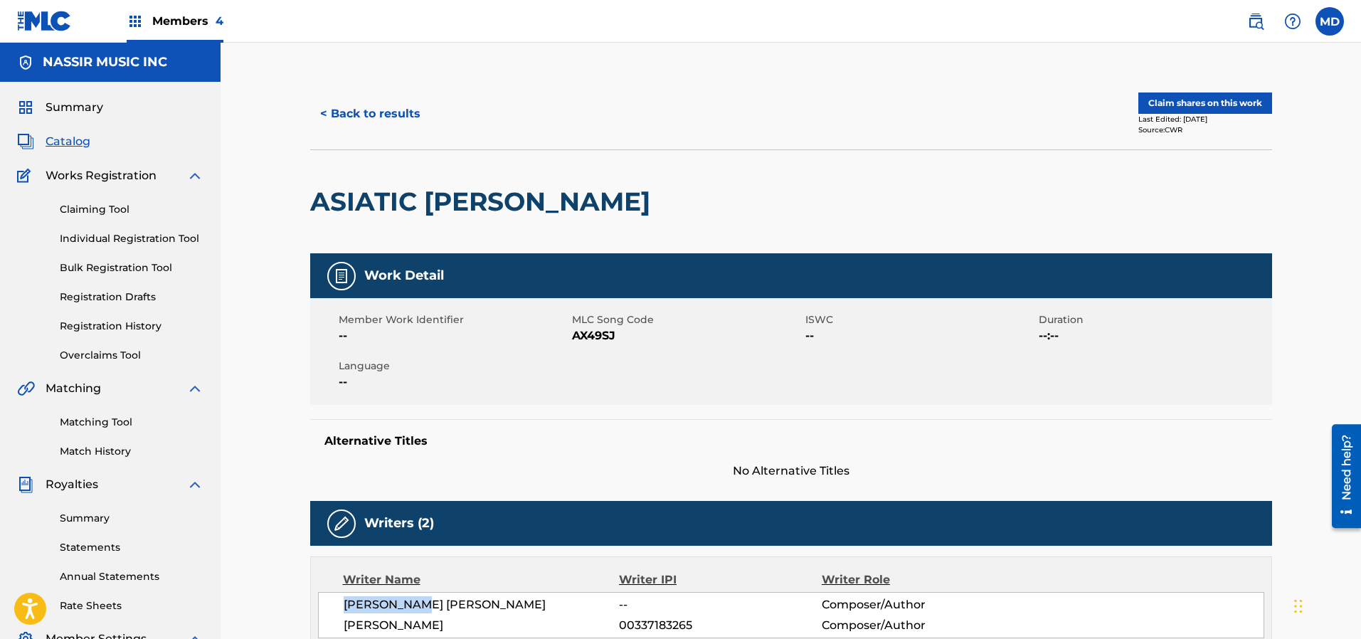
click at [373, 115] on button "< Back to results" at bounding box center [370, 114] width 120 height 36
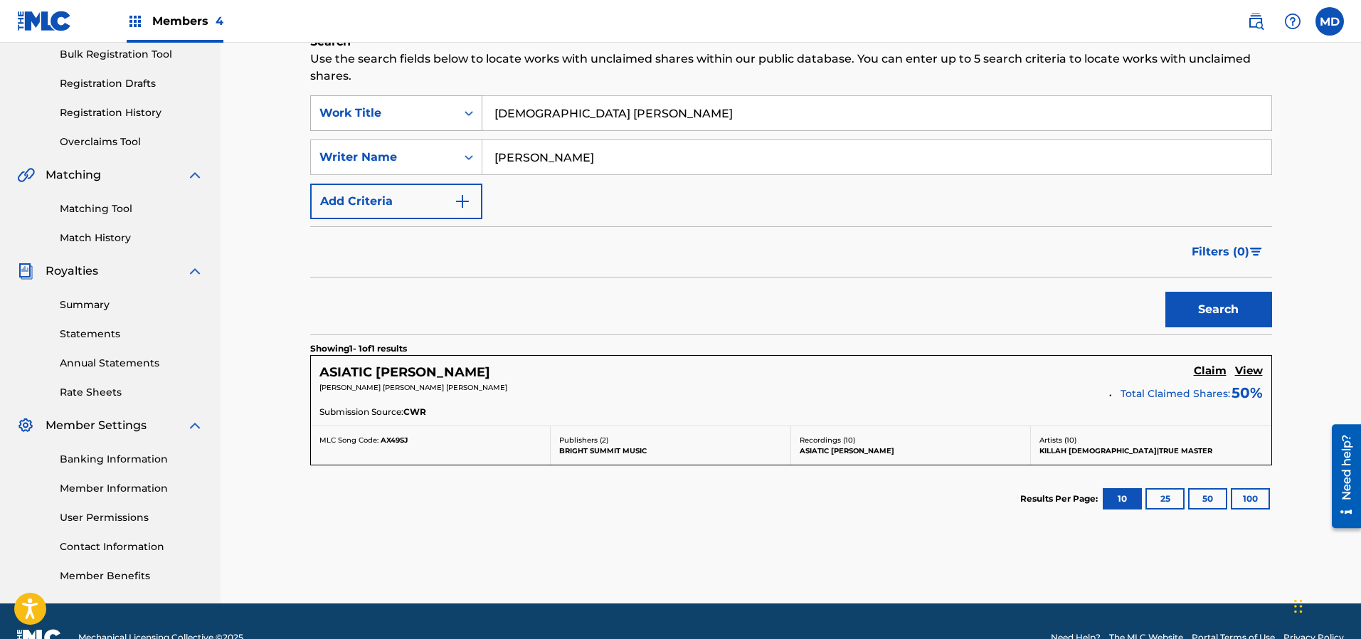
drag, startPoint x: 546, startPoint y: 117, endPoint x: 443, endPoint y: 124, distance: 103.4
click at [443, 124] on div "SearchWithCriteria68219432-fd7c-4ca7-a471-747fff6fcb00 Work Title asiatic nobles" at bounding box center [791, 113] width 962 height 36
paste input ""BISCUITS" BY GHOSTFACE KILLAH (PRETTY TONY A"
type input ""BISCUITS" BY GHOSTFACE KILLAH (PRETTY TONY A"
drag, startPoint x: 605, startPoint y: 163, endPoint x: 484, endPoint y: 165, distance: 121.0
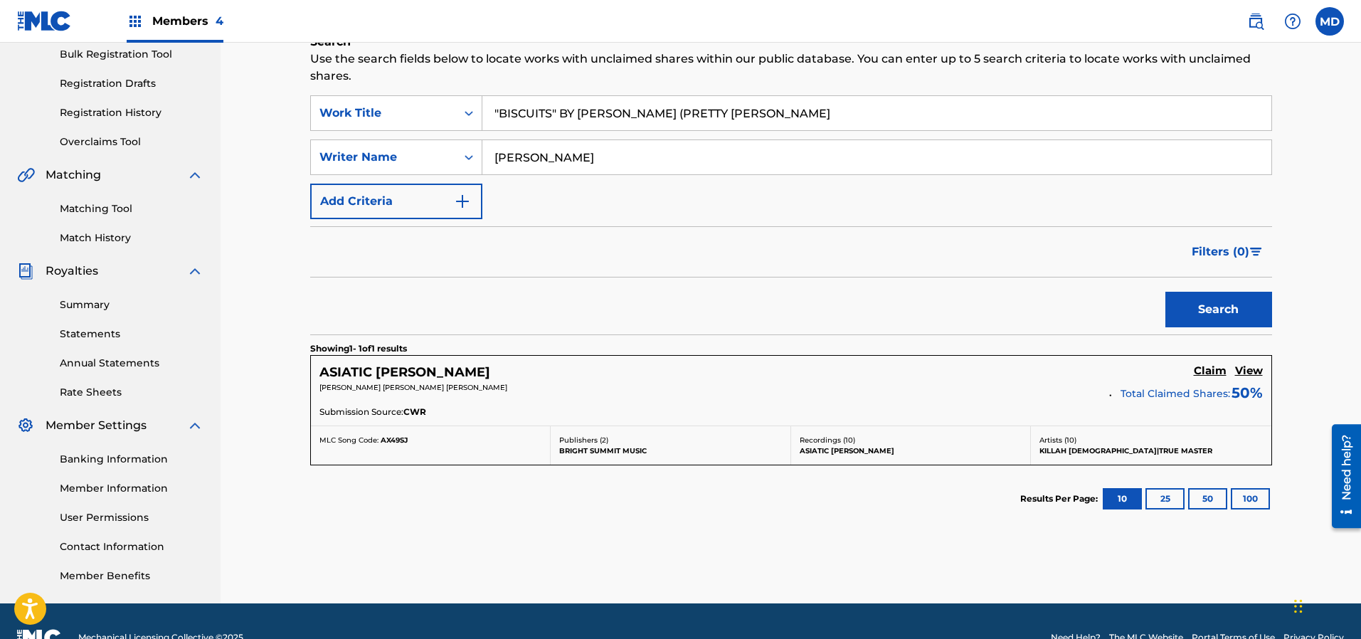
click at [484, 165] on input "REED WALTER" at bounding box center [876, 157] width 789 height 34
click at [1206, 312] on button "Search" at bounding box center [1218, 310] width 107 height 36
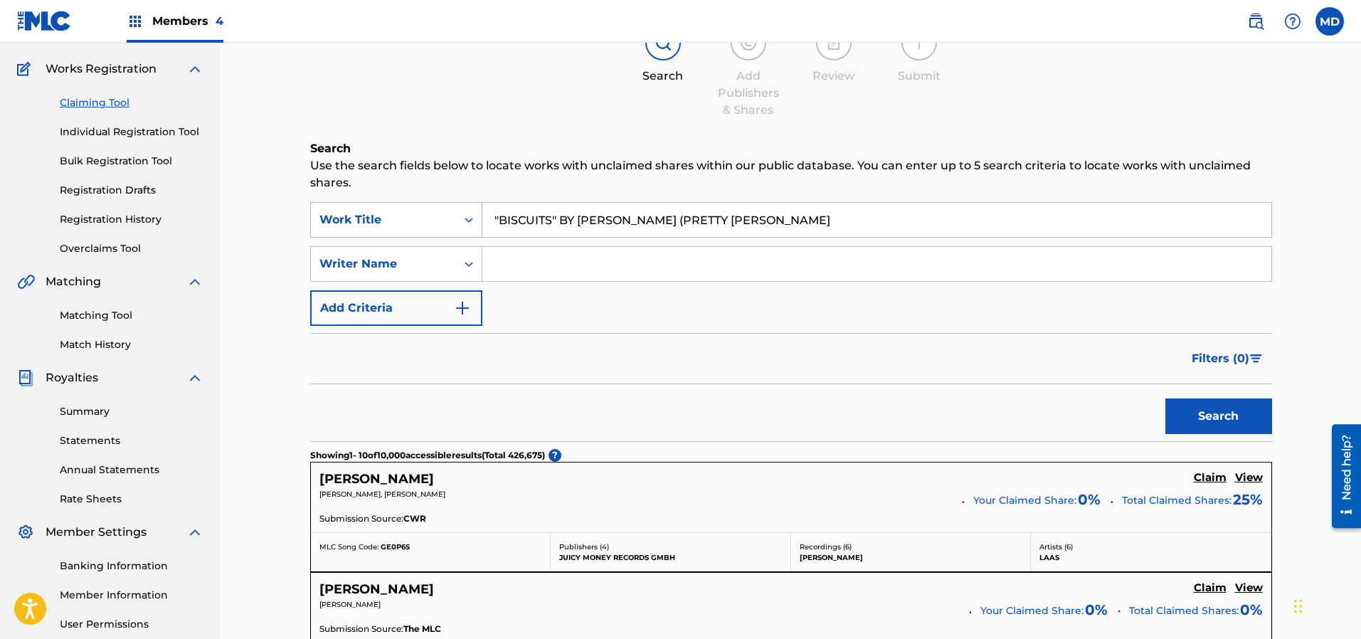
scroll to position [0, 0]
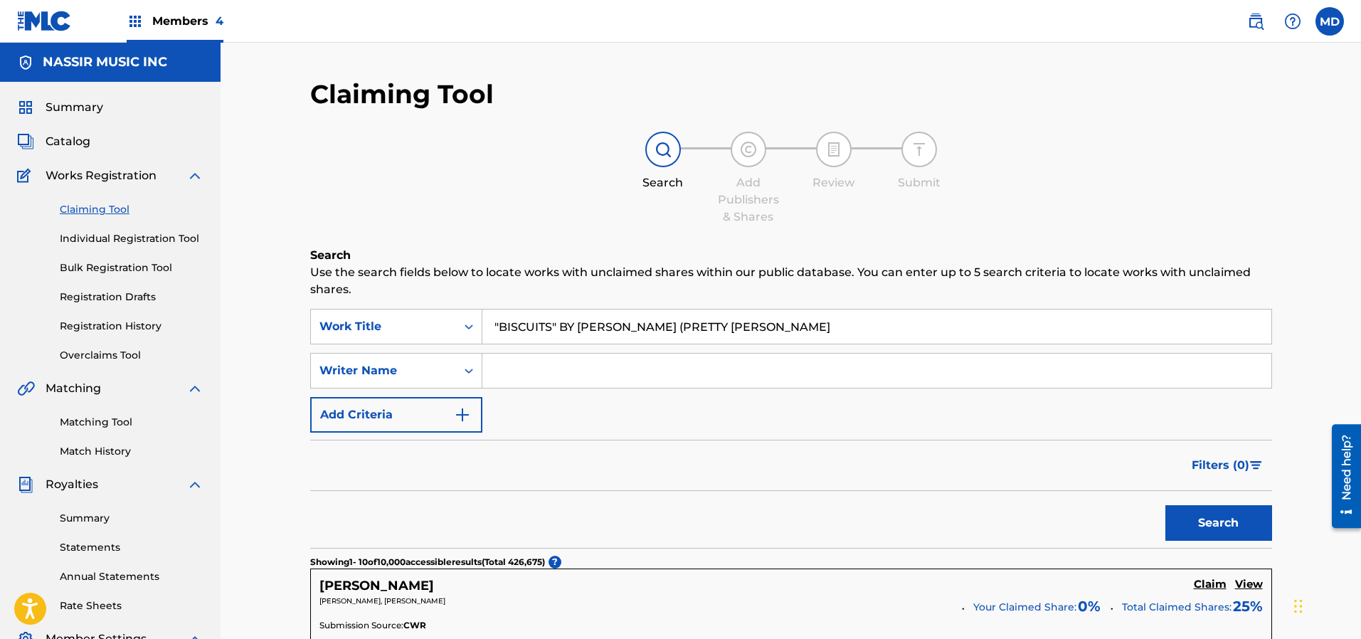
click at [807, 368] on input "Search Form" at bounding box center [876, 371] width 789 height 34
paste input "BAILEY THEO GIRARD MARTIN"
type input "BAILEY THEO GIRARD MARTIN"
click at [1217, 521] on button "Search" at bounding box center [1218, 523] width 107 height 36
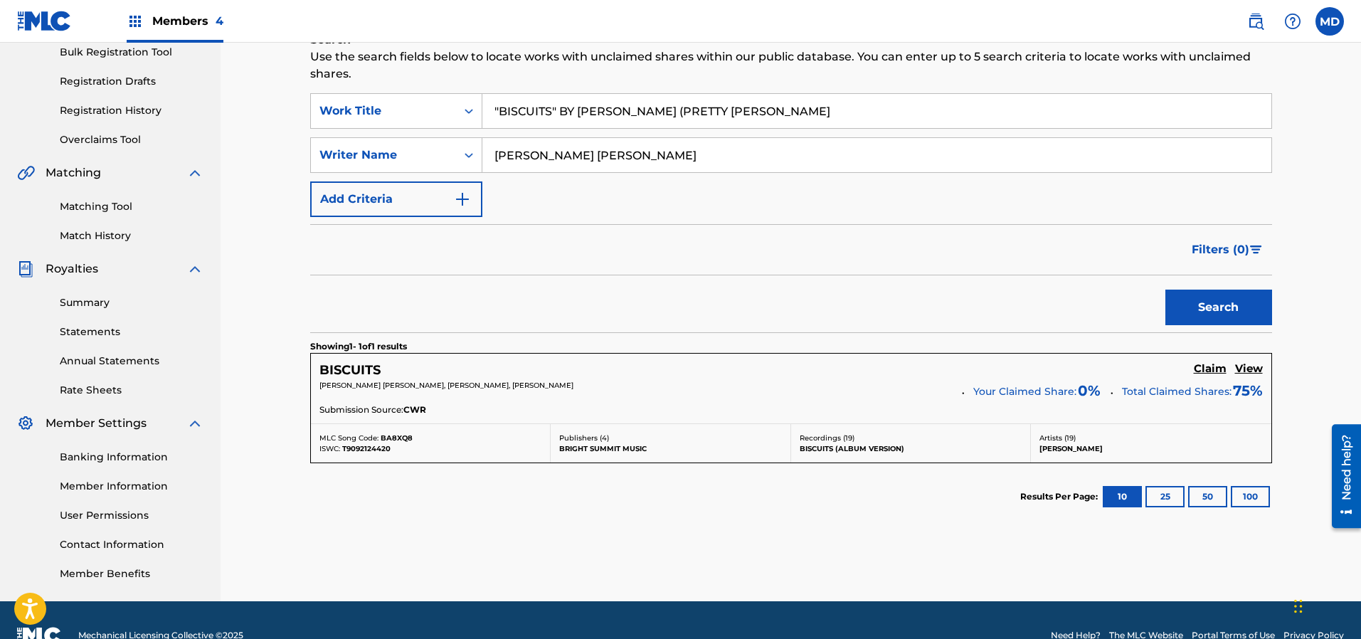
scroll to position [245, 0]
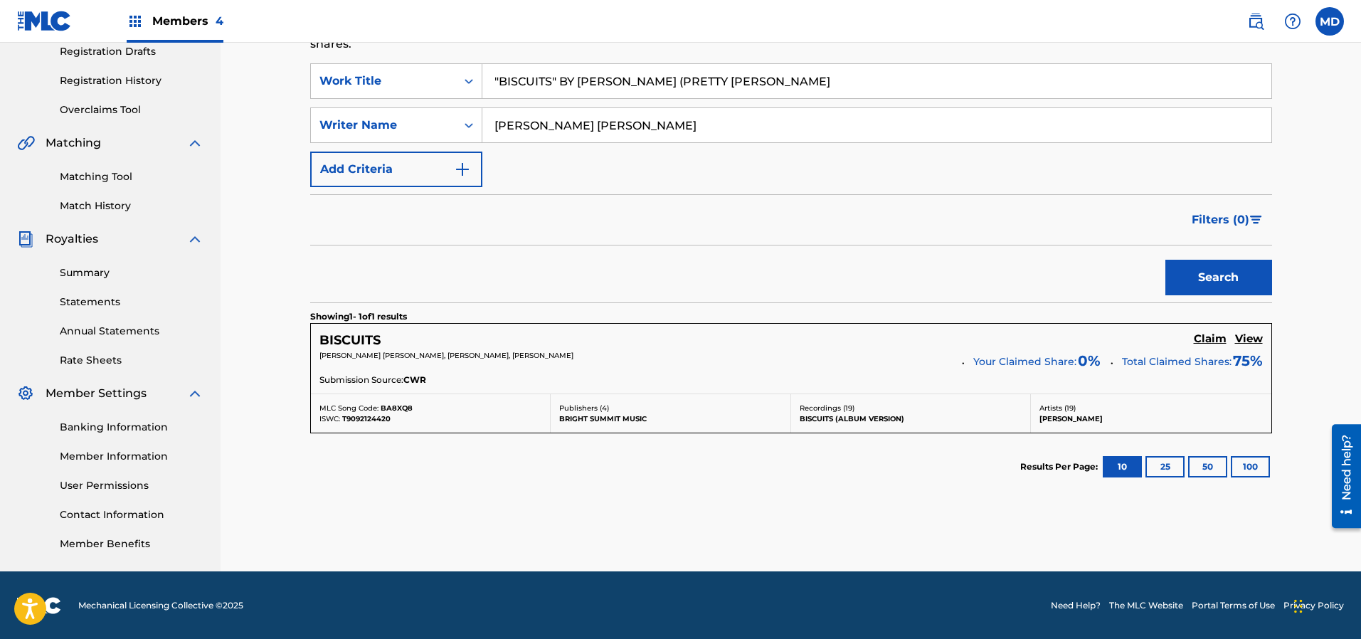
click at [1249, 339] on h5 "View" at bounding box center [1249, 339] width 28 height 14
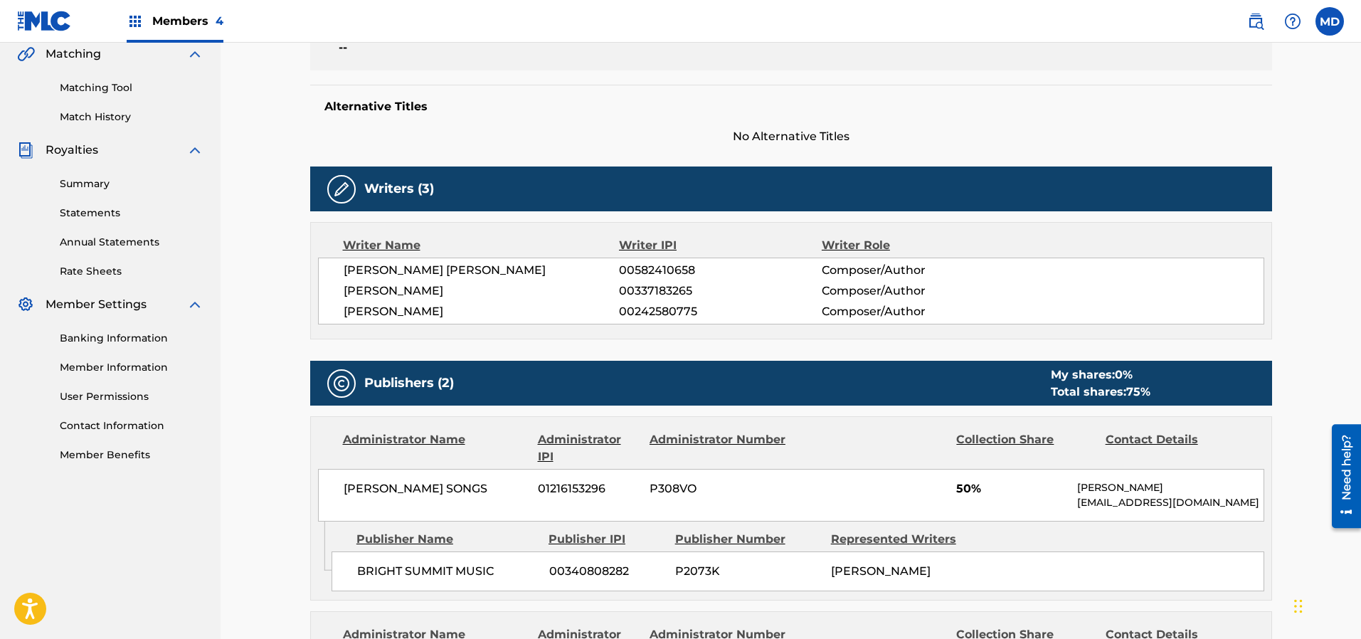
scroll to position [320, 0]
